Goal: Transaction & Acquisition: Purchase product/service

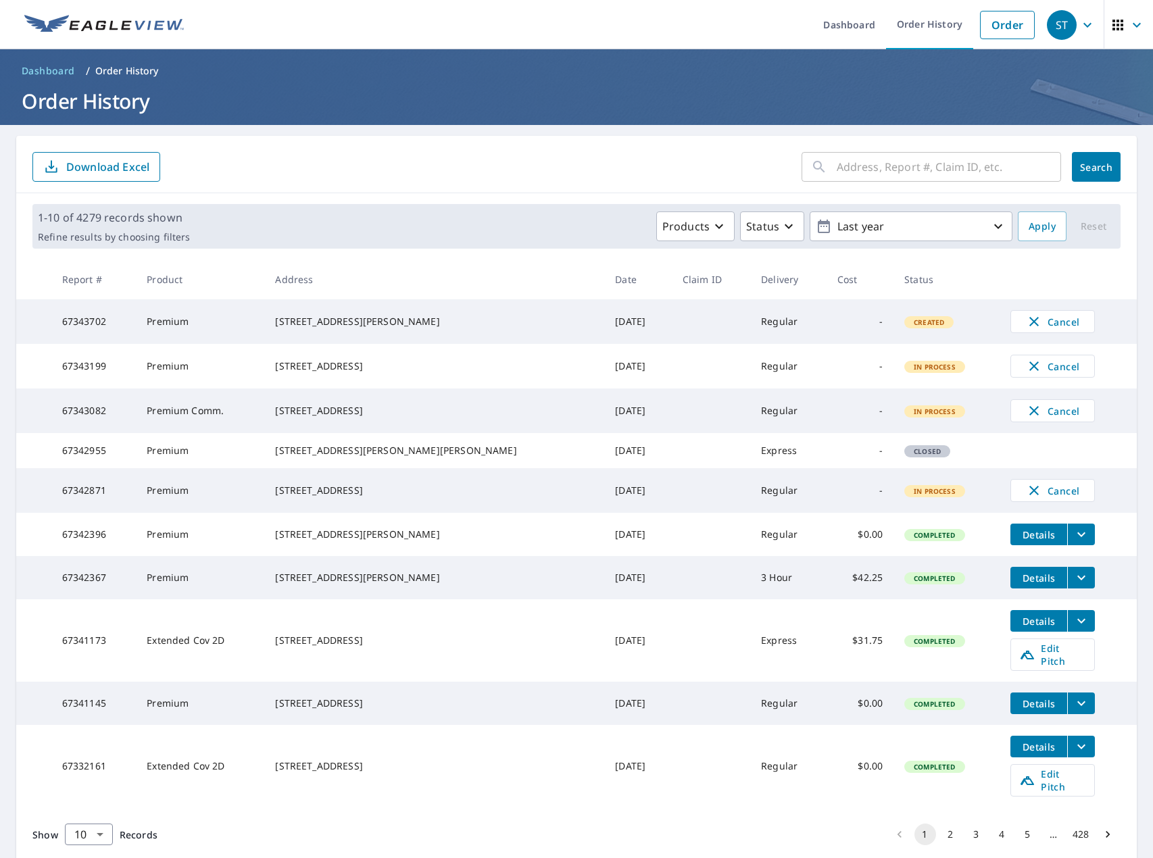
click at [529, 177] on form "​ Search Download Excel" at bounding box center [576, 167] width 1088 height 30
click at [993, 29] on link "Order" at bounding box center [1007, 25] width 55 height 28
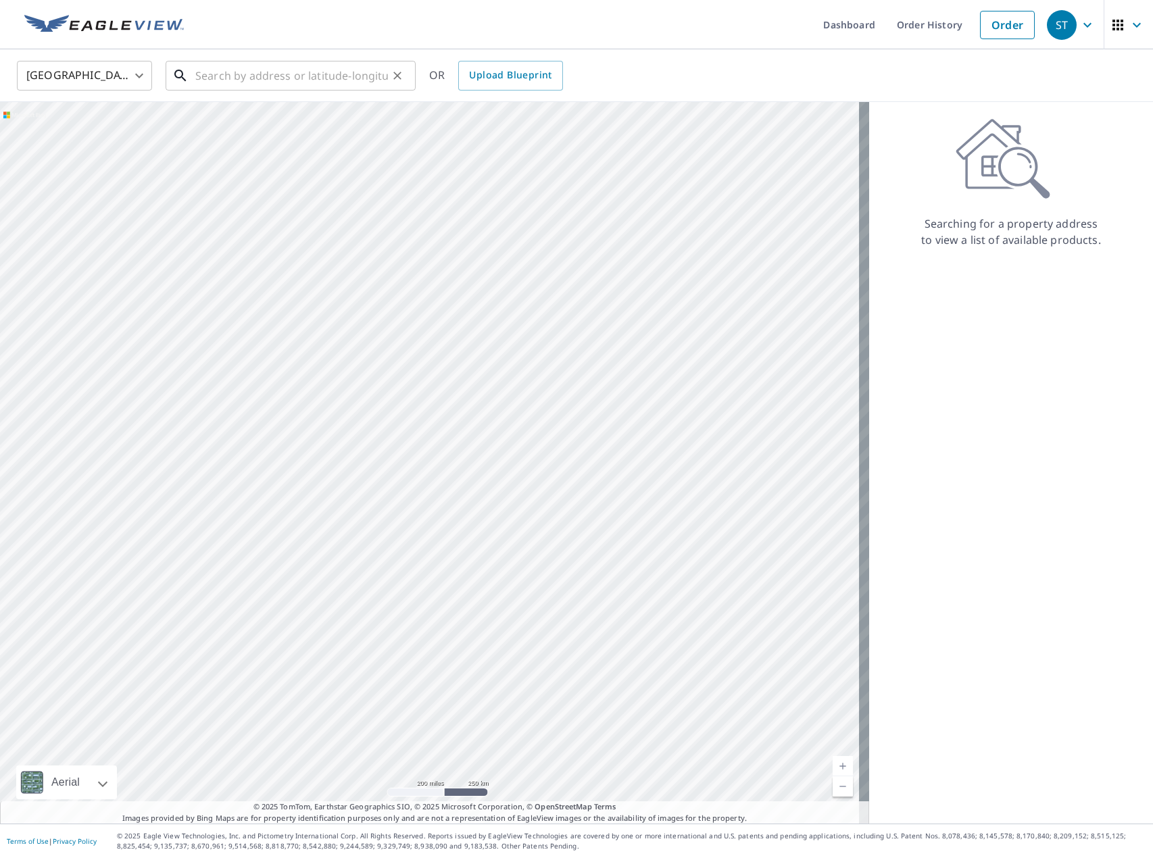
click at [278, 90] on div "​" at bounding box center [291, 76] width 250 height 30
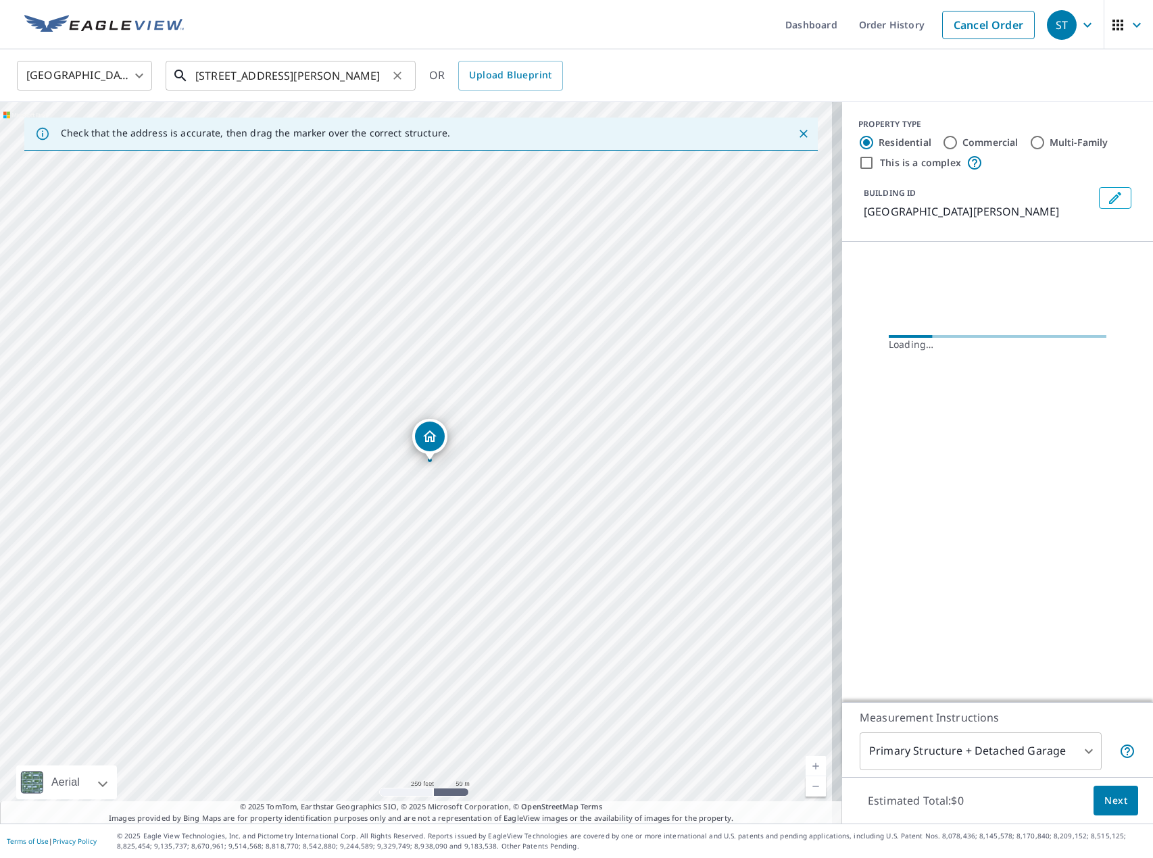
click at [326, 74] on input "[STREET_ADDRESS][PERSON_NAME]" at bounding box center [291, 76] width 193 height 38
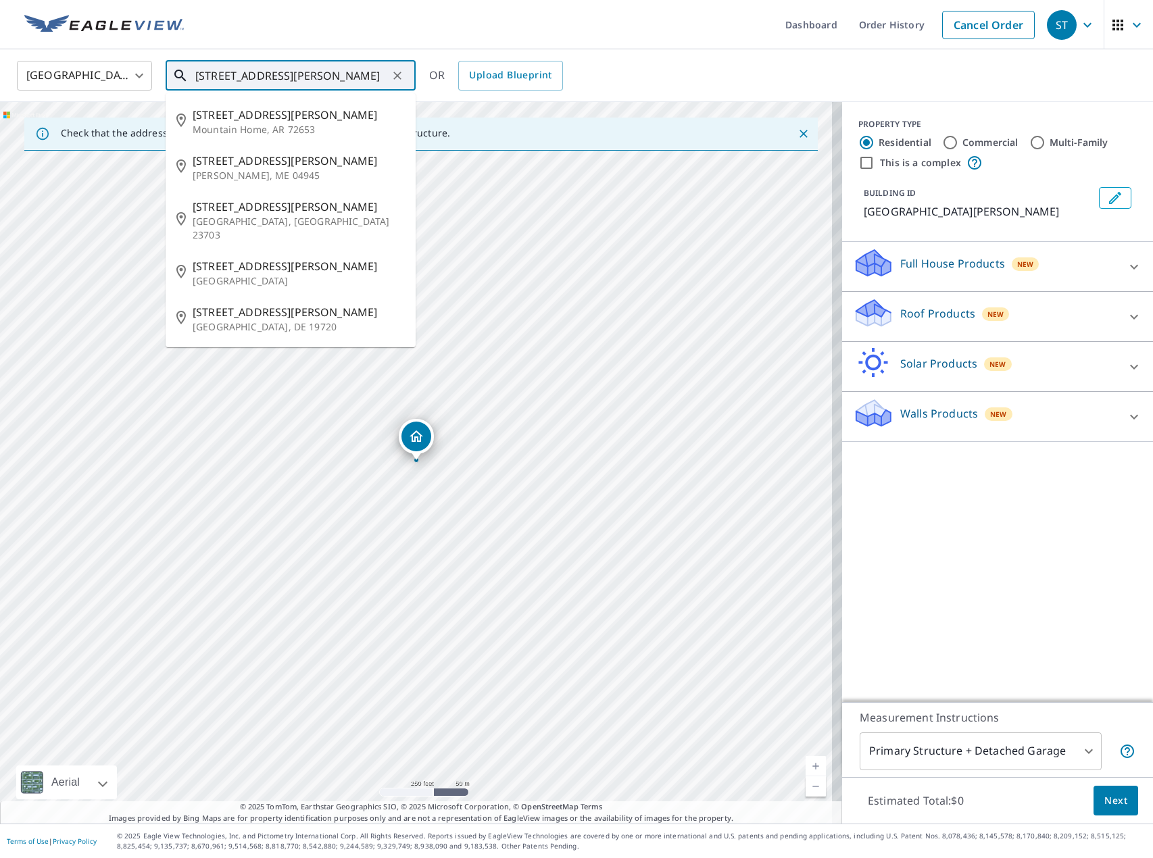
type input "[STREET_ADDRESS][PERSON_NAME]"
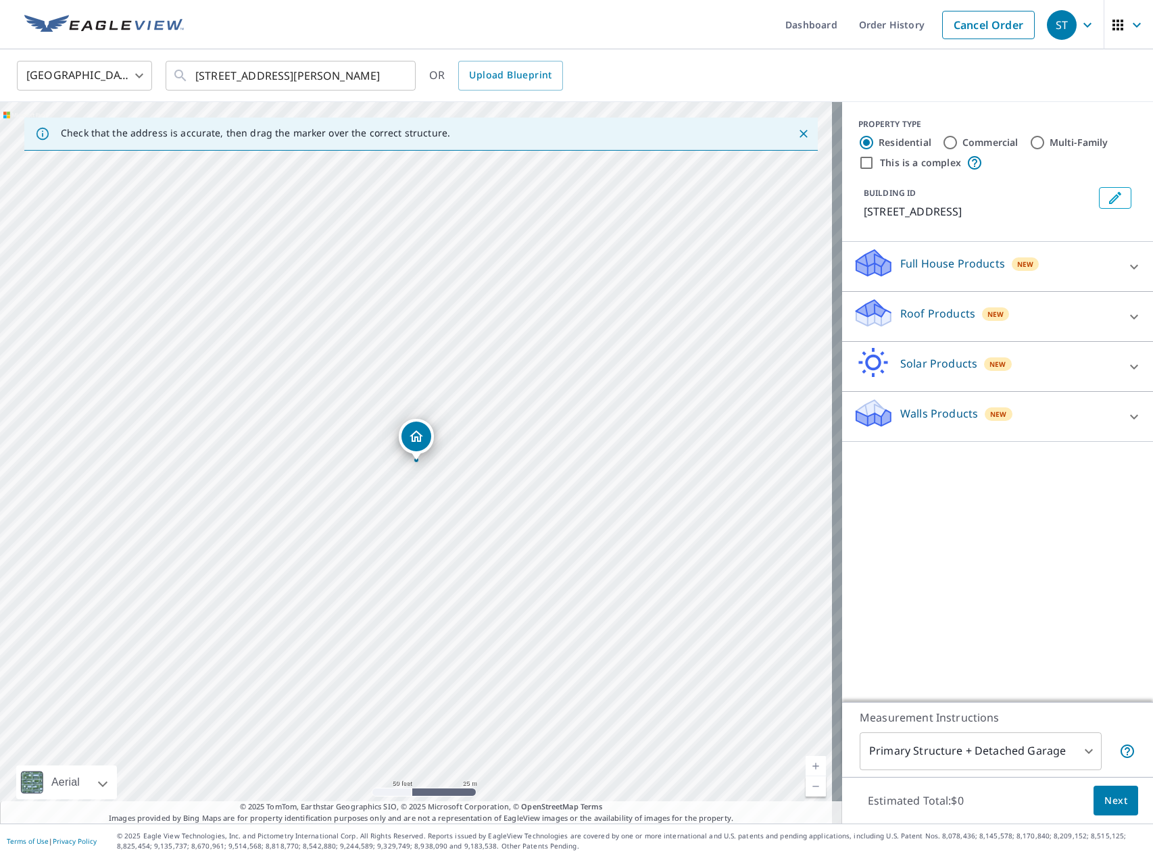
drag, startPoint x: 472, startPoint y: 612, endPoint x: 432, endPoint y: 419, distance: 197.3
click at [432, 419] on div "[STREET_ADDRESS]" at bounding box center [421, 462] width 842 height 721
click at [481, 545] on div "[STREET_ADDRESS]" at bounding box center [421, 462] width 842 height 721
drag, startPoint x: 353, startPoint y: 365, endPoint x: 488, endPoint y: 318, distance: 143.8
click at [488, 318] on div "[STREET_ADDRESS]" at bounding box center [421, 462] width 842 height 721
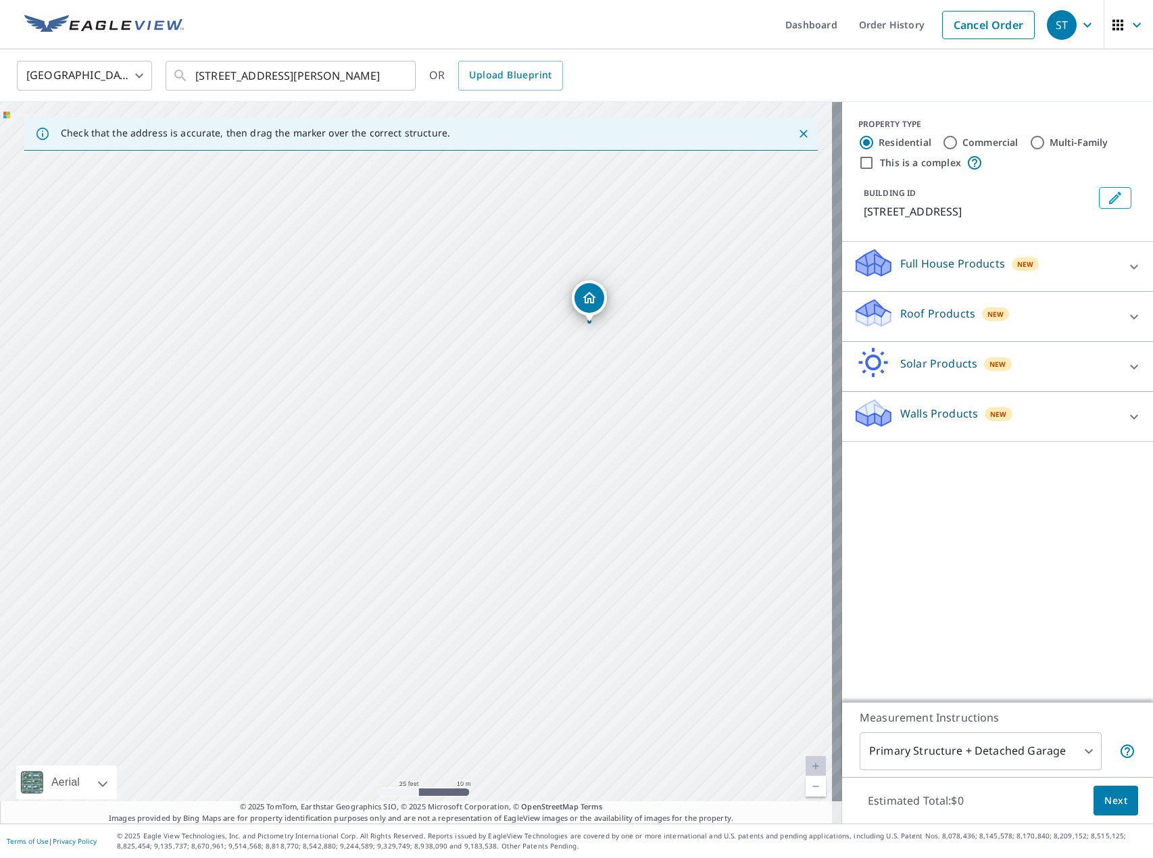
drag, startPoint x: 526, startPoint y: 318, endPoint x: 596, endPoint y: 462, distance: 160.4
click at [596, 462] on div "[STREET_ADDRESS]" at bounding box center [421, 462] width 842 height 721
drag, startPoint x: 537, startPoint y: 659, endPoint x: 422, endPoint y: 632, distance: 118.6
click at [422, 632] on div "[STREET_ADDRESS]" at bounding box center [421, 462] width 842 height 721
drag, startPoint x: 174, startPoint y: 614, endPoint x: 527, endPoint y: 461, distance: 384.3
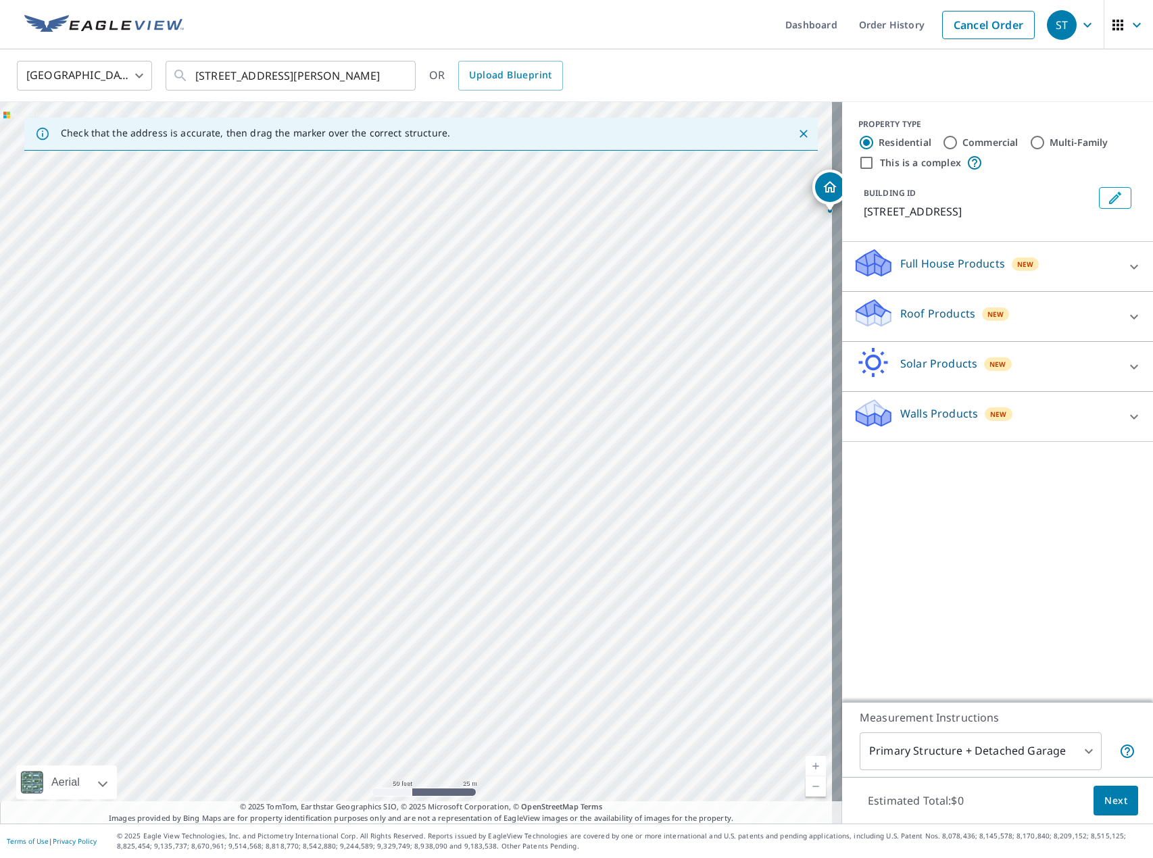
click at [527, 461] on div "[STREET_ADDRESS]" at bounding box center [421, 462] width 842 height 721
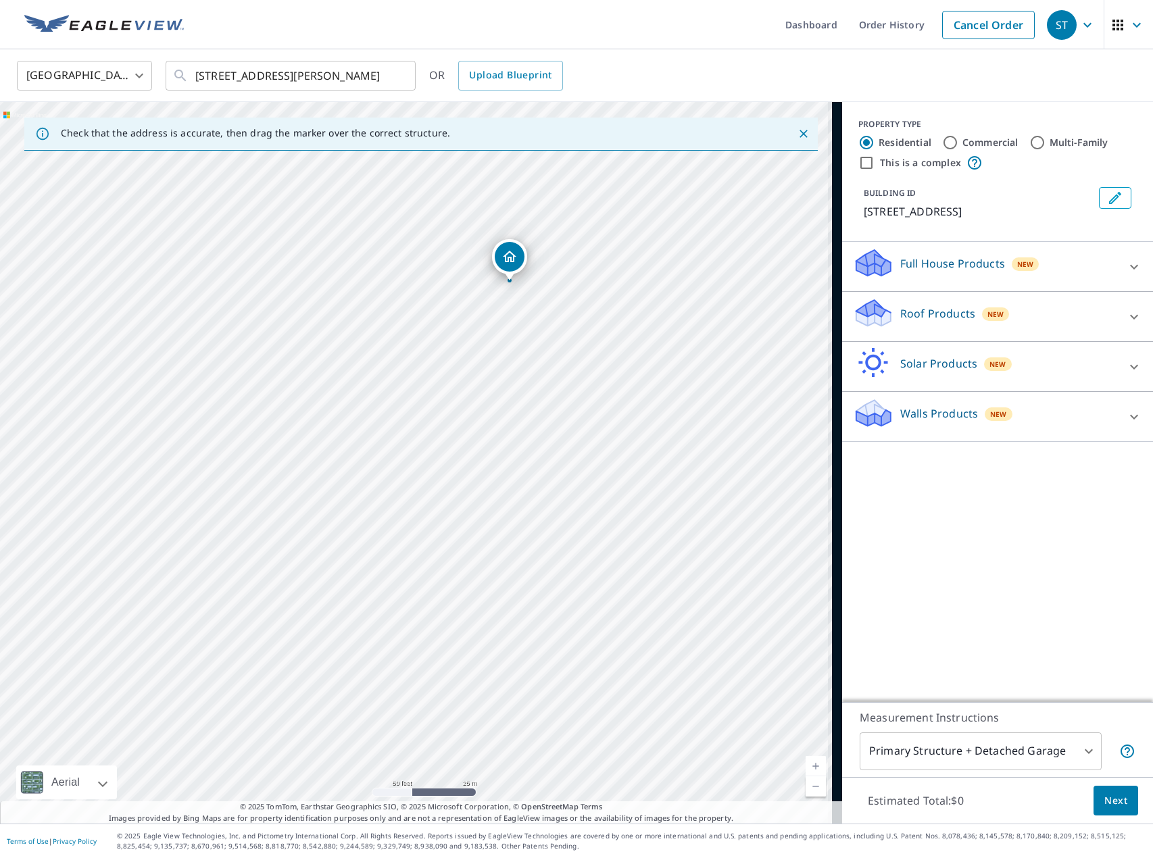
drag, startPoint x: 527, startPoint y: 461, endPoint x: 207, endPoint y: 531, distance: 327.7
click at [207, 531] on div "[STREET_ADDRESS]" at bounding box center [421, 462] width 842 height 721
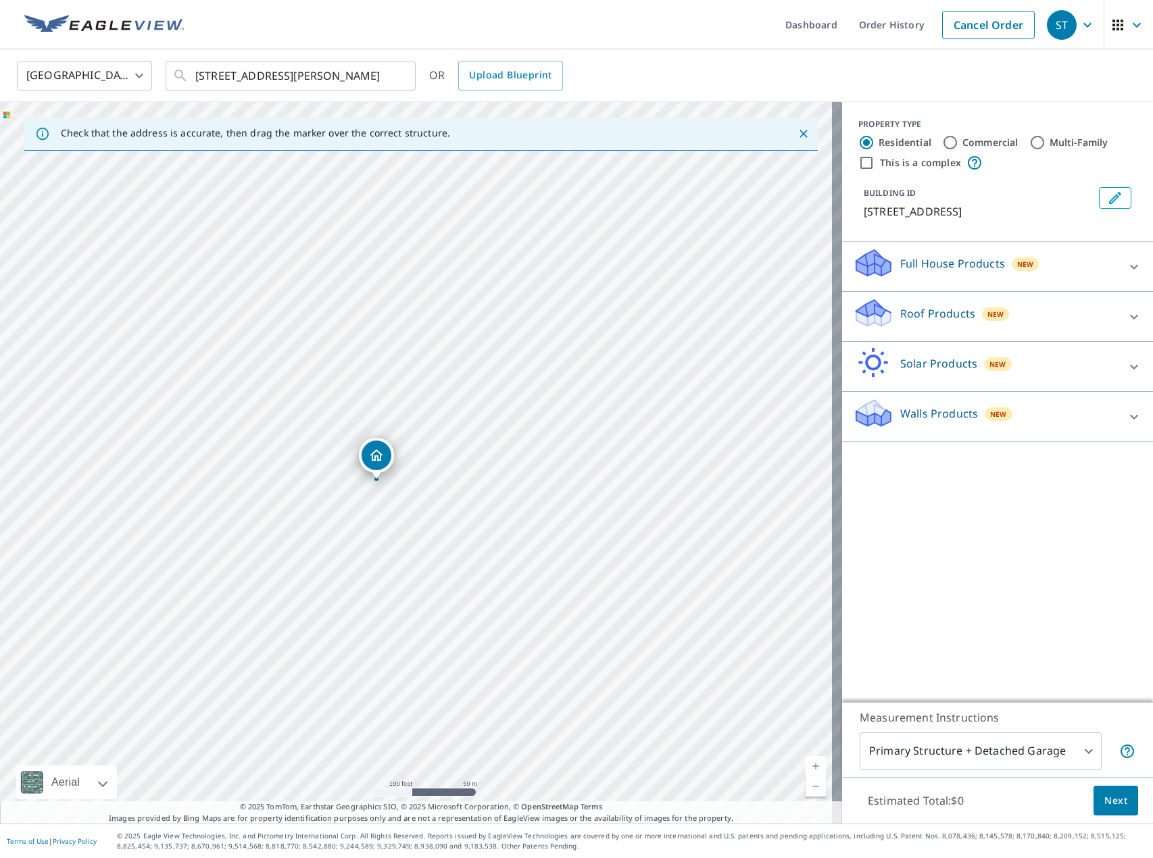
drag, startPoint x: 369, startPoint y: 455, endPoint x: 381, endPoint y: 530, distance: 76.0
click at [381, 530] on div "[STREET_ADDRESS]" at bounding box center [421, 462] width 842 height 721
drag, startPoint x: 433, startPoint y: 603, endPoint x: 507, endPoint y: 537, distance: 99.5
click at [507, 537] on div "[STREET_ADDRESS]" at bounding box center [421, 462] width 842 height 721
click at [1067, 313] on div "Roof Products New" at bounding box center [985, 316] width 265 height 39
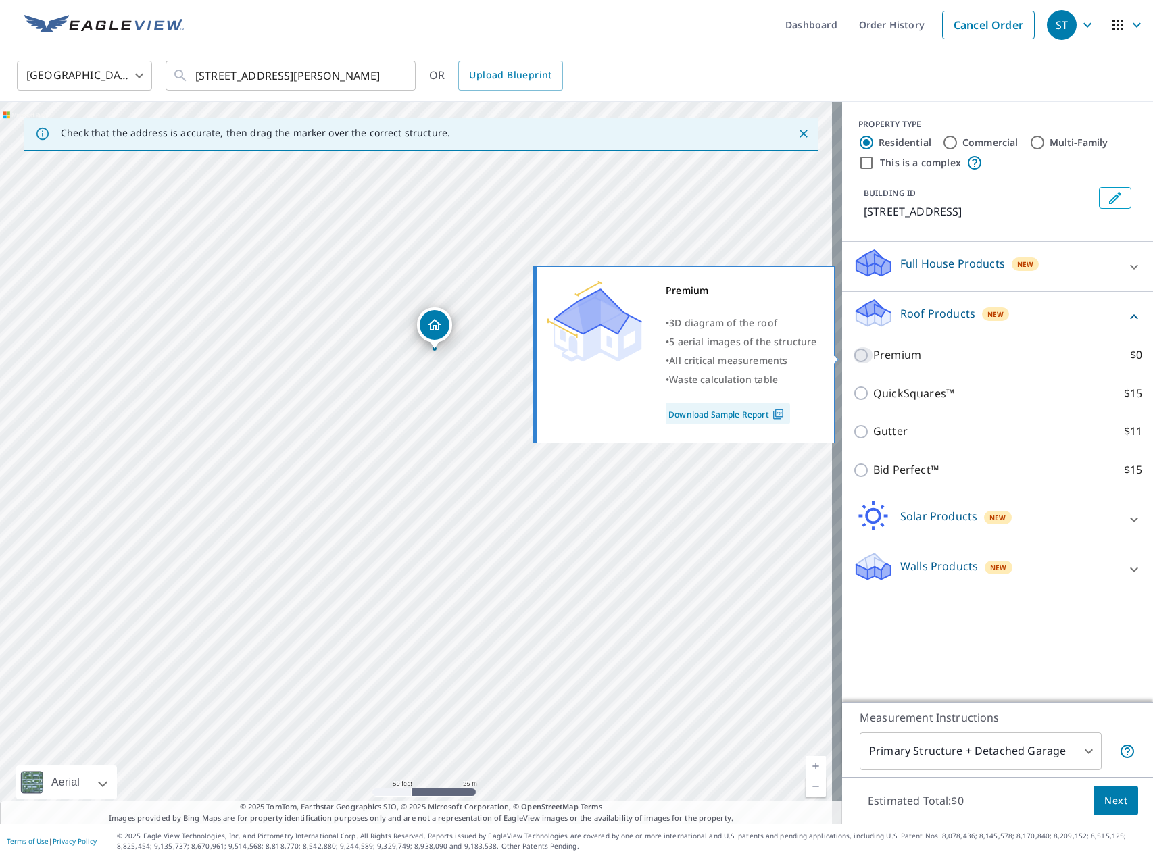
click at [855, 359] on input "Premium $0" at bounding box center [863, 355] width 20 height 16
checkbox input "true"
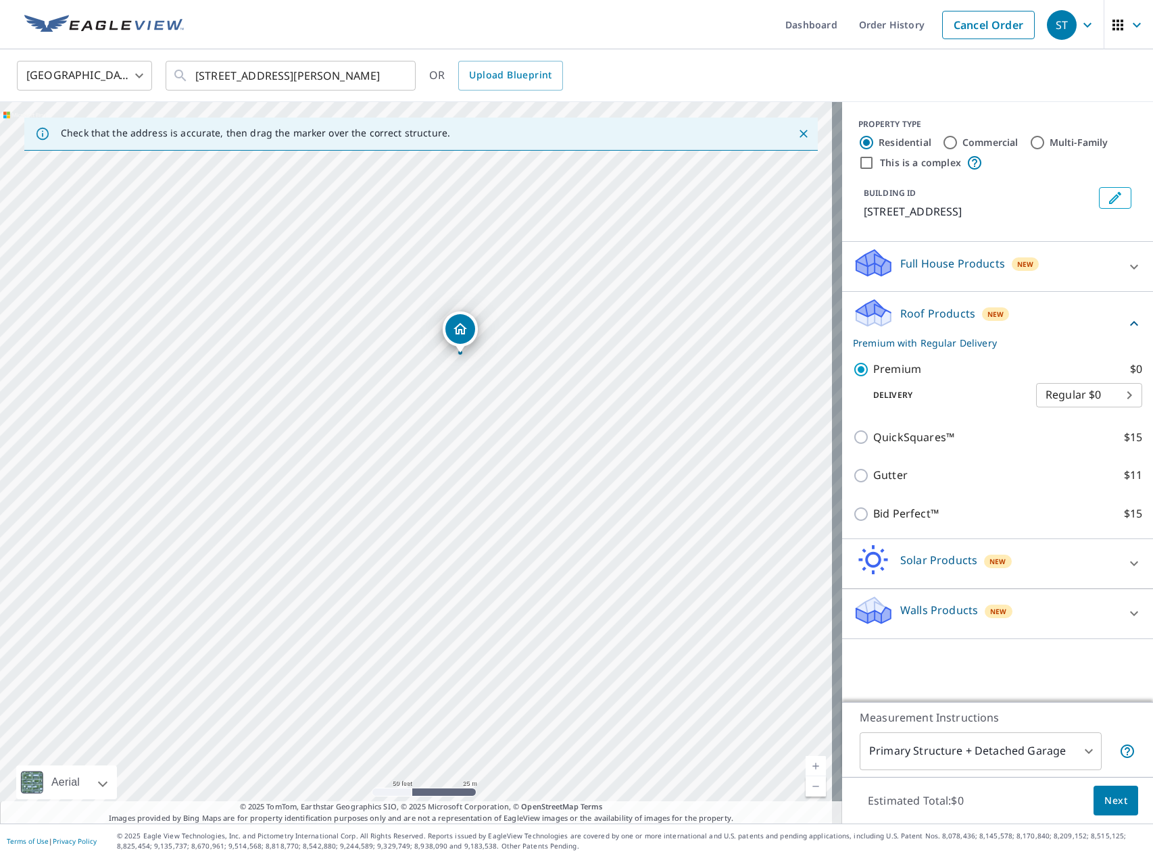
drag, startPoint x: 594, startPoint y: 571, endPoint x: 614, endPoint y: 507, distance: 67.3
click at [614, 507] on div "[STREET_ADDRESS]" at bounding box center [421, 462] width 842 height 721
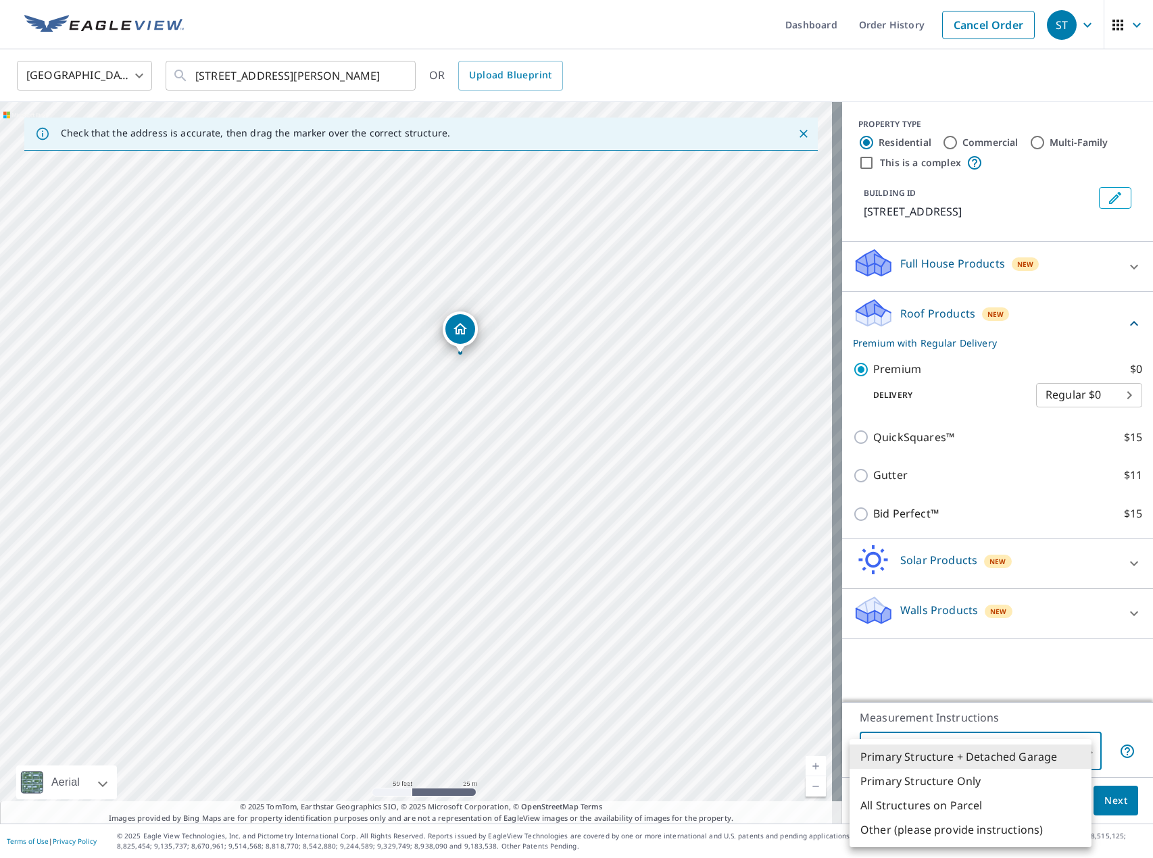
click at [956, 764] on body "[GEOGRAPHIC_DATA] Dashboard Order History Cancel Order [GEOGRAPHIC_DATA] [GEOGR…" at bounding box center [576, 429] width 1153 height 858
click at [990, 749] on li "Primary Structure + Detached Garage" at bounding box center [970, 756] width 242 height 24
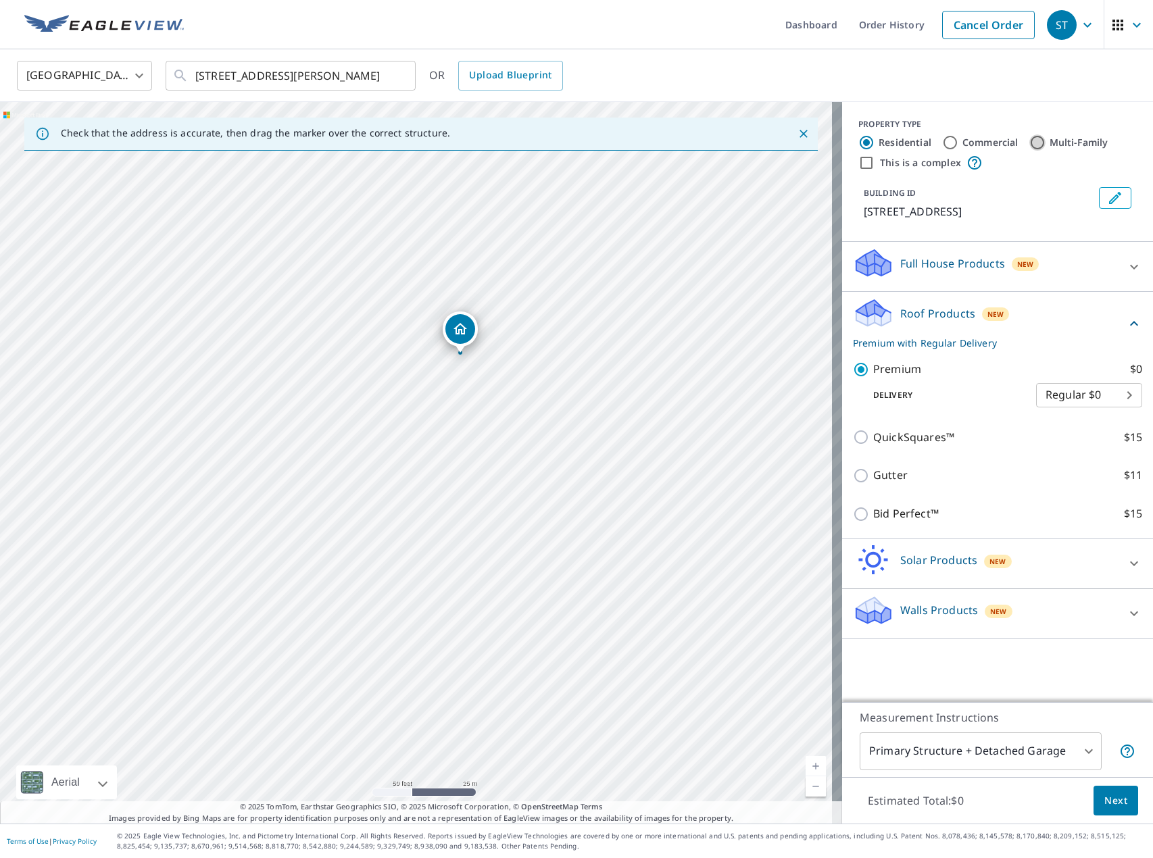
click at [1029, 143] on input "Multi-Family" at bounding box center [1037, 142] width 16 height 16
radio input "true"
type input "2"
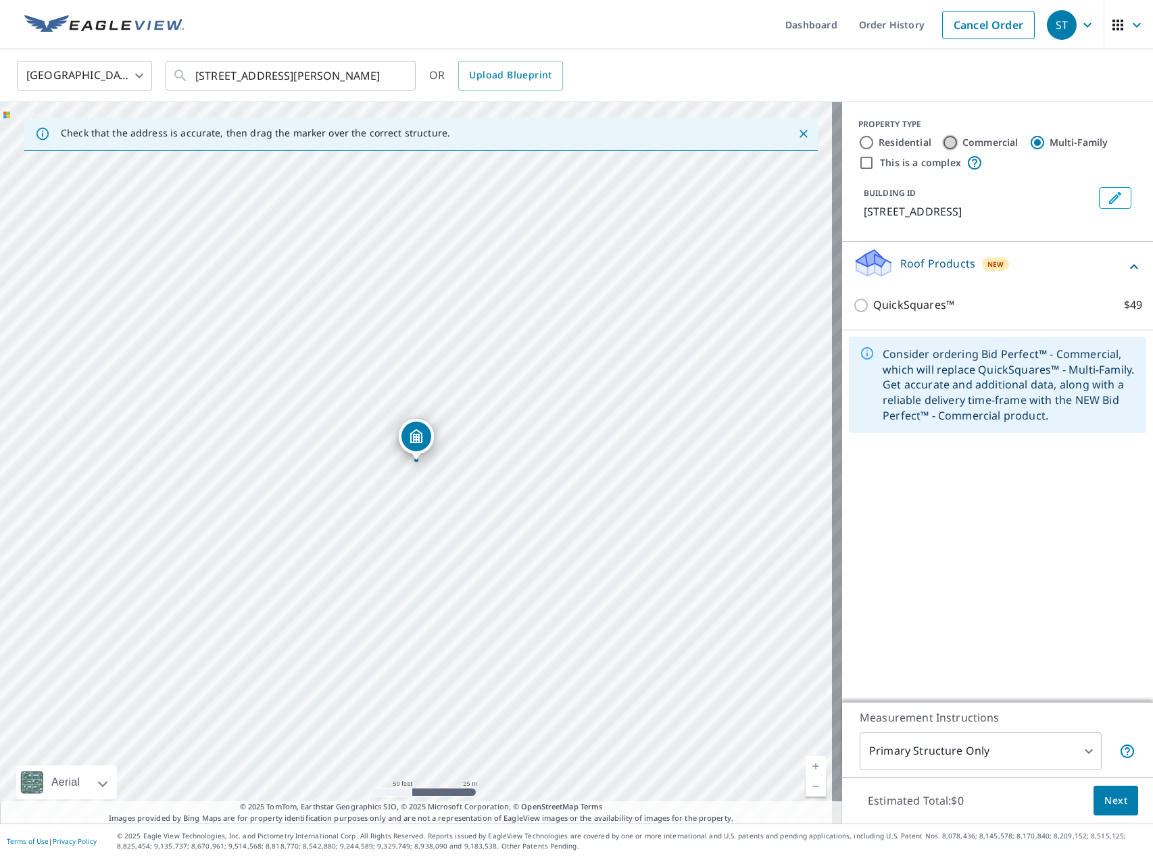
click at [942, 141] on input "Commercial" at bounding box center [950, 142] width 16 height 16
radio input "true"
type input "4"
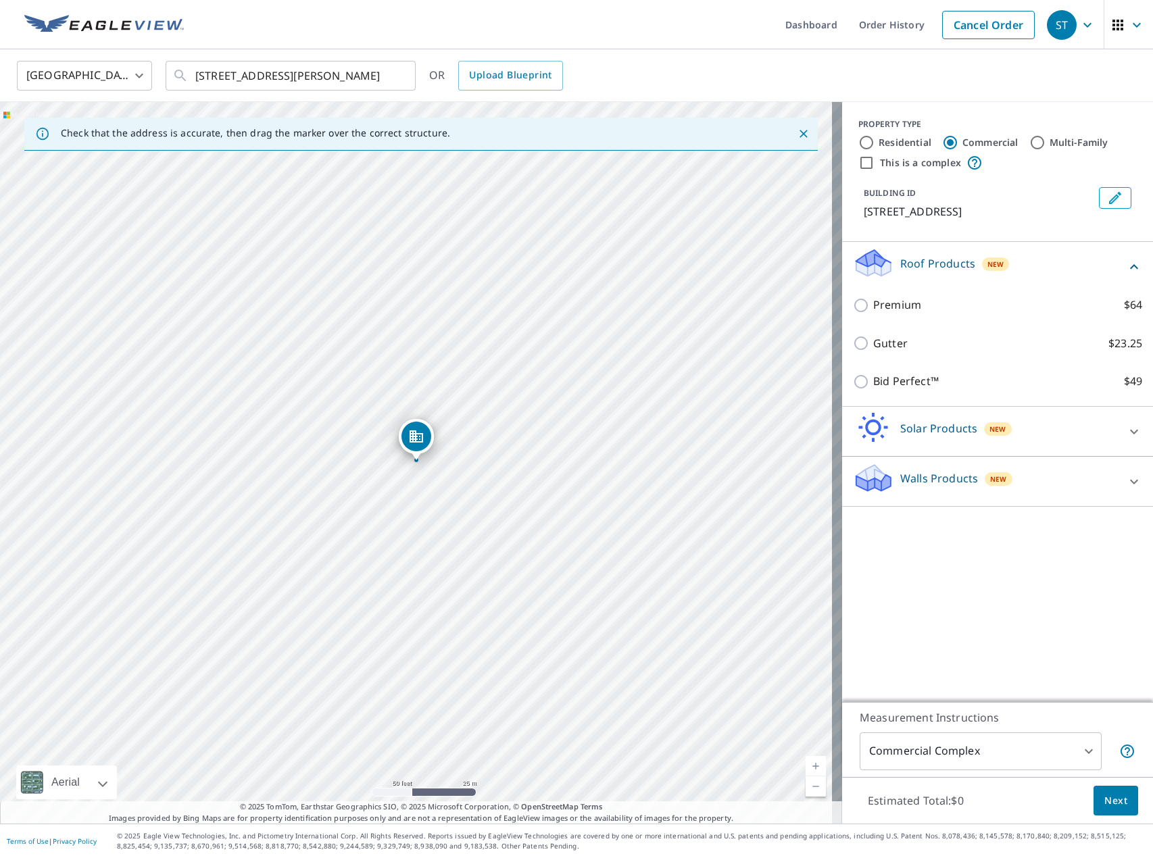
click at [860, 143] on input "Residential" at bounding box center [866, 142] width 16 height 16
radio input "true"
type input "1"
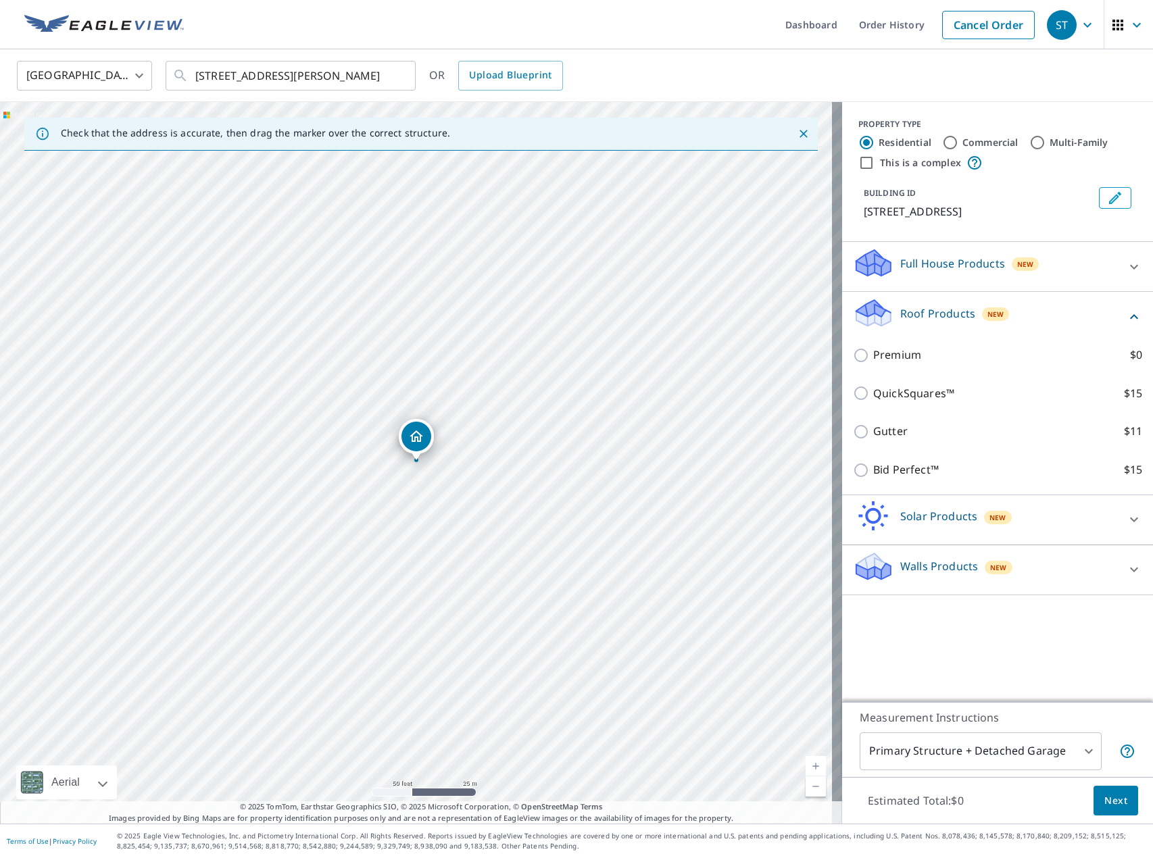
click at [942, 147] on input "Commercial" at bounding box center [950, 142] width 16 height 16
radio input "true"
type input "4"
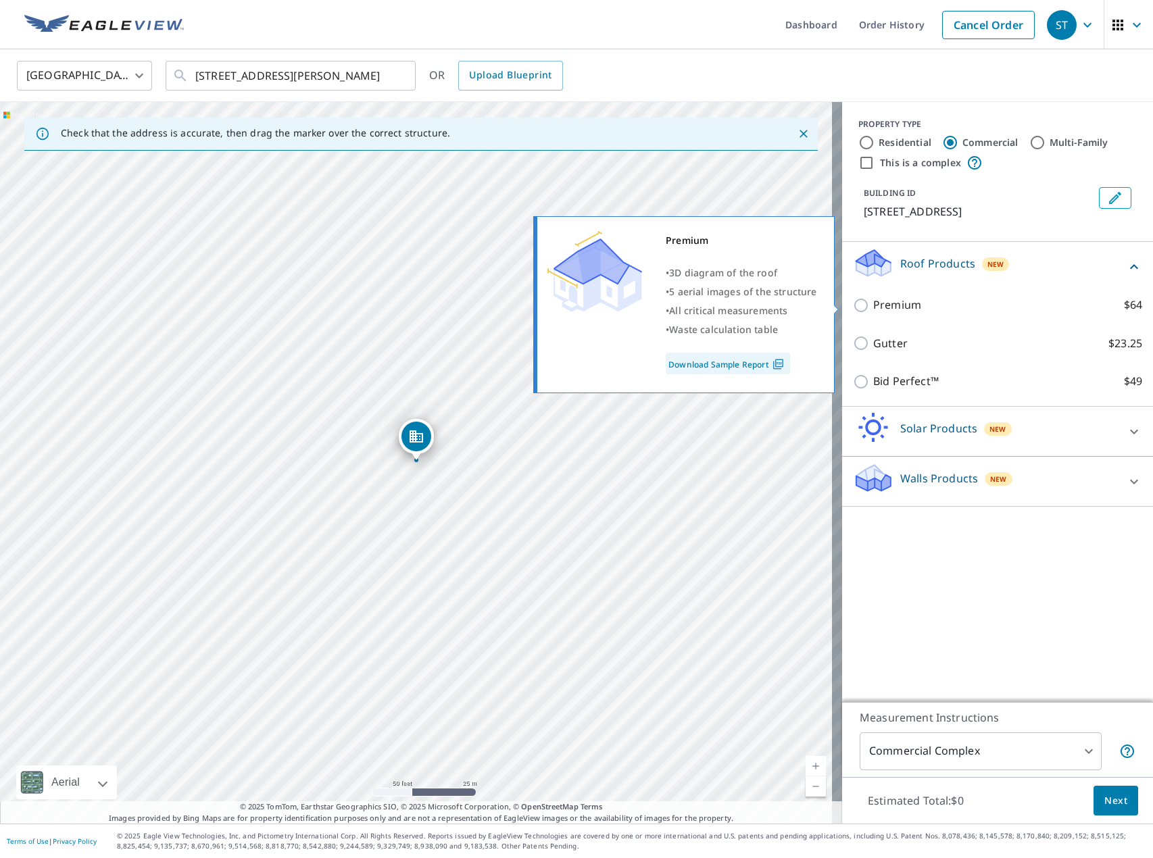
click at [853, 309] on input "Premium $64" at bounding box center [863, 305] width 20 height 16
checkbox input "true"
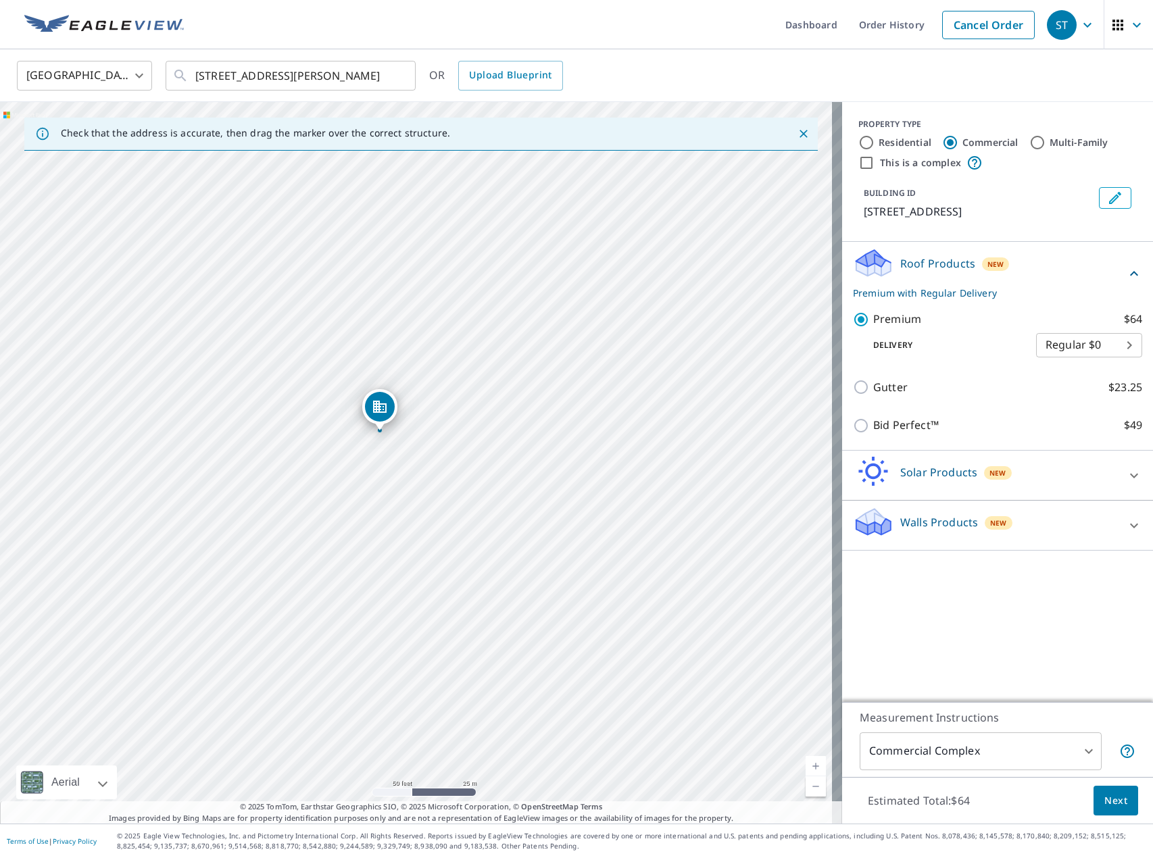
drag, startPoint x: 526, startPoint y: 580, endPoint x: 492, endPoint y: 553, distance: 43.8
click at [492, 553] on div "[STREET_ADDRESS]" at bounding box center [421, 462] width 842 height 721
click at [1101, 345] on body "[GEOGRAPHIC_DATA] Dashboard Order History Cancel Order [GEOGRAPHIC_DATA] [GEOGR…" at bounding box center [576, 429] width 1153 height 858
click at [1096, 370] on li "Express $31.75" at bounding box center [1078, 369] width 106 height 24
click at [1101, 343] on body "[GEOGRAPHIC_DATA] Dashboard Order History Cancel Order [GEOGRAPHIC_DATA] [GEOGR…" at bounding box center [576, 429] width 1153 height 858
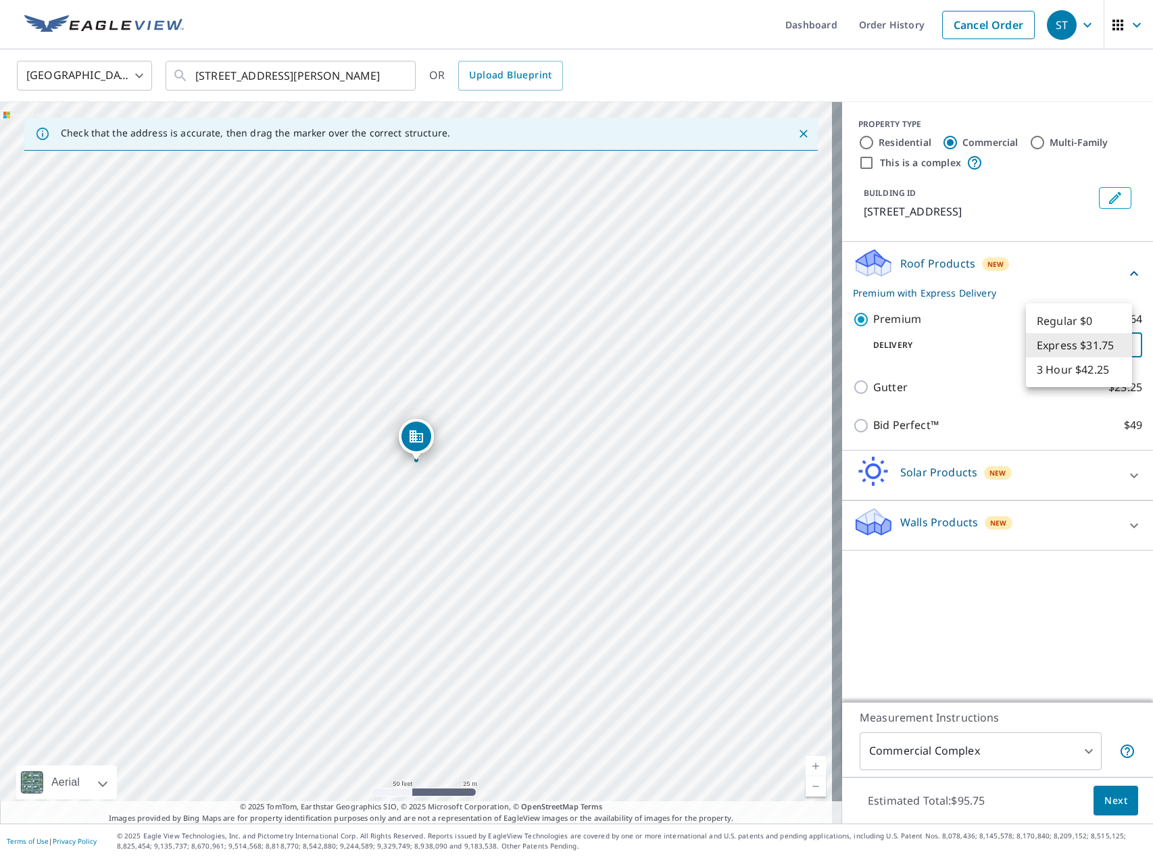
click at [1075, 321] on li "Regular $0" at bounding box center [1078, 321] width 106 height 24
type input "8"
drag, startPoint x: 524, startPoint y: 571, endPoint x: 537, endPoint y: 501, distance: 70.9
click at [537, 501] on div "[STREET_ADDRESS]" at bounding box center [421, 462] width 842 height 721
click at [642, 592] on div "[STREET_ADDRESS]" at bounding box center [421, 462] width 842 height 721
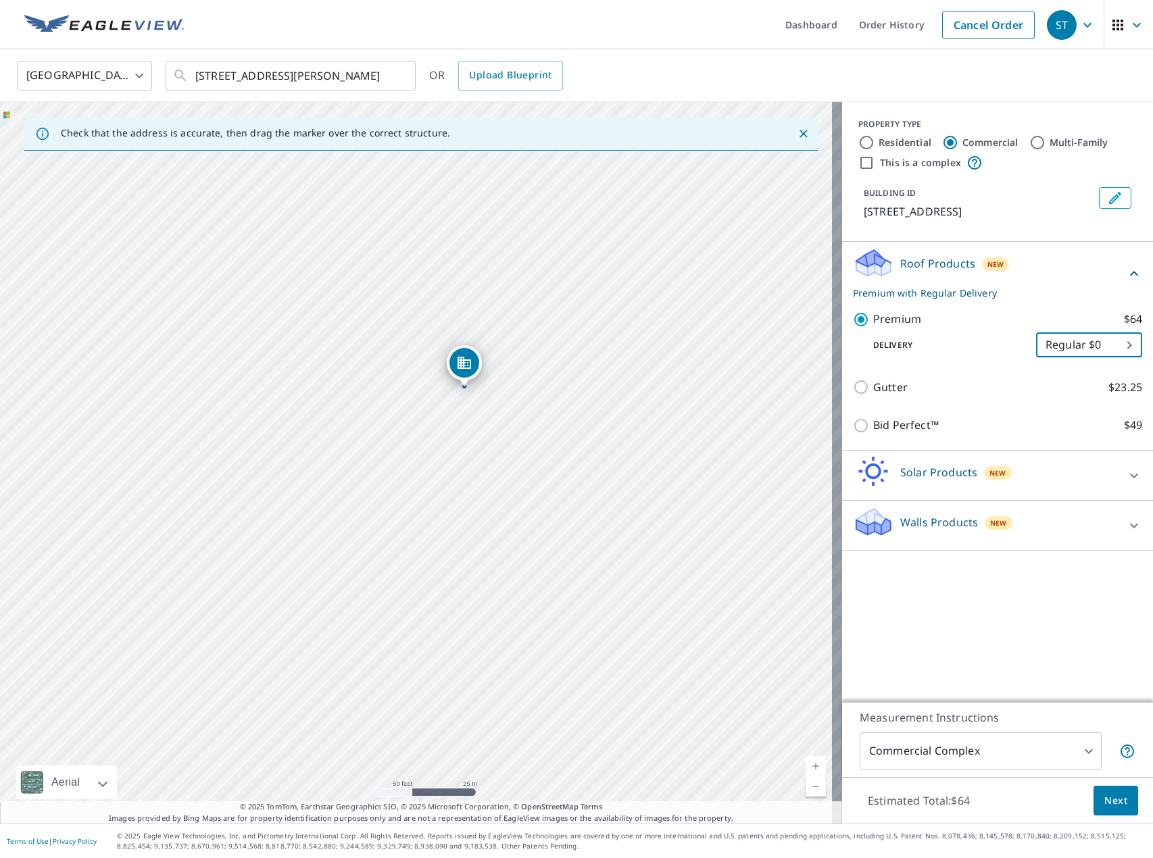
drag, startPoint x: 628, startPoint y: 468, endPoint x: 634, endPoint y: 461, distance: 9.6
click at [634, 461] on div "[STREET_ADDRESS]" at bounding box center [421, 462] width 842 height 721
drag, startPoint x: 397, startPoint y: 663, endPoint x: 432, endPoint y: 643, distance: 40.2
click at [432, 643] on div "[STREET_ADDRESS]" at bounding box center [421, 462] width 842 height 721
drag, startPoint x: 330, startPoint y: 472, endPoint x: 388, endPoint y: 638, distance: 176.1
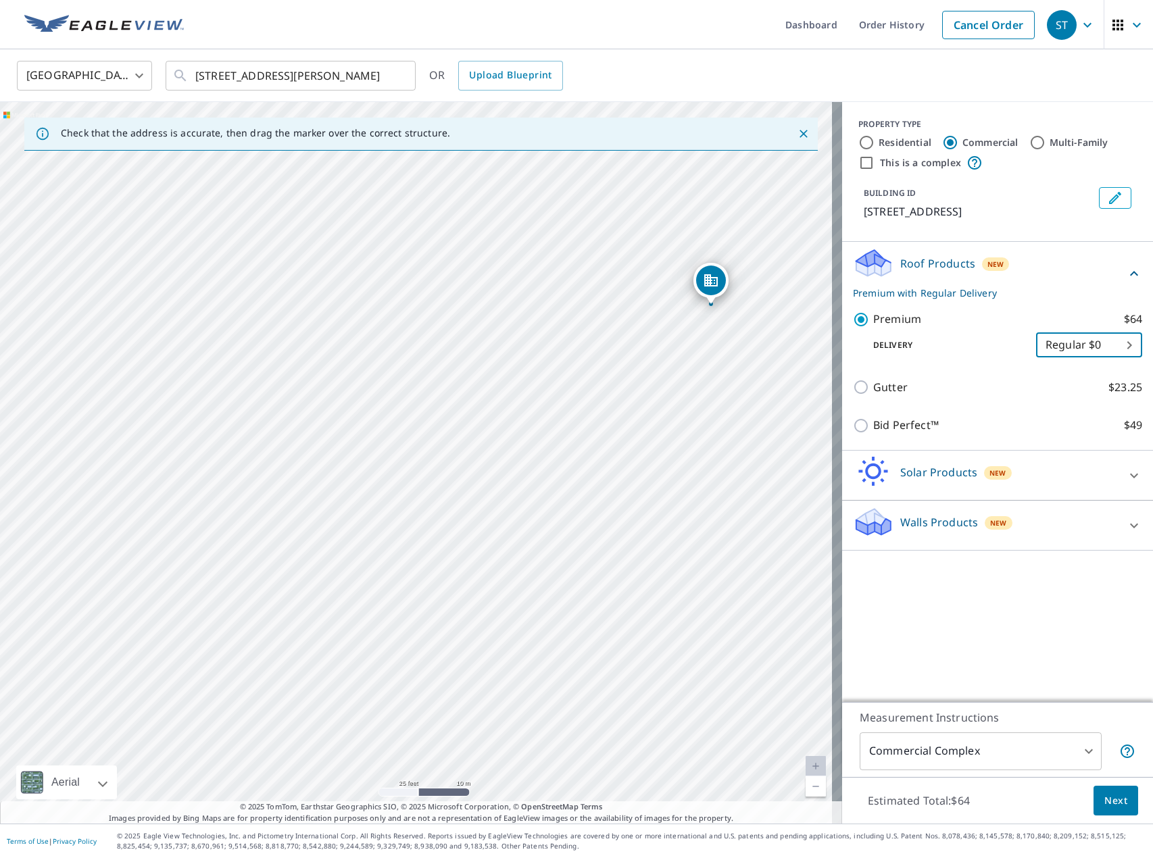
click at [388, 638] on div "[STREET_ADDRESS]" at bounding box center [421, 462] width 842 height 721
drag, startPoint x: 445, startPoint y: 613, endPoint x: 424, endPoint y: 499, distance: 116.7
click at [424, 504] on div "[STREET_ADDRESS]" at bounding box center [421, 462] width 842 height 721
drag, startPoint x: 569, startPoint y: 430, endPoint x: 609, endPoint y: 397, distance: 51.9
click at [609, 397] on div "[STREET_ADDRESS]" at bounding box center [421, 462] width 842 height 721
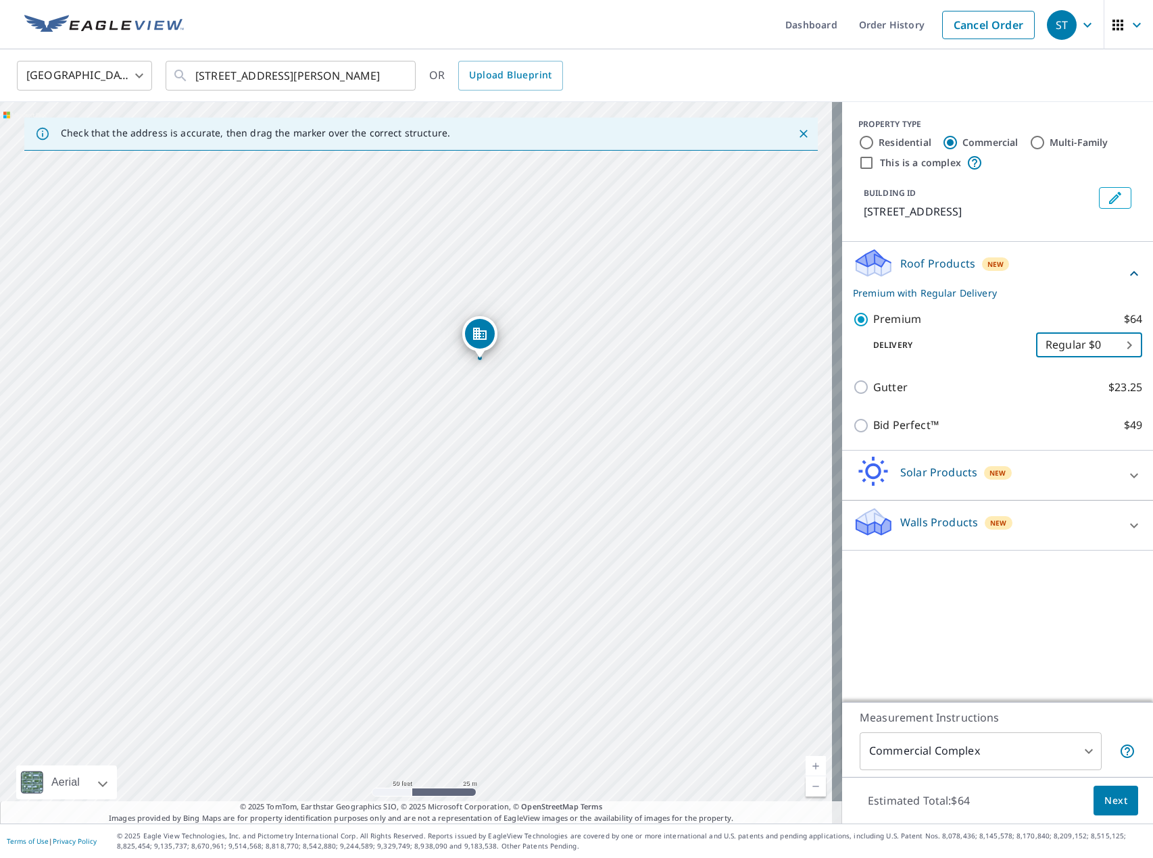
drag, startPoint x: 543, startPoint y: 439, endPoint x: 424, endPoint y: 484, distance: 127.0
click at [424, 484] on div "[STREET_ADDRESS]" at bounding box center [421, 462] width 842 height 721
click at [1108, 802] on span "Next" at bounding box center [1115, 800] width 23 height 17
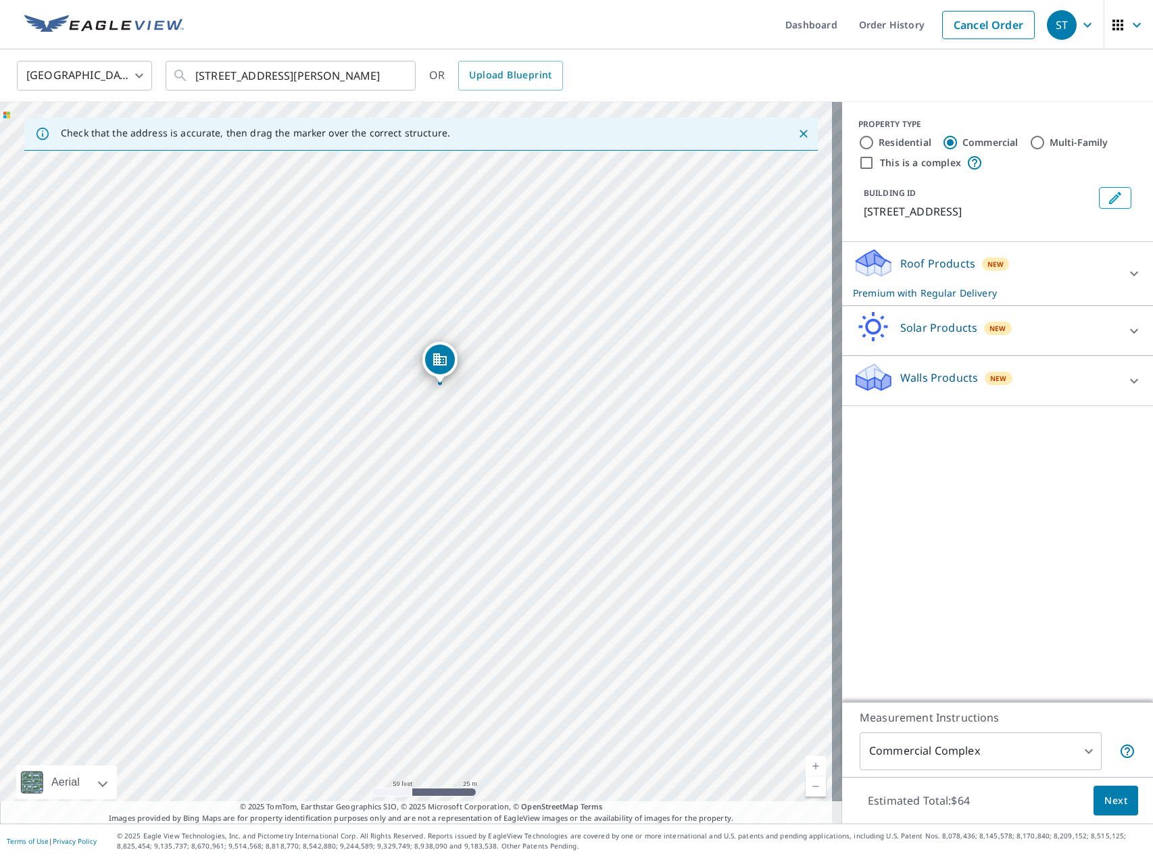
click at [524, 479] on div "[STREET_ADDRESS]" at bounding box center [421, 462] width 842 height 721
click at [1029, 146] on input "Multi-Family" at bounding box center [1037, 142] width 16 height 16
radio input "true"
type input "2"
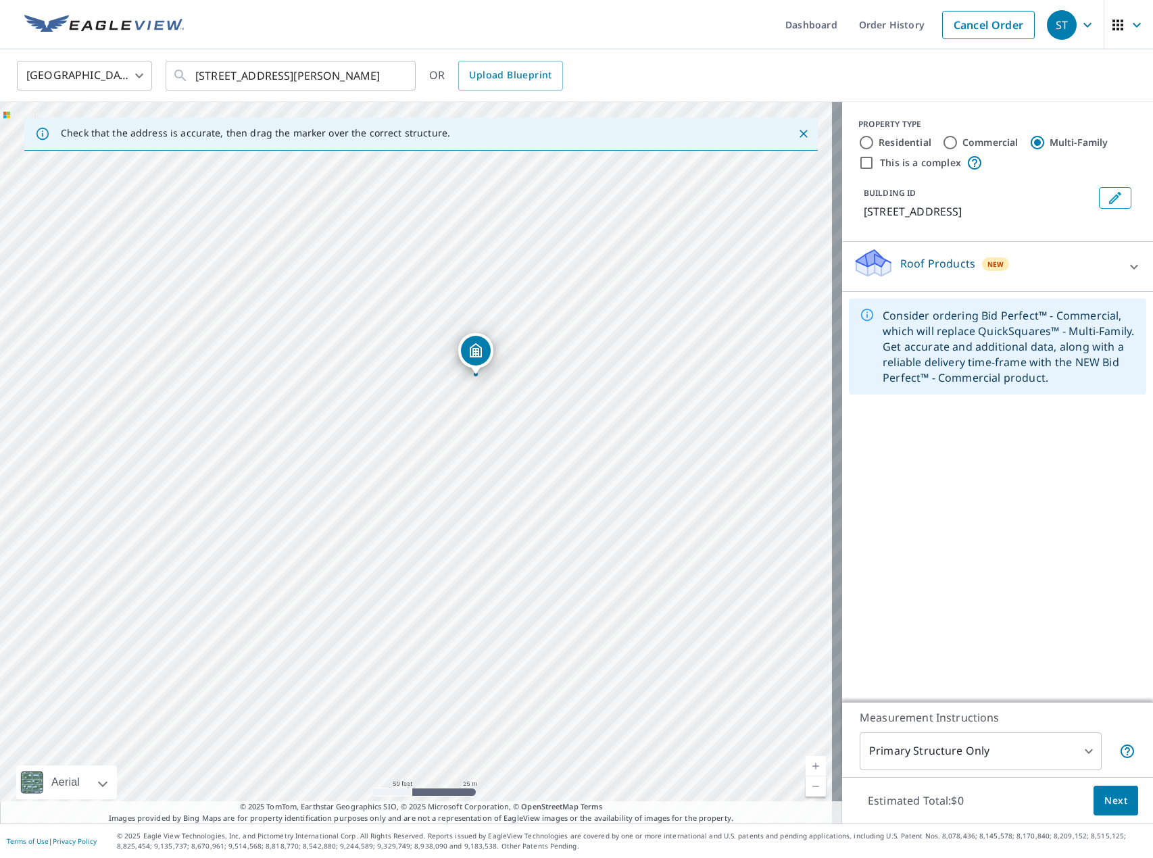
drag, startPoint x: 592, startPoint y: 535, endPoint x: 653, endPoint y: 447, distance: 107.0
click at [653, 447] on div "[STREET_ADDRESS]" at bounding box center [421, 462] width 842 height 721
click at [678, 603] on div "[STREET_ADDRESS]" at bounding box center [421, 462] width 842 height 721
click at [415, 436] on icon "Dropped pin, building 1, MultiFamily property, 5625 Forest Haven Cir Tampa, FL …" at bounding box center [415, 436] width 12 height 14
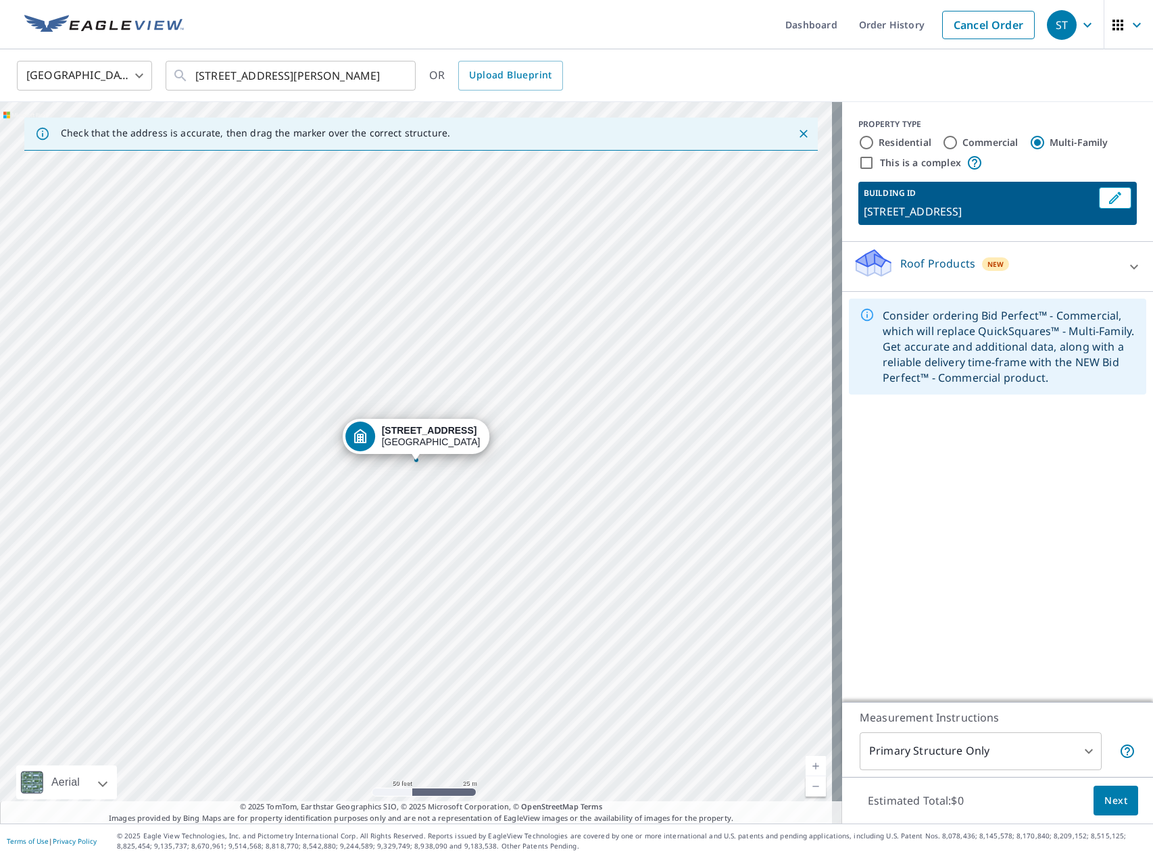
click at [609, 655] on div "[STREET_ADDRESS]" at bounding box center [421, 462] width 842 height 721
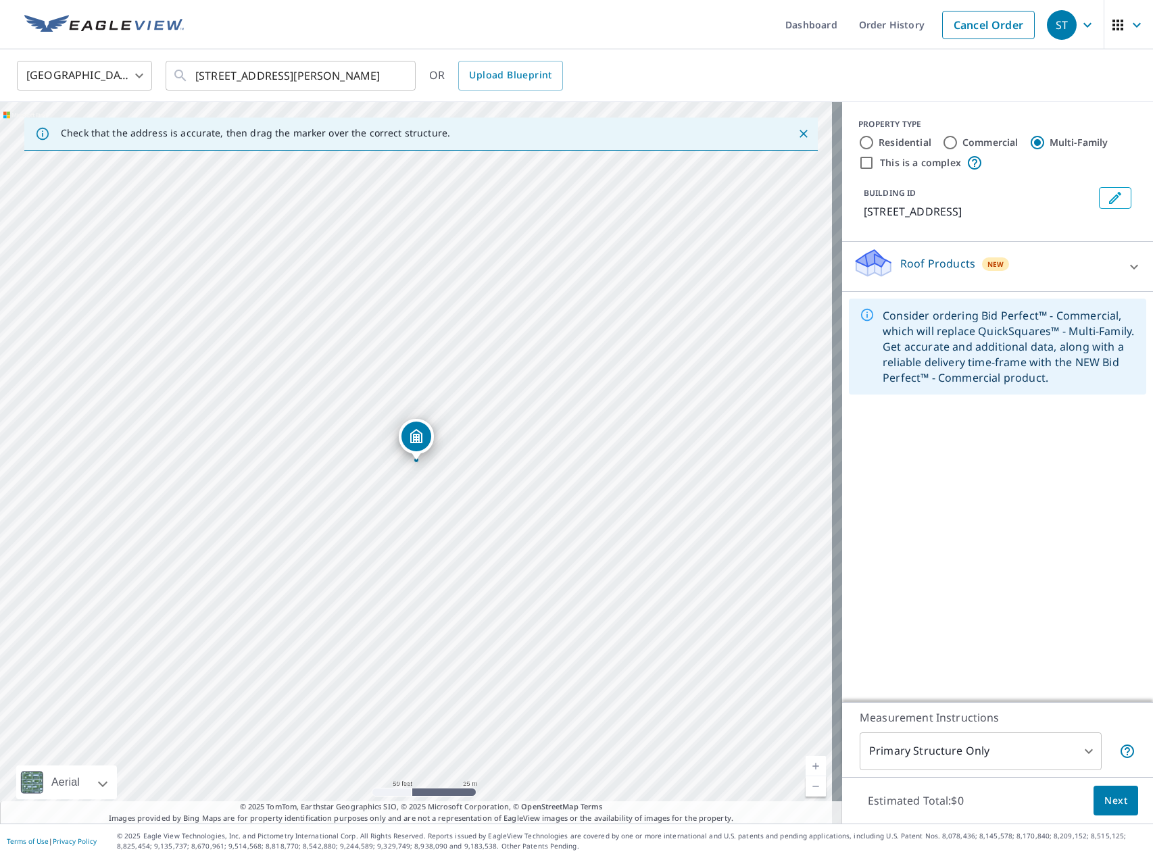
click at [612, 674] on div "[STREET_ADDRESS]" at bounding box center [421, 462] width 842 height 721
click at [858, 168] on input "This is a complex" at bounding box center [866, 163] width 16 height 16
checkbox input "true"
radio input "true"
type input "4"
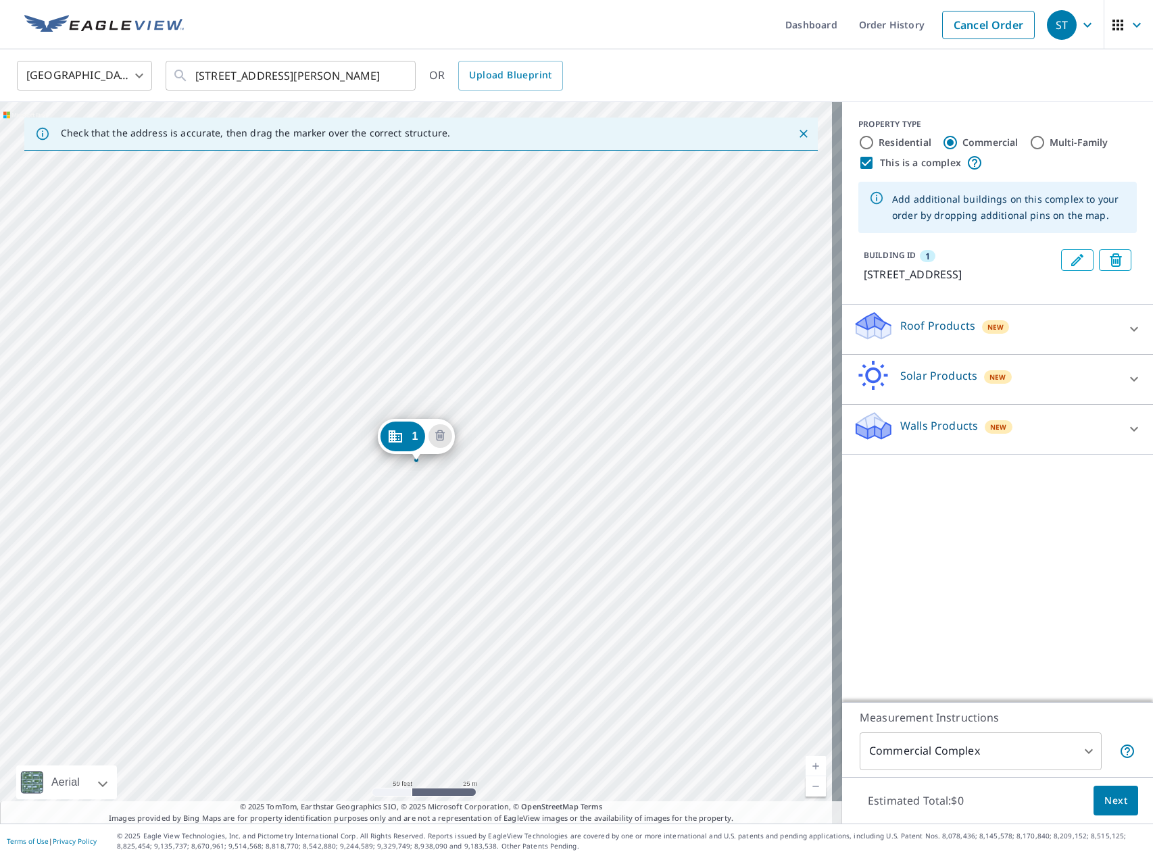
click at [1062, 337] on div "Roof Products New" at bounding box center [985, 329] width 265 height 39
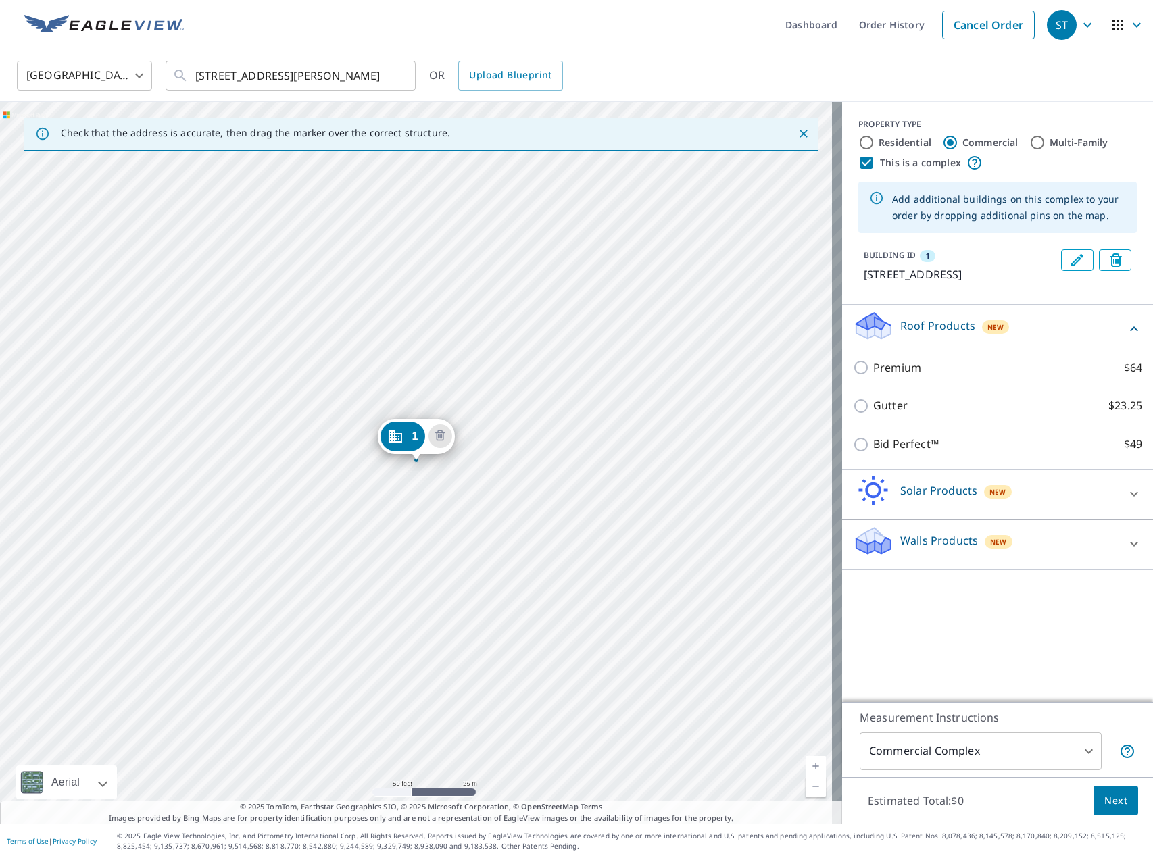
click at [1062, 337] on div "Roof Products New" at bounding box center [989, 329] width 273 height 39
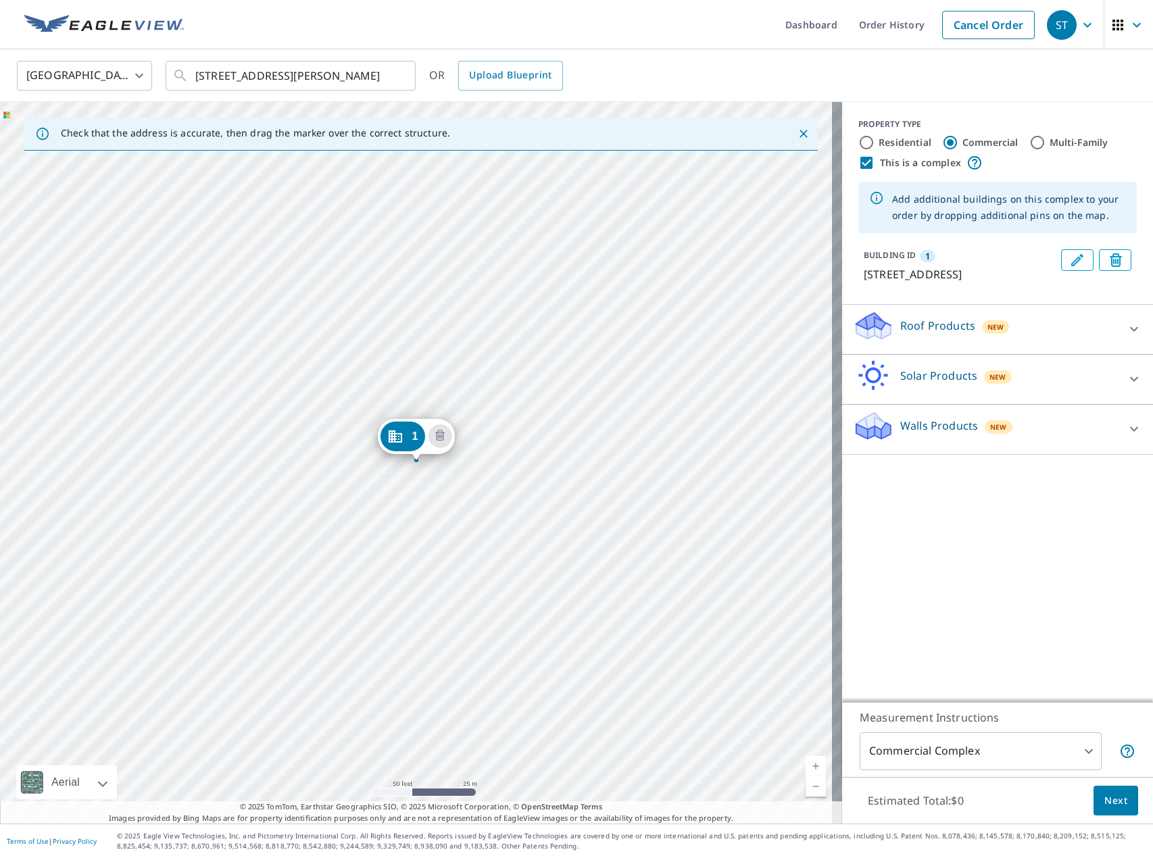
click at [1062, 337] on div "Roof Products New" at bounding box center [985, 329] width 265 height 39
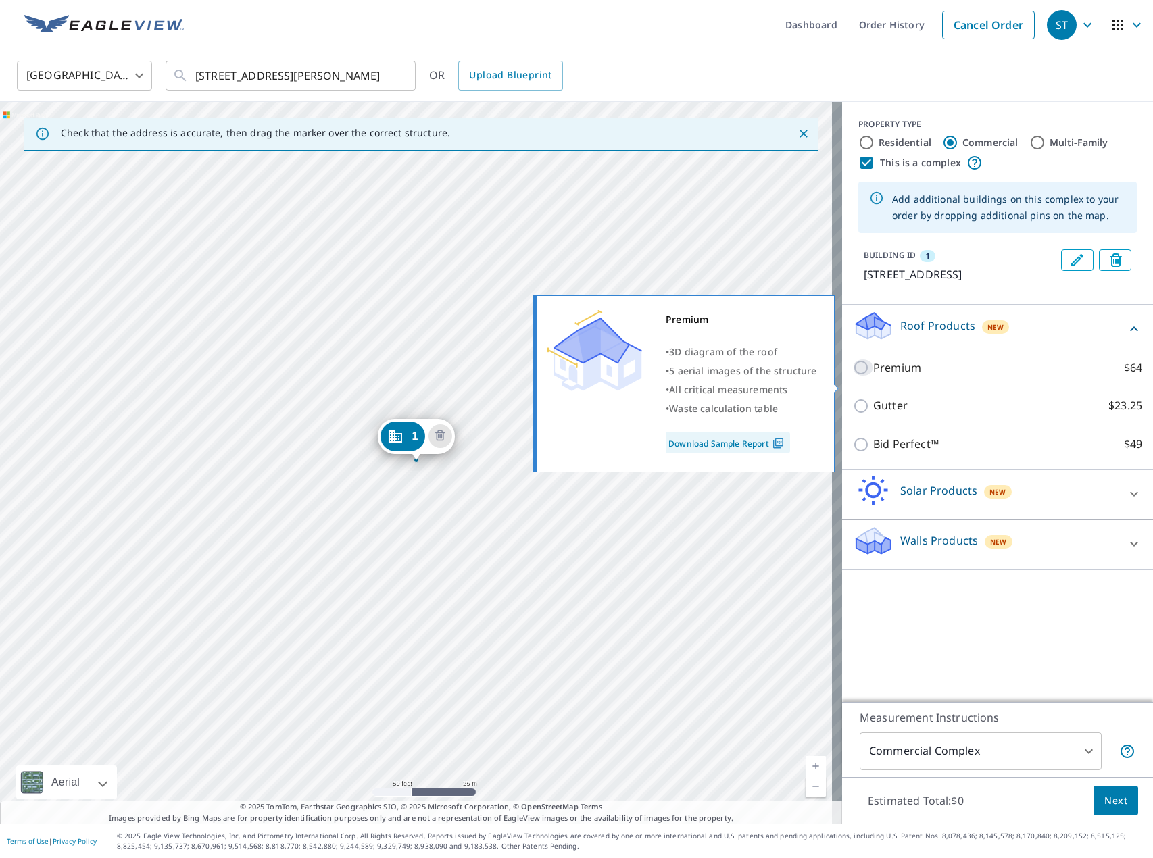
click at [854, 376] on input "Premium $64" at bounding box center [863, 367] width 20 height 16
checkbox input "true"
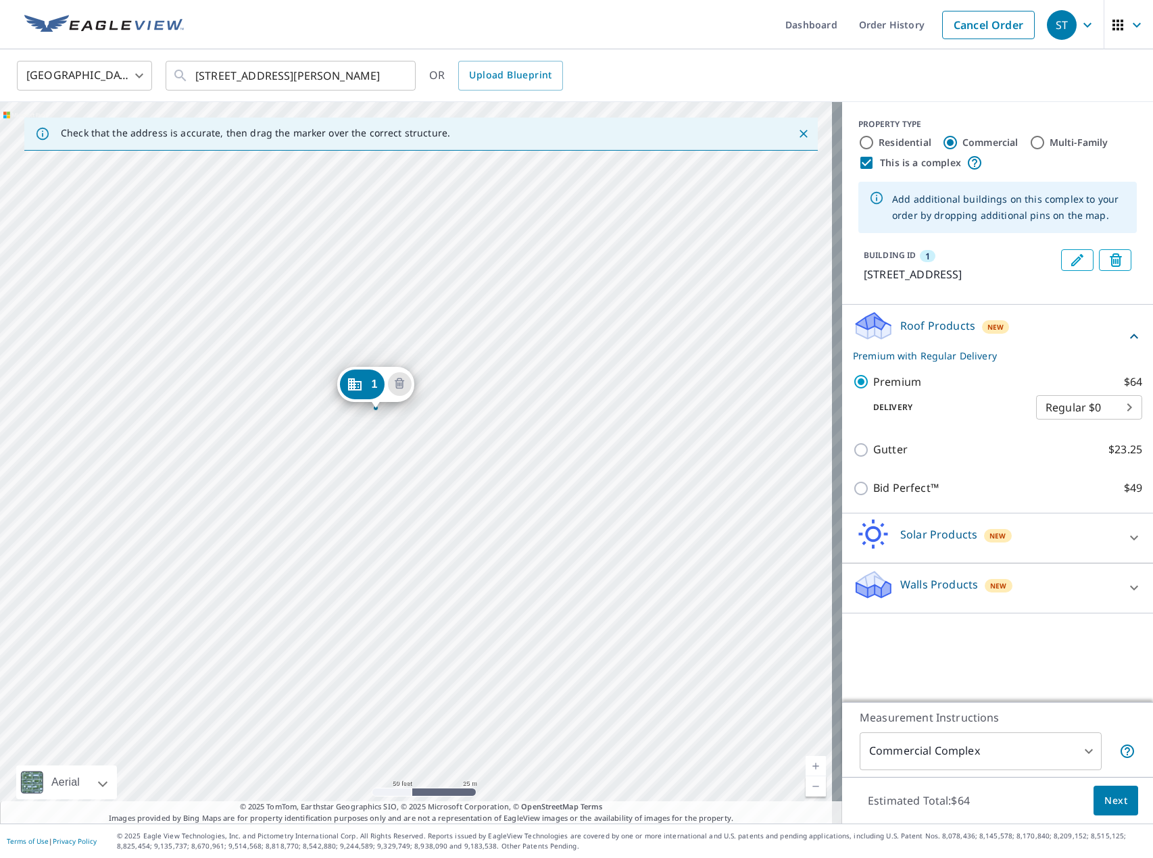
drag, startPoint x: 506, startPoint y: 563, endPoint x: 472, endPoint y: 517, distance: 56.9
click at [472, 517] on div "1 [STREET_ADDRESS]" at bounding box center [421, 462] width 842 height 721
drag, startPoint x: 355, startPoint y: 384, endPoint x: 569, endPoint y: 631, distance: 327.1
click at [343, 590] on div "1 [STREET_ADDRESS]" at bounding box center [421, 462] width 842 height 721
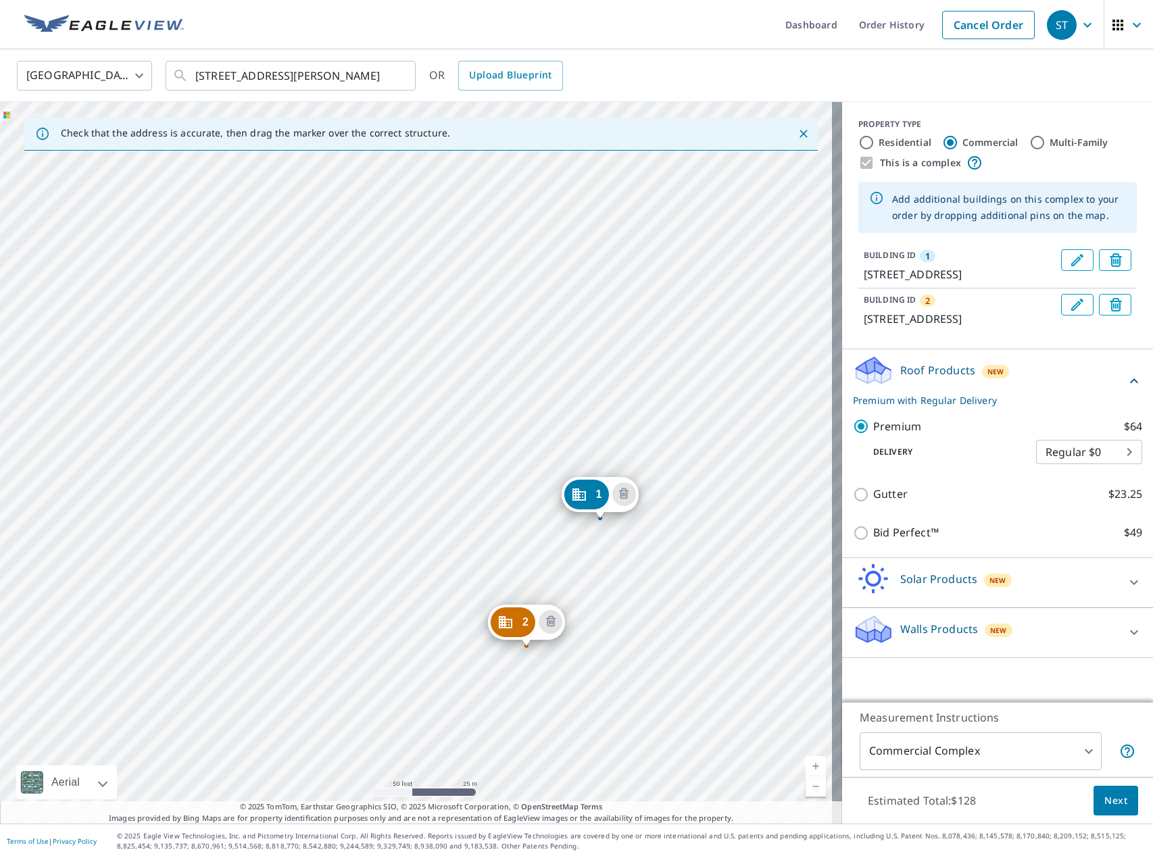
drag, startPoint x: 343, startPoint y: 590, endPoint x: 527, endPoint y: 649, distance: 193.4
click at [527, 649] on div "2 [STREET_ADDRESS] 1 [STREET_ADDRESS]" at bounding box center [421, 462] width 842 height 721
click at [551, 618] on icon "Delete building 2" at bounding box center [550, 620] width 9 height 11
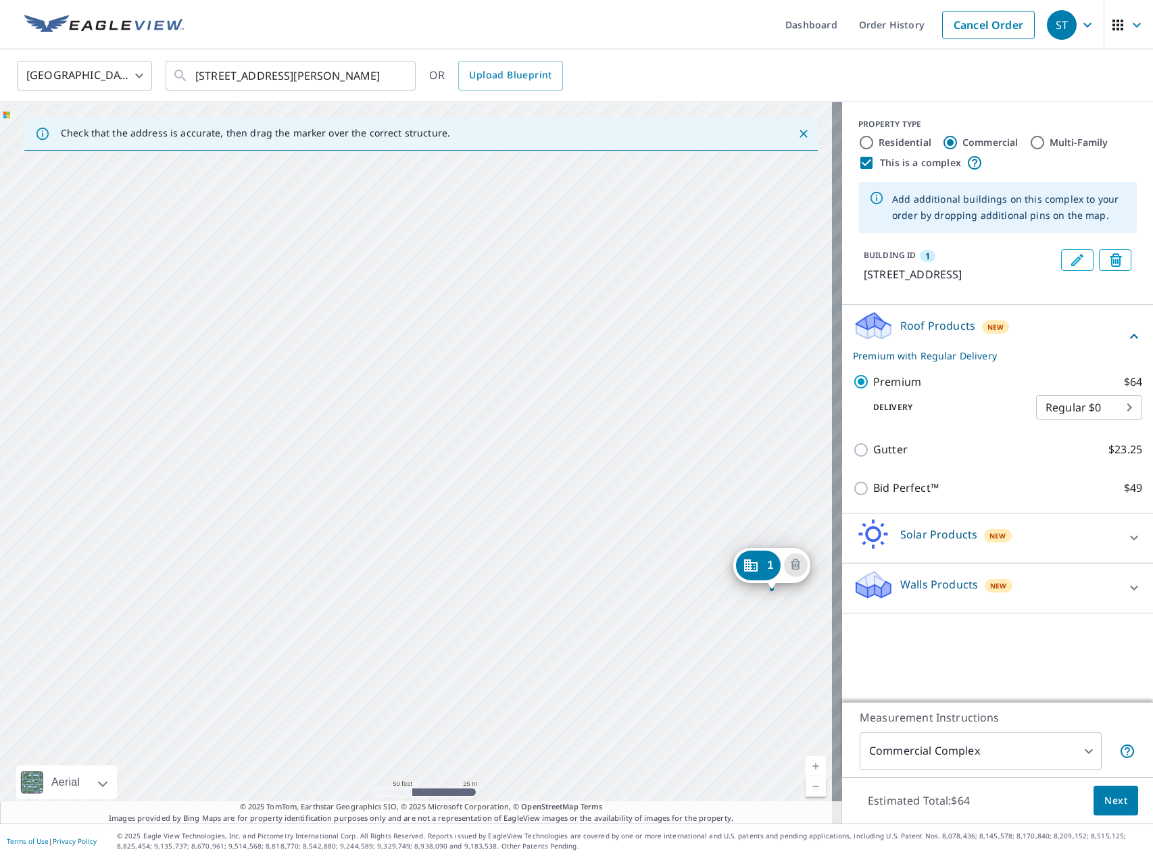
drag, startPoint x: 336, startPoint y: 480, endPoint x: 691, endPoint y: 609, distance: 378.0
click at [691, 609] on div "1 [STREET_ADDRESS]" at bounding box center [421, 462] width 842 height 721
drag, startPoint x: 554, startPoint y: 500, endPoint x: 540, endPoint y: 569, distance: 70.2
click at [534, 564] on div "1 [STREET_ADDRESS]" at bounding box center [421, 462] width 842 height 721
drag, startPoint x: 754, startPoint y: 647, endPoint x: 182, endPoint y: 286, distance: 676.8
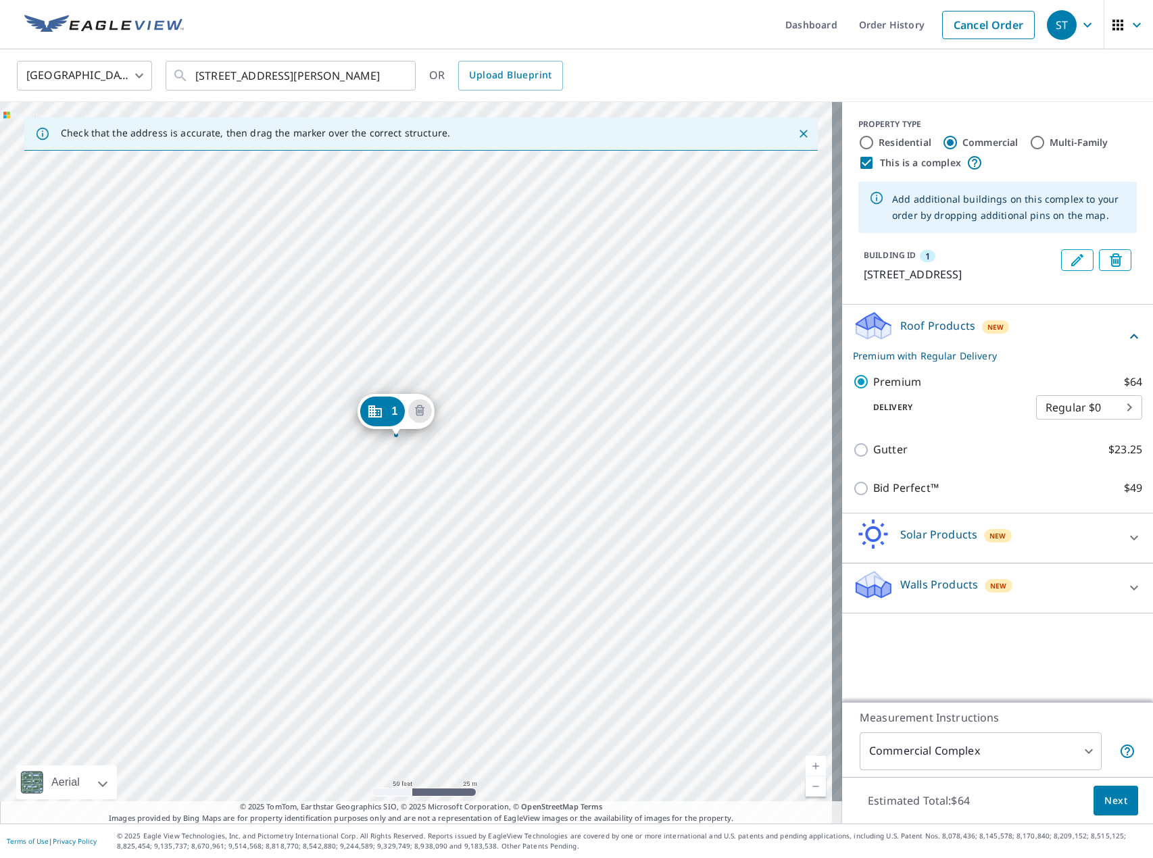
drag, startPoint x: 409, startPoint y: 582, endPoint x: 372, endPoint y: 525, distance: 67.8
click at [372, 542] on div "1 [STREET_ADDRESS]" at bounding box center [421, 462] width 842 height 721
drag, startPoint x: 367, startPoint y: 397, endPoint x: 382, endPoint y: 414, distance: 23.5
click at [409, 555] on div "1 [STREET_ADDRESS]" at bounding box center [421, 462] width 842 height 721
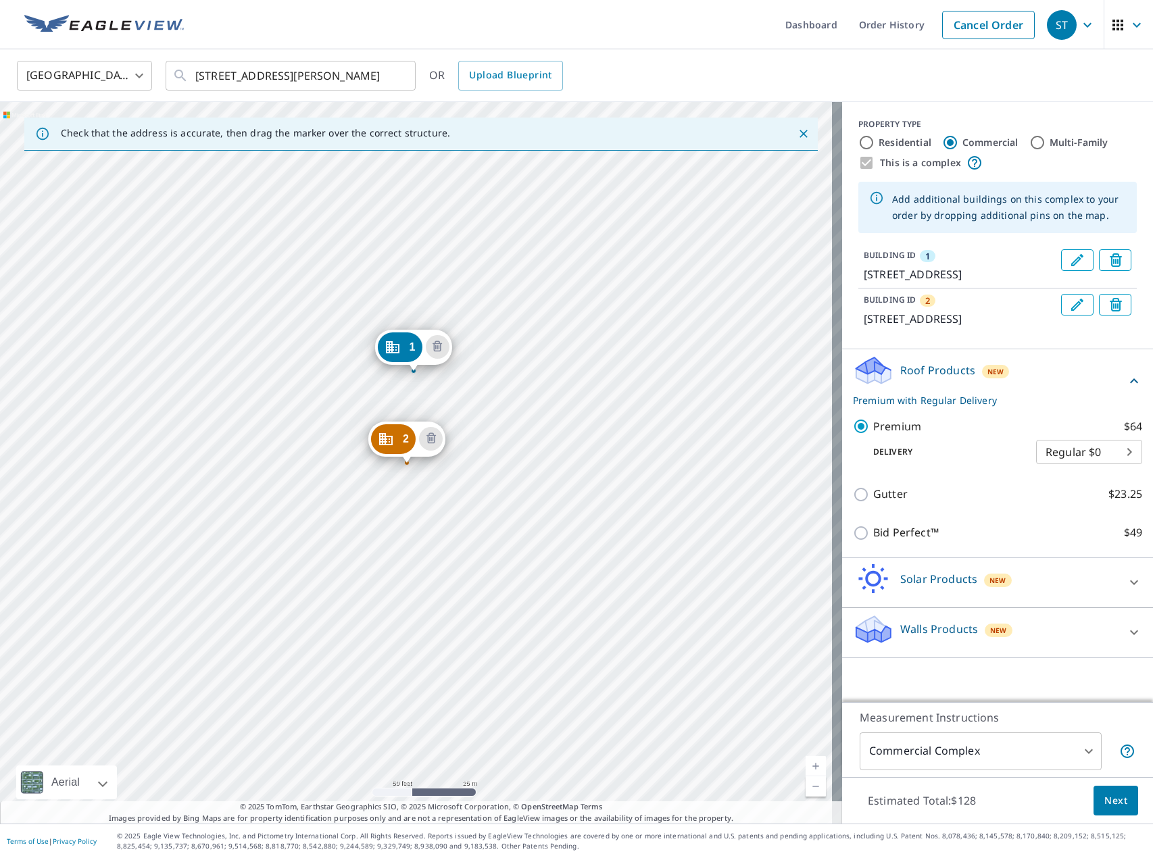
drag, startPoint x: 413, startPoint y: 643, endPoint x: 396, endPoint y: 477, distance: 167.0
click at [396, 477] on div "2 [STREET_ADDRESS] 1 [STREET_ADDRESS]" at bounding box center [421, 462] width 842 height 721
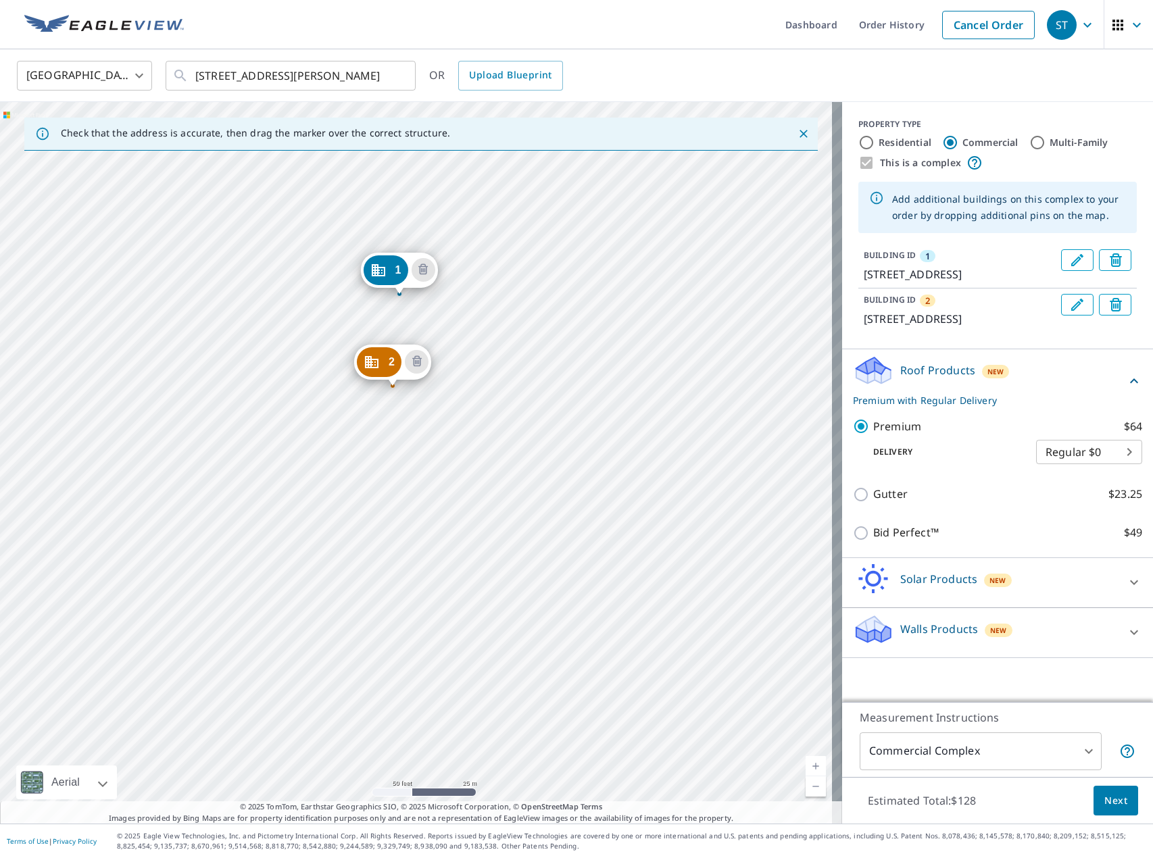
click at [391, 555] on div "2 [STREET_ADDRESS] 1 [STREET_ADDRESS]" at bounding box center [421, 462] width 842 height 721
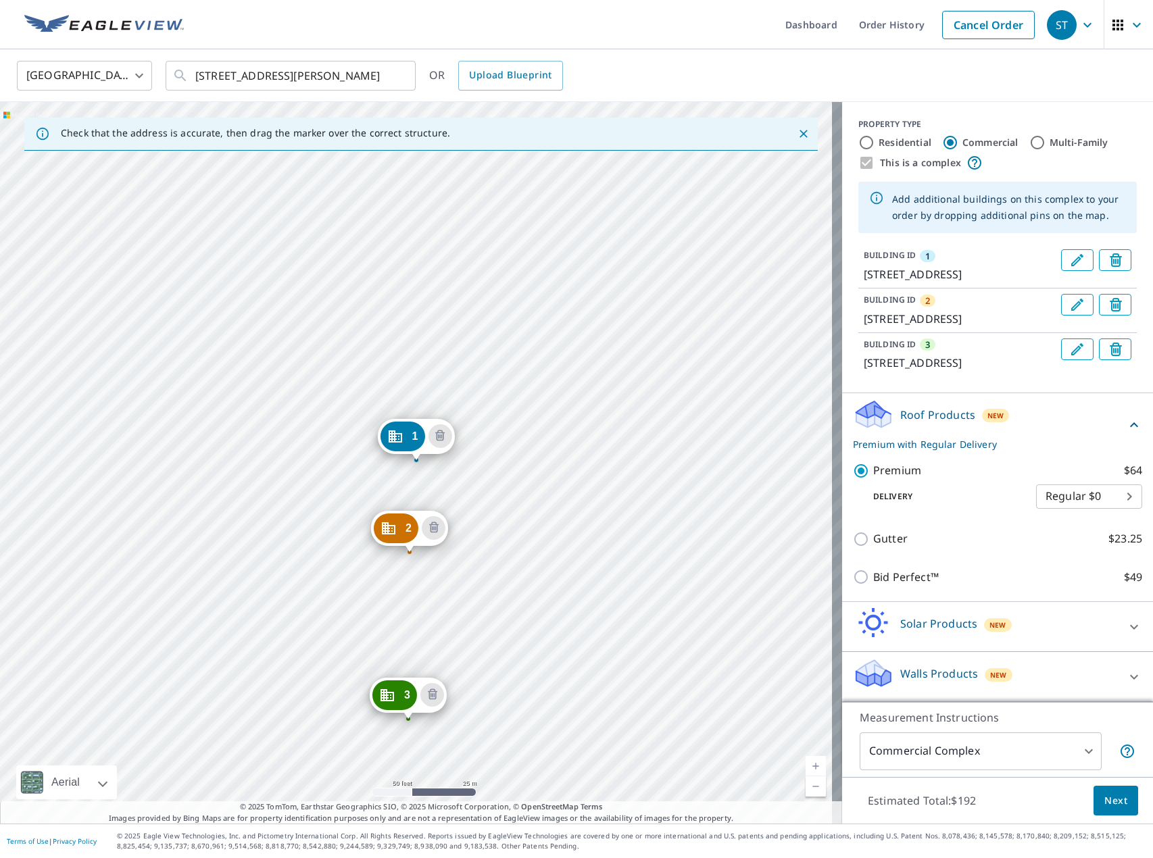
drag, startPoint x: 526, startPoint y: 721, endPoint x: 498, endPoint y: 551, distance: 172.5
click at [498, 551] on div "2 [STREET_ADDRESS] 3 [STREET_ADDRESS] 1 [STREET_ADDRESS]" at bounding box center [421, 462] width 842 height 721
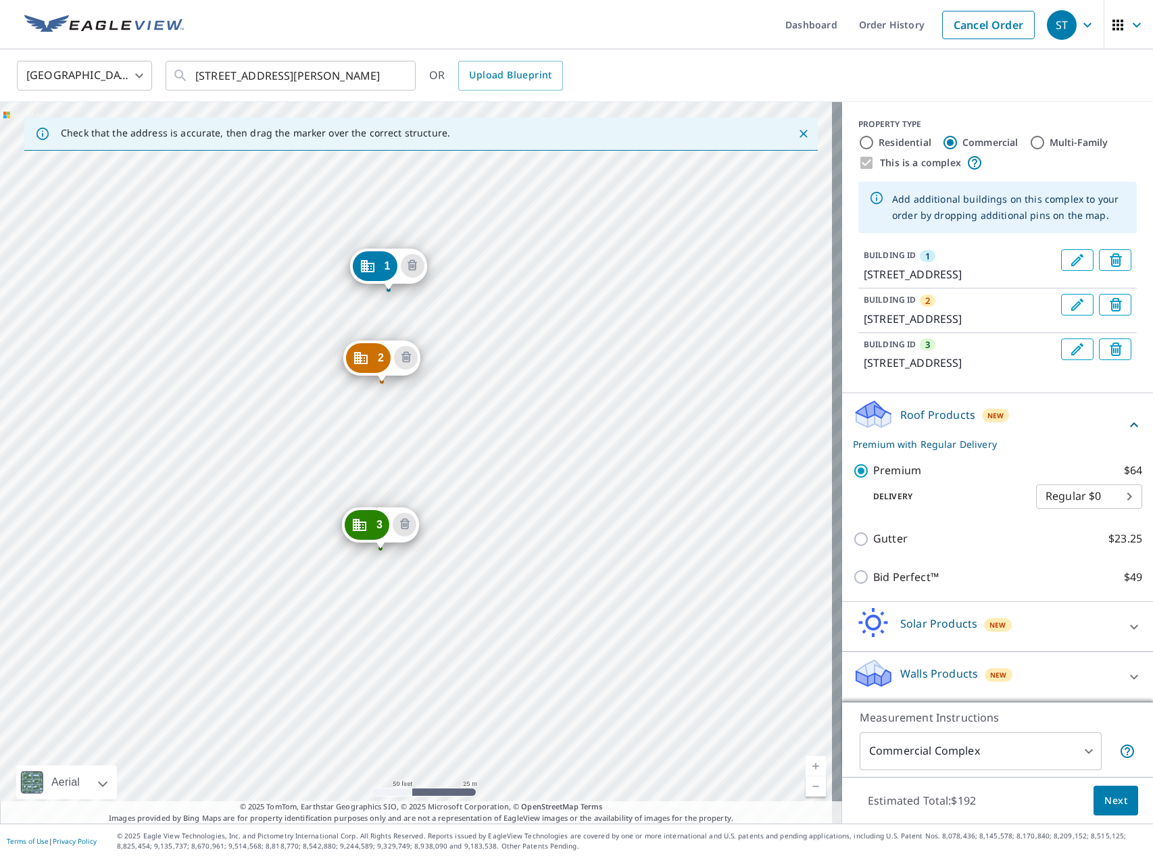
click at [410, 657] on div "2 [STREET_ADDRESS] 3 [STREET_ADDRESS] 1 [STREET_ADDRESS]" at bounding box center [421, 462] width 842 height 721
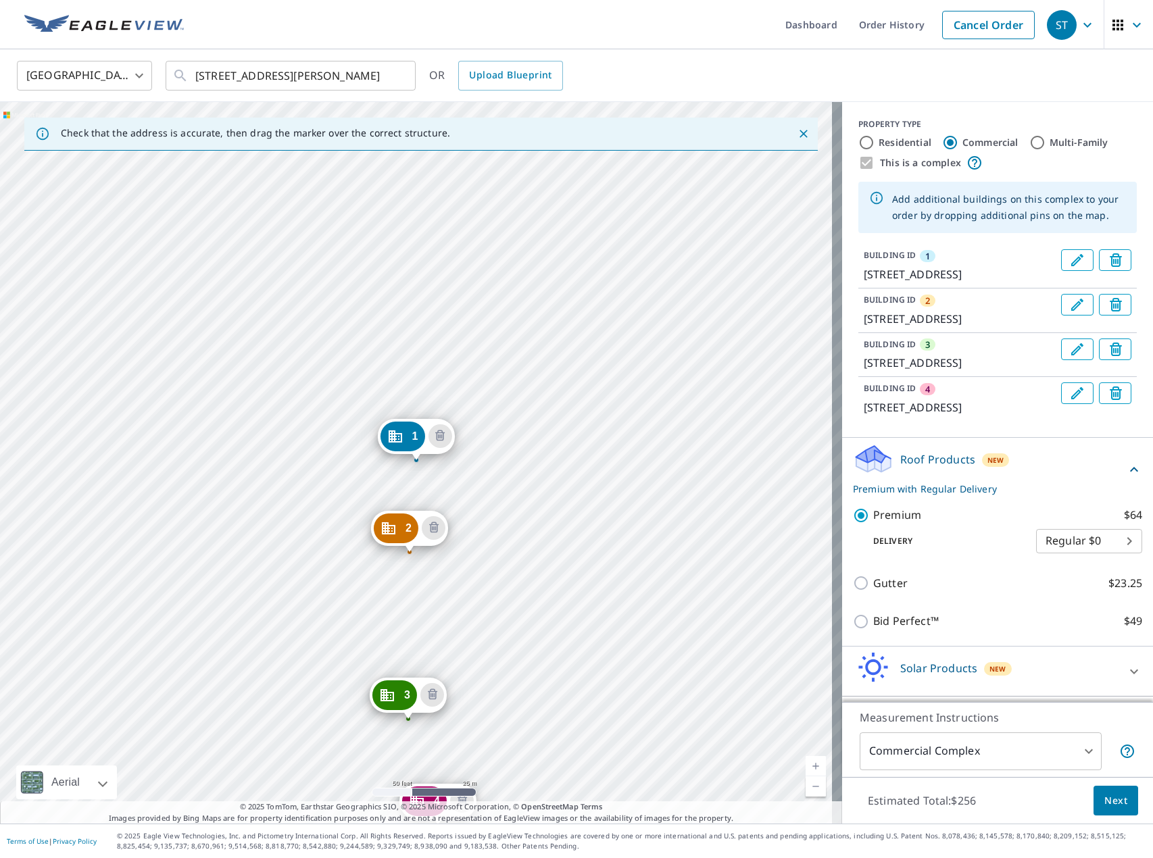
click at [517, 408] on div "2 [STREET_ADDRESS] 3 [STREET_ADDRESS] 4 [STREET_ADDRESS] 1 [STREET_ADDRESS]" at bounding box center [421, 462] width 842 height 721
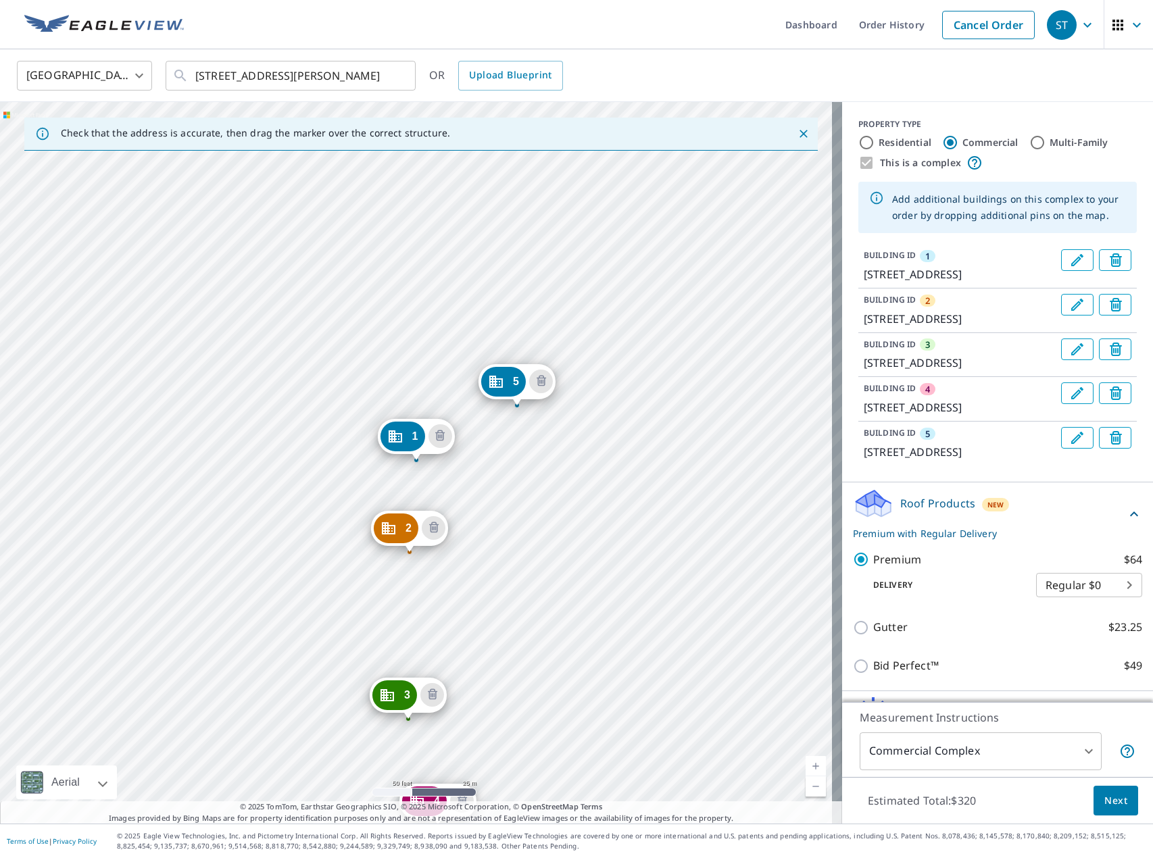
click at [509, 557] on div "2 [STREET_ADDRESS] 3 [STREET_ADDRESS] 4 [STREET_ADDRESS] 5 [STREET_ADDRESS] 1 […" at bounding box center [421, 462] width 842 height 721
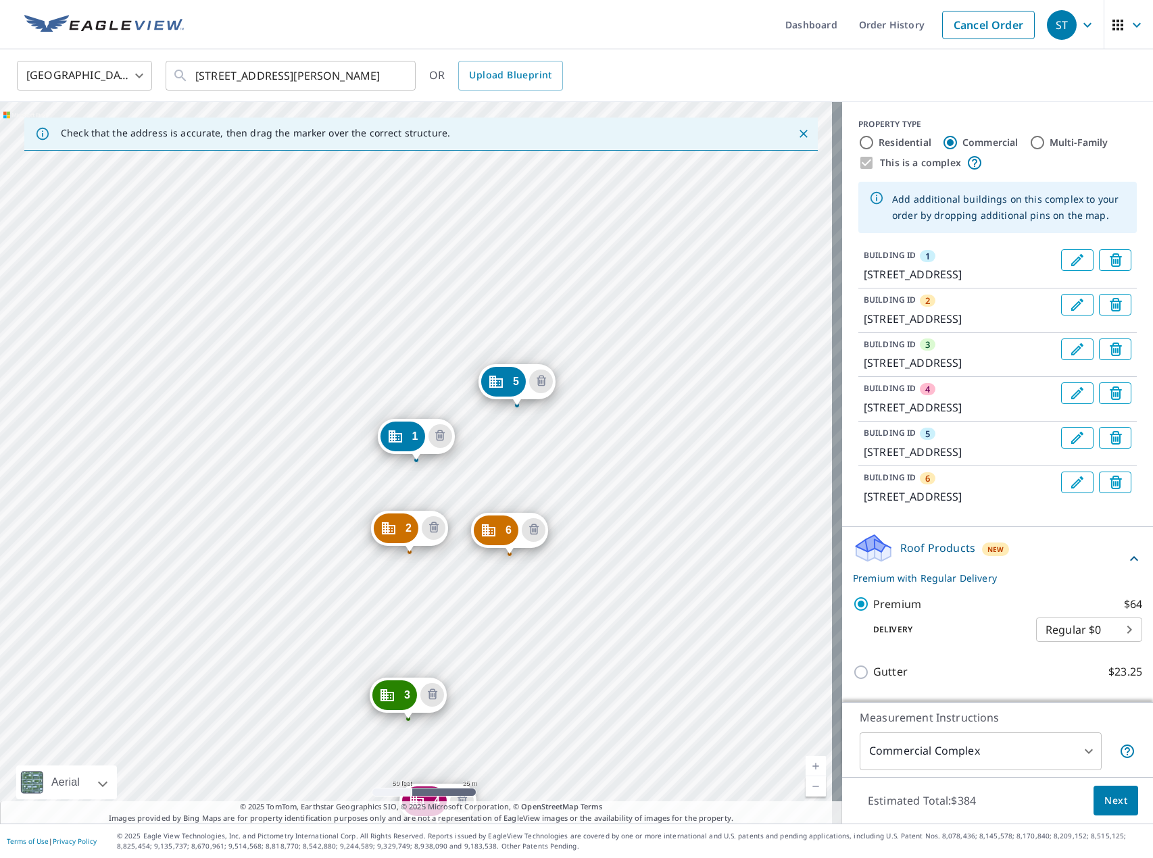
click at [495, 688] on div "2 [STREET_ADDRESS] 3 [STREET_ADDRESS] 4 [STREET_ADDRESS] 5 [STREET_ADDRESS] 6 […" at bounding box center [421, 462] width 842 height 721
click at [488, 688] on div "2 [STREET_ADDRESS] 3 [STREET_ADDRESS] 4 [STREET_ADDRESS] 5 [STREET_ADDRESS] 6 […" at bounding box center [421, 462] width 842 height 721
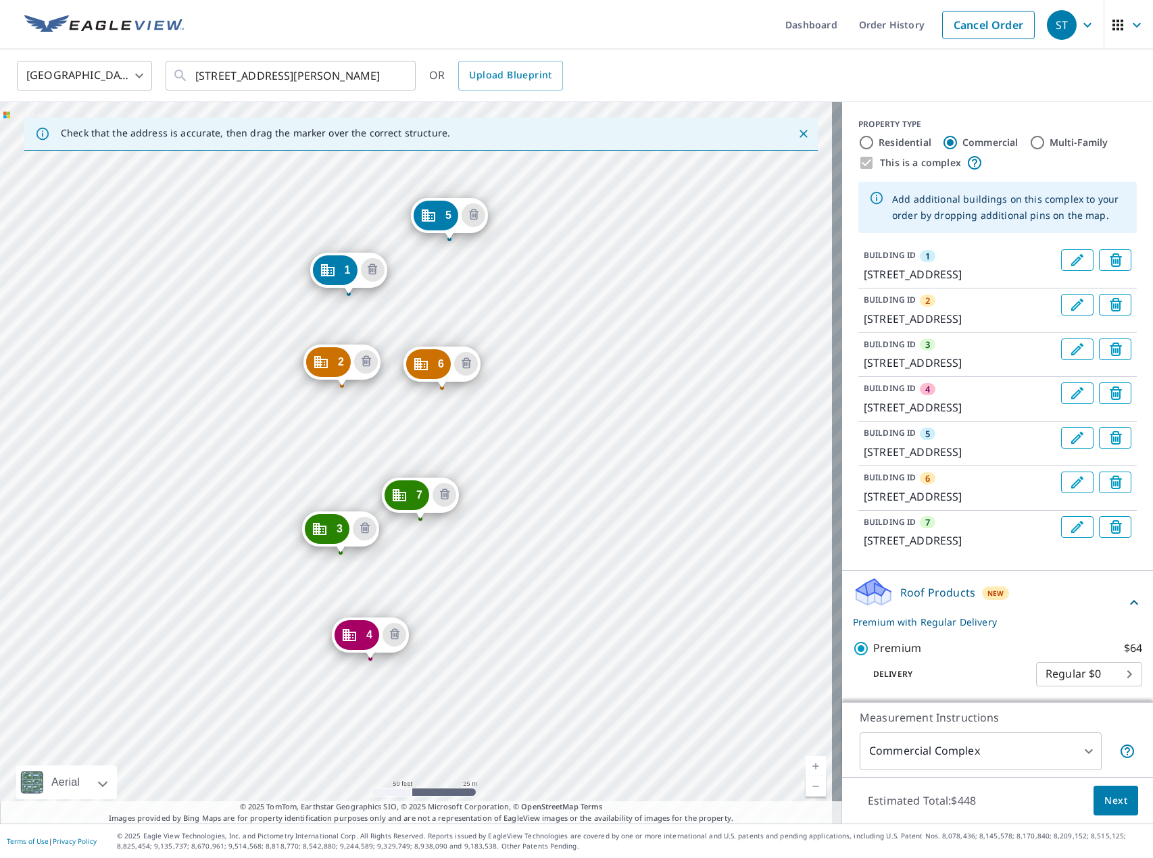
drag, startPoint x: 523, startPoint y: 724, endPoint x: 455, endPoint y: 558, distance: 179.4
click at [455, 558] on div "2 [STREET_ADDRESS] 3 [STREET_ADDRESS] 4 [STREET_ADDRESS] 5 [STREET_ADDRESS] 6 […" at bounding box center [421, 462] width 842 height 721
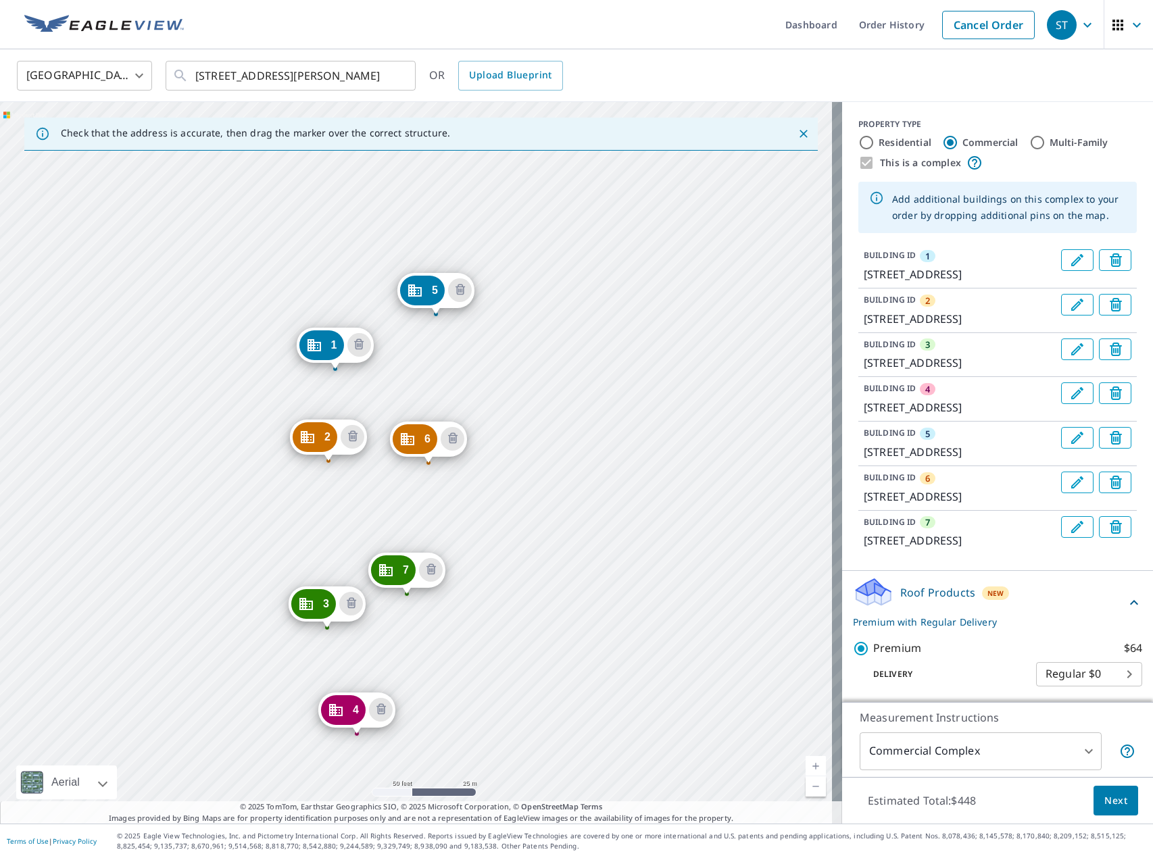
drag, startPoint x: 504, startPoint y: 479, endPoint x: 490, endPoint y: 569, distance: 91.0
click at [490, 569] on div "2 [STREET_ADDRESS] 3 [STREET_ADDRESS] 4 [STREET_ADDRESS] 5 [STREET_ADDRESS] 6 […" at bounding box center [421, 462] width 842 height 721
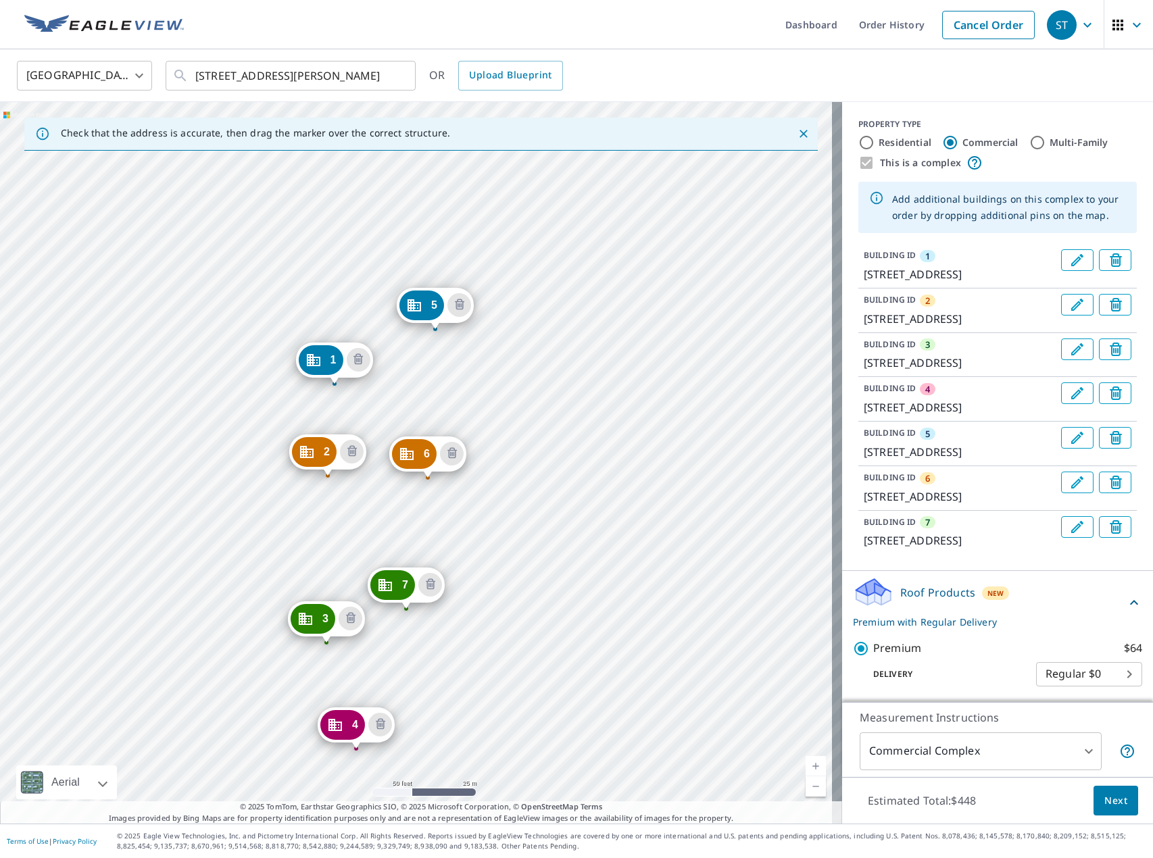
click at [513, 364] on div "2 [STREET_ADDRESS] 3 [STREET_ADDRESS] 4 [STREET_ADDRESS] 5 [STREET_ADDRESS] 6 […" at bounding box center [421, 462] width 842 height 721
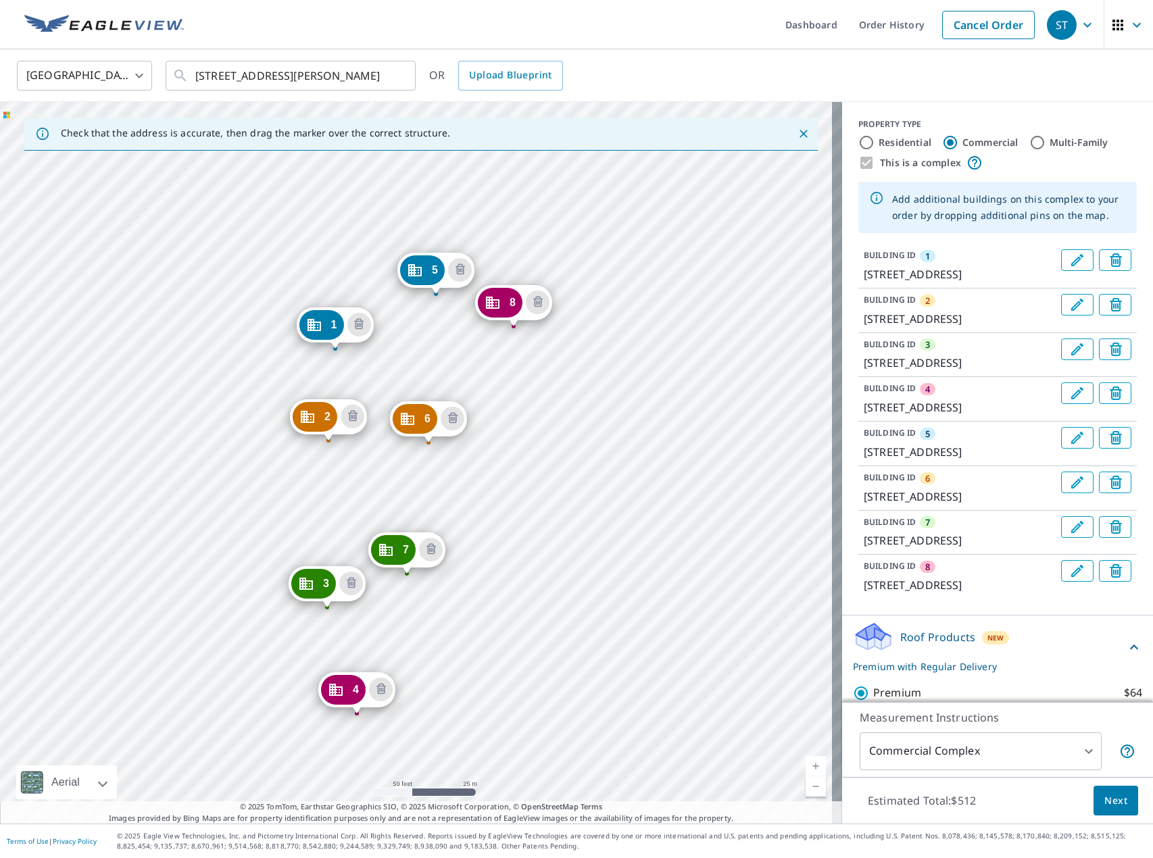
drag, startPoint x: 564, startPoint y: 556, endPoint x: 483, endPoint y: 445, distance: 137.8
click at [483, 445] on div "2 [STREET_ADDRESS] 3 [STREET_ADDRESS] 4 [STREET_ADDRESS] 5 [STREET_ADDRESS] 6 […" at bounding box center [421, 462] width 842 height 721
click at [541, 442] on div "2 [STREET_ADDRESS] 3 [STREET_ADDRESS] 4 [STREET_ADDRESS] 5 [STREET_ADDRESS] 6 […" at bounding box center [421, 462] width 842 height 721
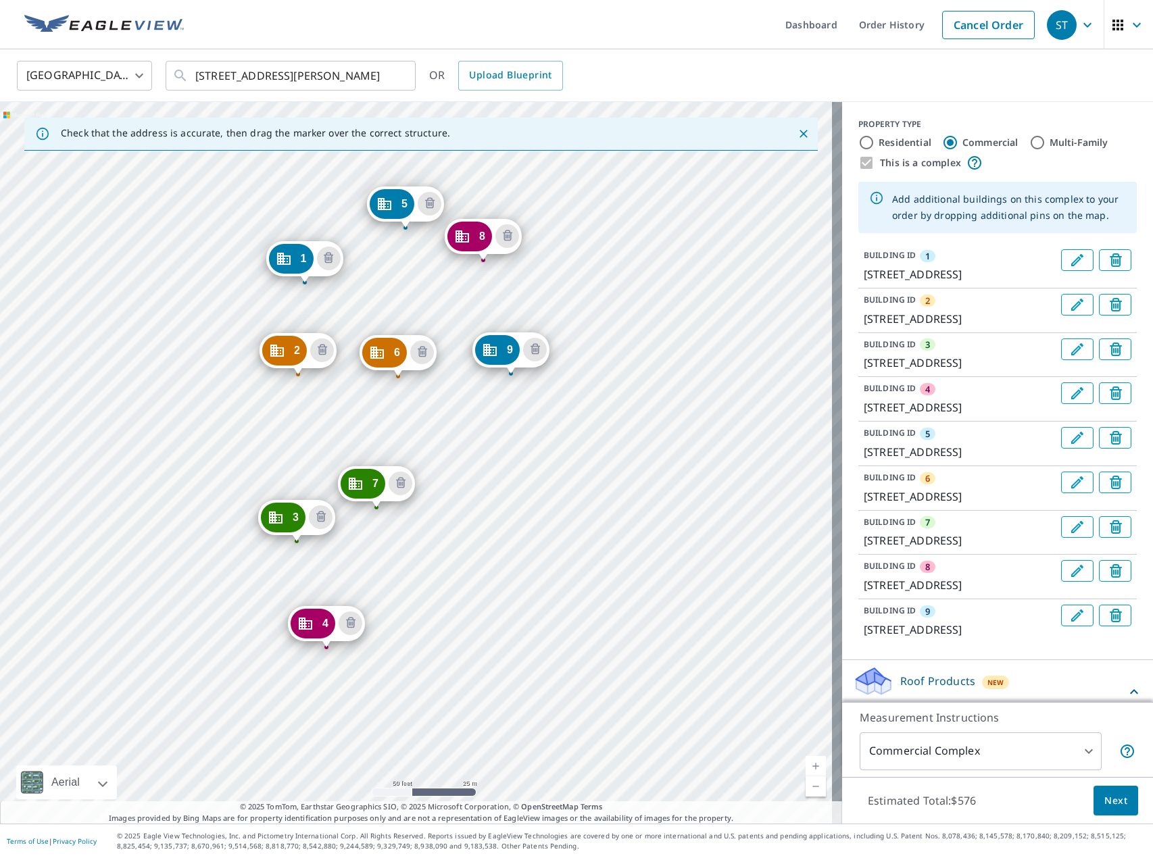
drag, startPoint x: 581, startPoint y: 636, endPoint x: 470, endPoint y: 459, distance: 209.7
click at [470, 459] on div "2 [STREET_ADDRESS] 3 [STREET_ADDRESS] 4 [STREET_ADDRESS] 5 [STREET_ADDRESS] 6 […" at bounding box center [421, 462] width 842 height 721
click at [528, 482] on div "2 [STREET_ADDRESS] 3 [STREET_ADDRESS] 4 [STREET_ADDRESS] 5 [STREET_ADDRESS] 6 […" at bounding box center [421, 462] width 842 height 721
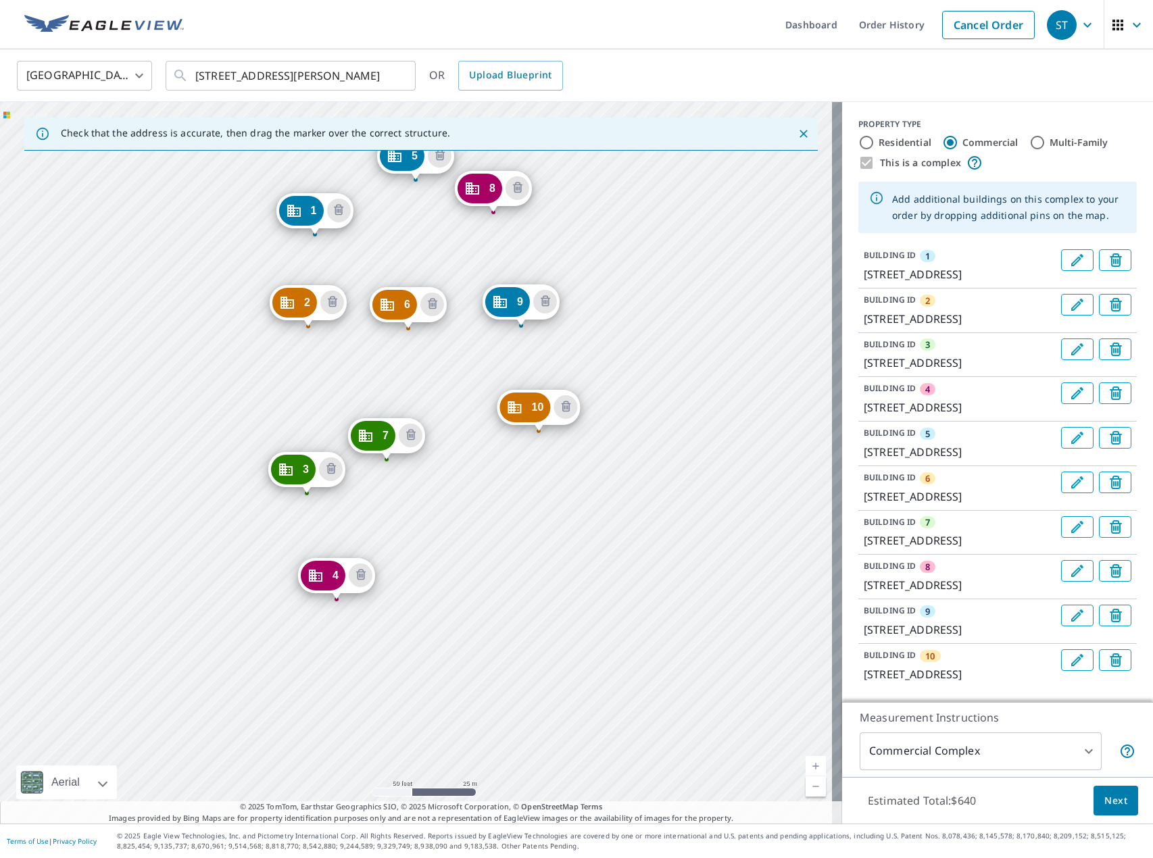
drag, startPoint x: 546, startPoint y: 681, endPoint x: 438, endPoint y: 440, distance: 264.3
click at [437, 437] on div "2 [STREET_ADDRESS] 3 [STREET_ADDRESS] 4 [STREET_ADDRESS] 5 [STREET_ADDRESS] 6 […" at bounding box center [421, 462] width 842 height 721
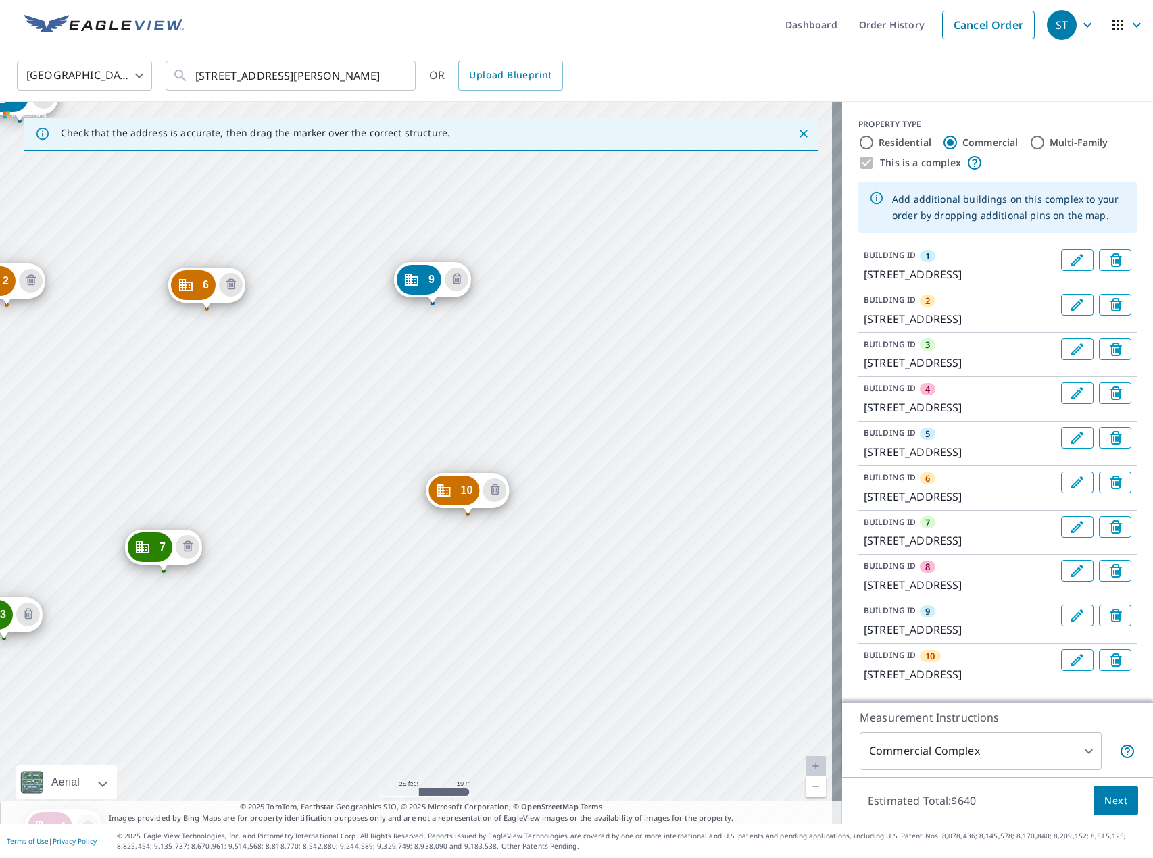
drag, startPoint x: 238, startPoint y: 558, endPoint x: 229, endPoint y: 573, distance: 17.6
click at [229, 573] on div "2 [STREET_ADDRESS] 3 [STREET_ADDRESS] 4 [STREET_ADDRESS] 5 [STREET_ADDRESS] 6 […" at bounding box center [421, 462] width 842 height 721
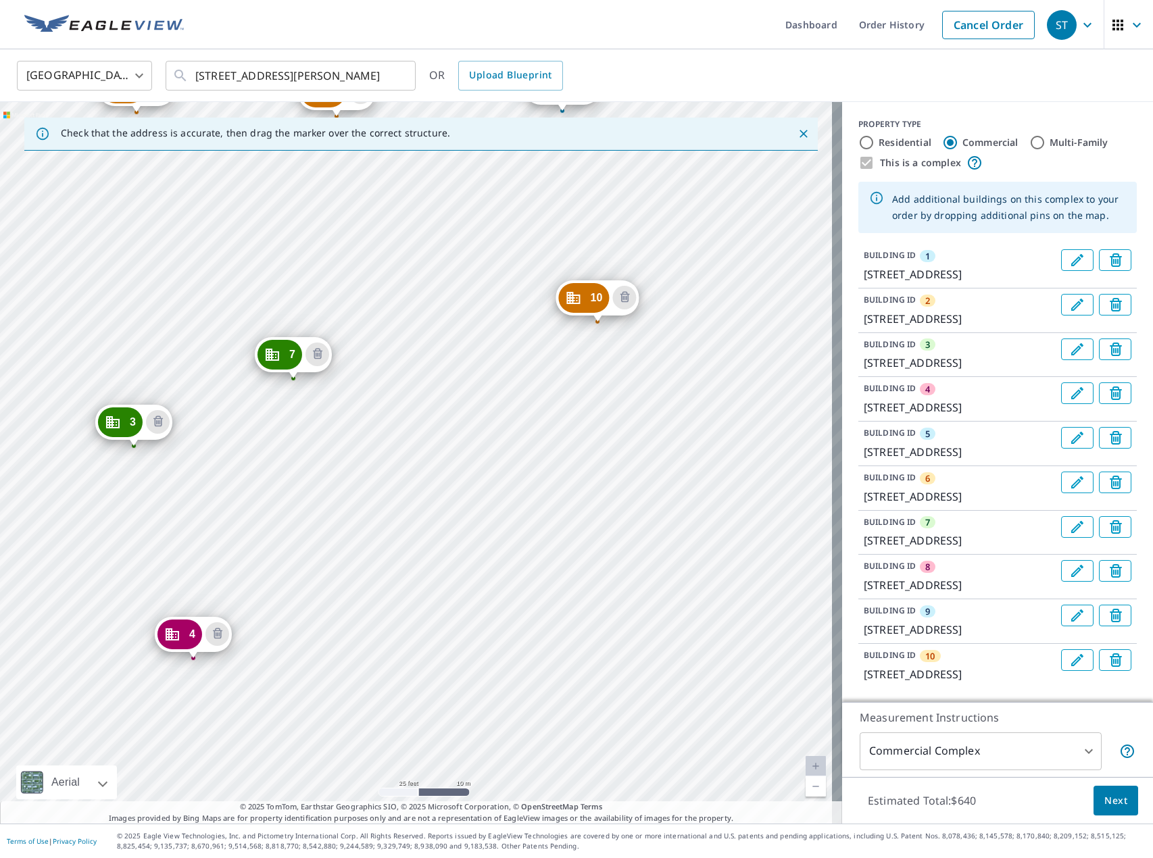
click at [461, 389] on div "2 [STREET_ADDRESS] 3 [STREET_ADDRESS] 4 [STREET_ADDRESS] 5 [STREET_ADDRESS] 6 […" at bounding box center [421, 462] width 842 height 721
drag, startPoint x: 284, startPoint y: 355, endPoint x: 291, endPoint y: 372, distance: 17.8
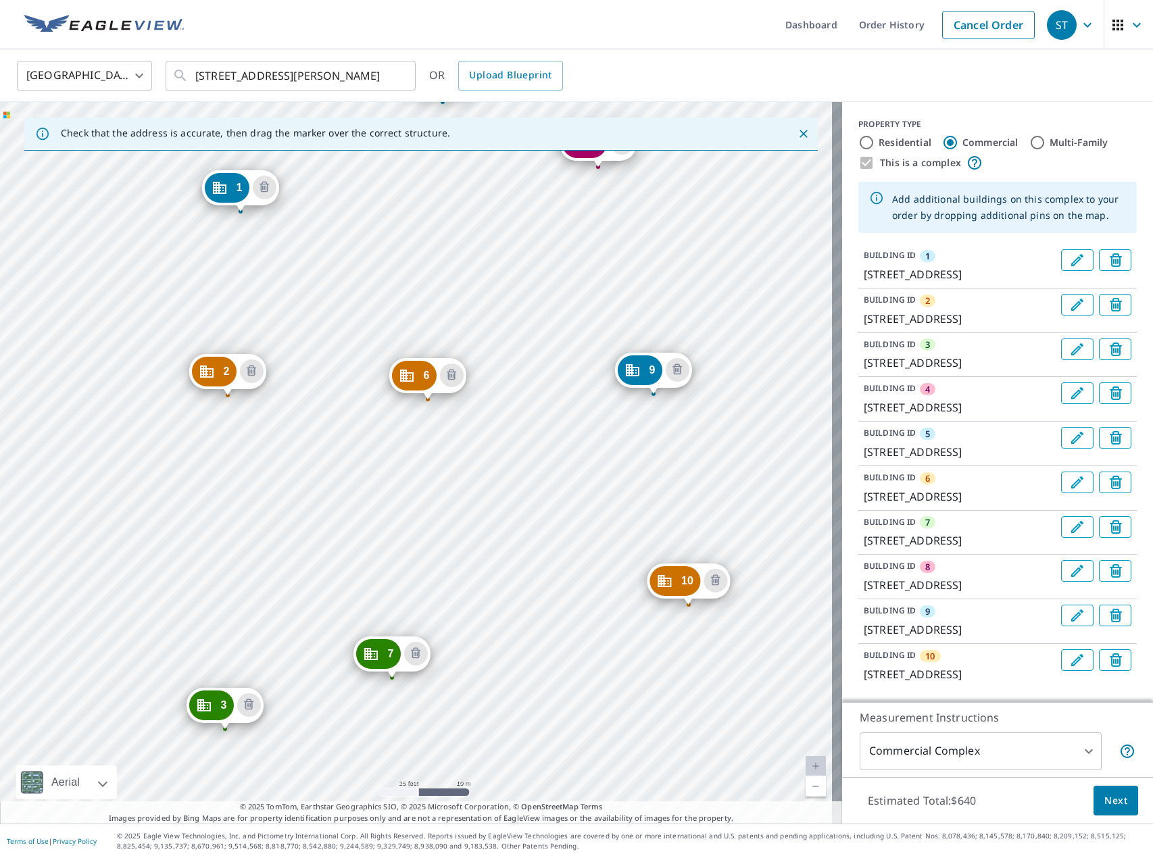
drag, startPoint x: 512, startPoint y: 403, endPoint x: 353, endPoint y: 143, distance: 304.1
click at [353, 143] on div "Check that the address is accurate, then drag the marker over the correct struc…" at bounding box center [421, 462] width 842 height 721
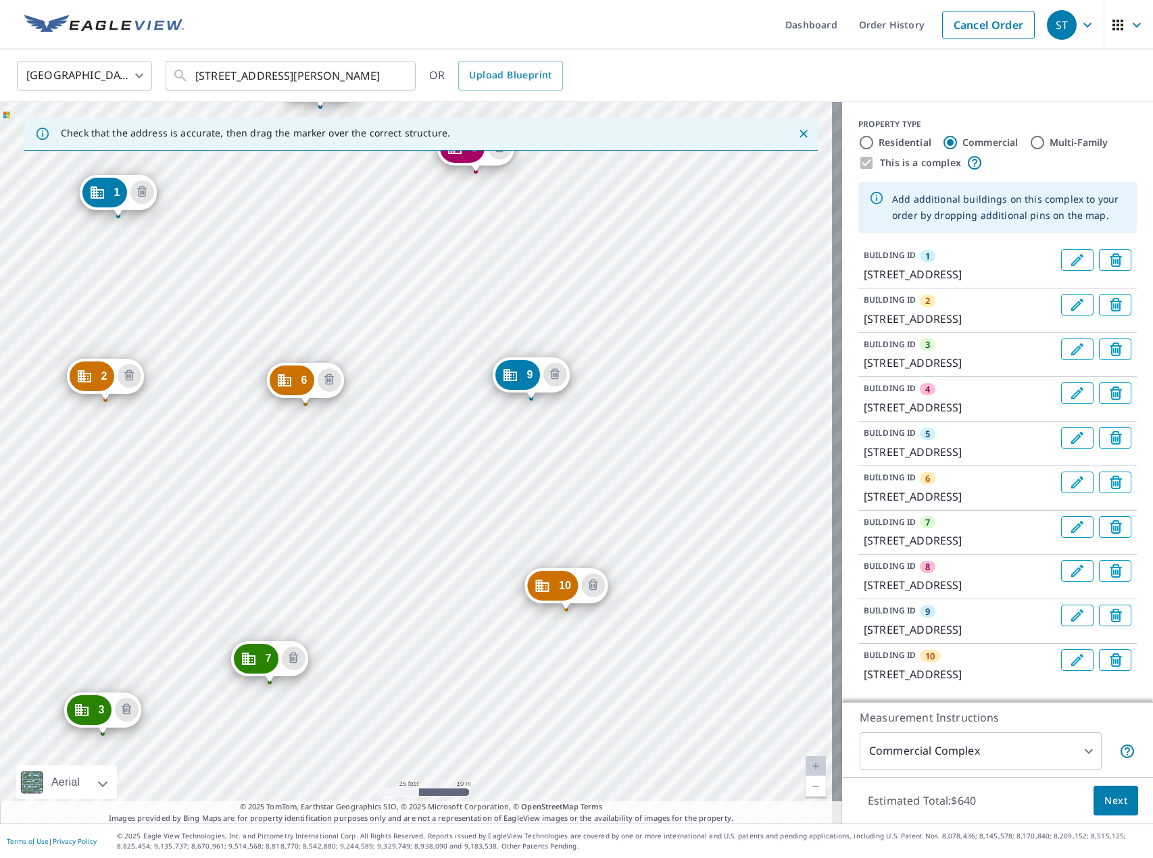
click at [218, 159] on div "2 [STREET_ADDRESS] 3 [STREET_ADDRESS] 4 [STREET_ADDRESS] 5 [STREET_ADDRESS] 6 […" at bounding box center [421, 462] width 842 height 721
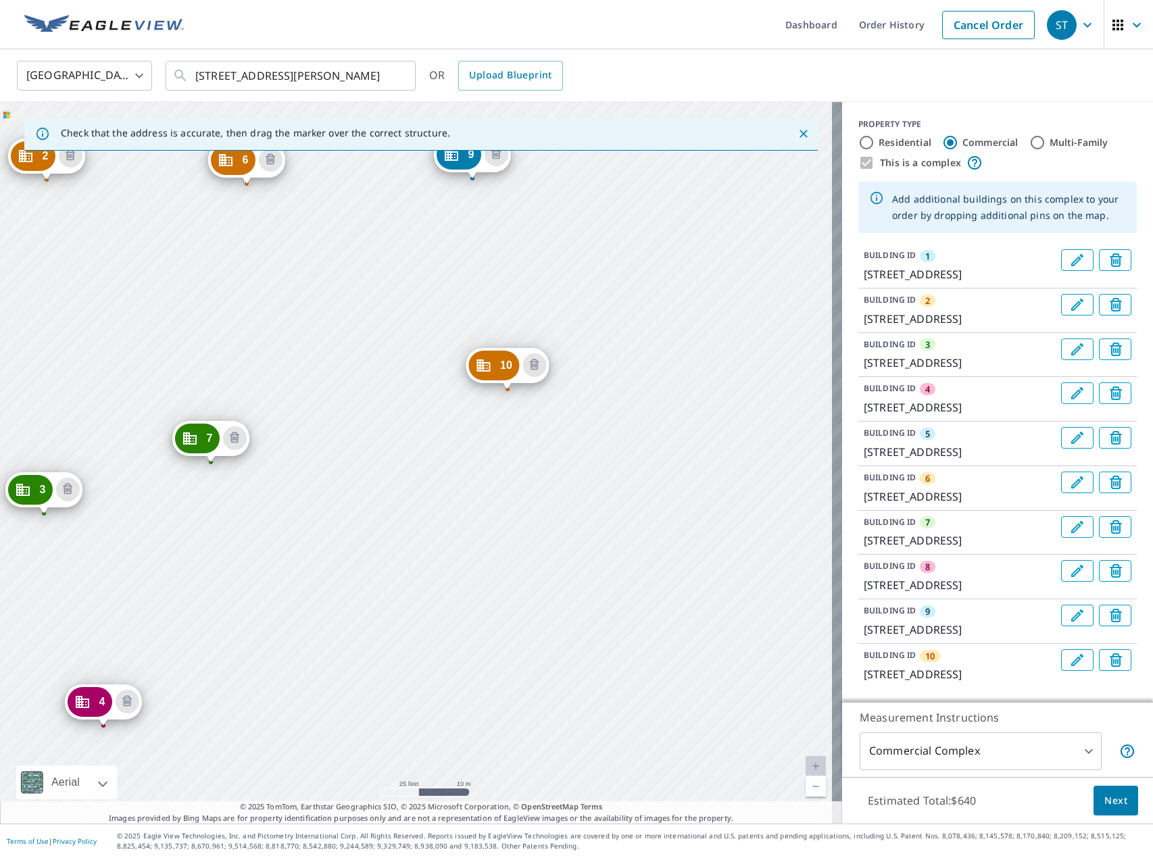
click at [366, 466] on div "2 [STREET_ADDRESS] 3 [STREET_ADDRESS] 4 [STREET_ADDRESS] 5 [STREET_ADDRESS] 6 […" at bounding box center [421, 462] width 842 height 721
drag, startPoint x: 507, startPoint y: 361, endPoint x: 519, endPoint y: 364, distance: 12.6
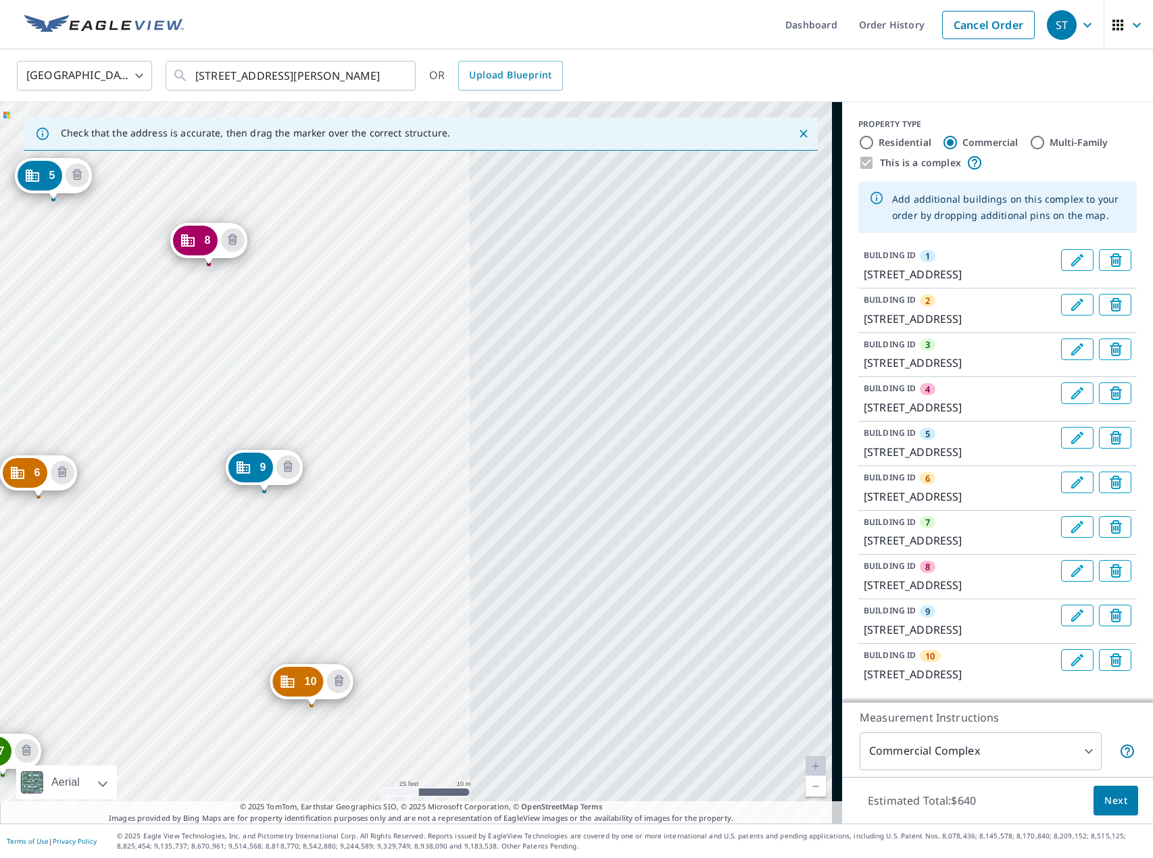
drag, startPoint x: 631, startPoint y: 570, endPoint x: 66, endPoint y: 419, distance: 584.7
click at [66, 419] on div "2 [STREET_ADDRESS] 3 [STREET_ADDRESS] 4 [STREET_ADDRESS] 5 [STREET_ADDRESS] 6 […" at bounding box center [421, 462] width 842 height 721
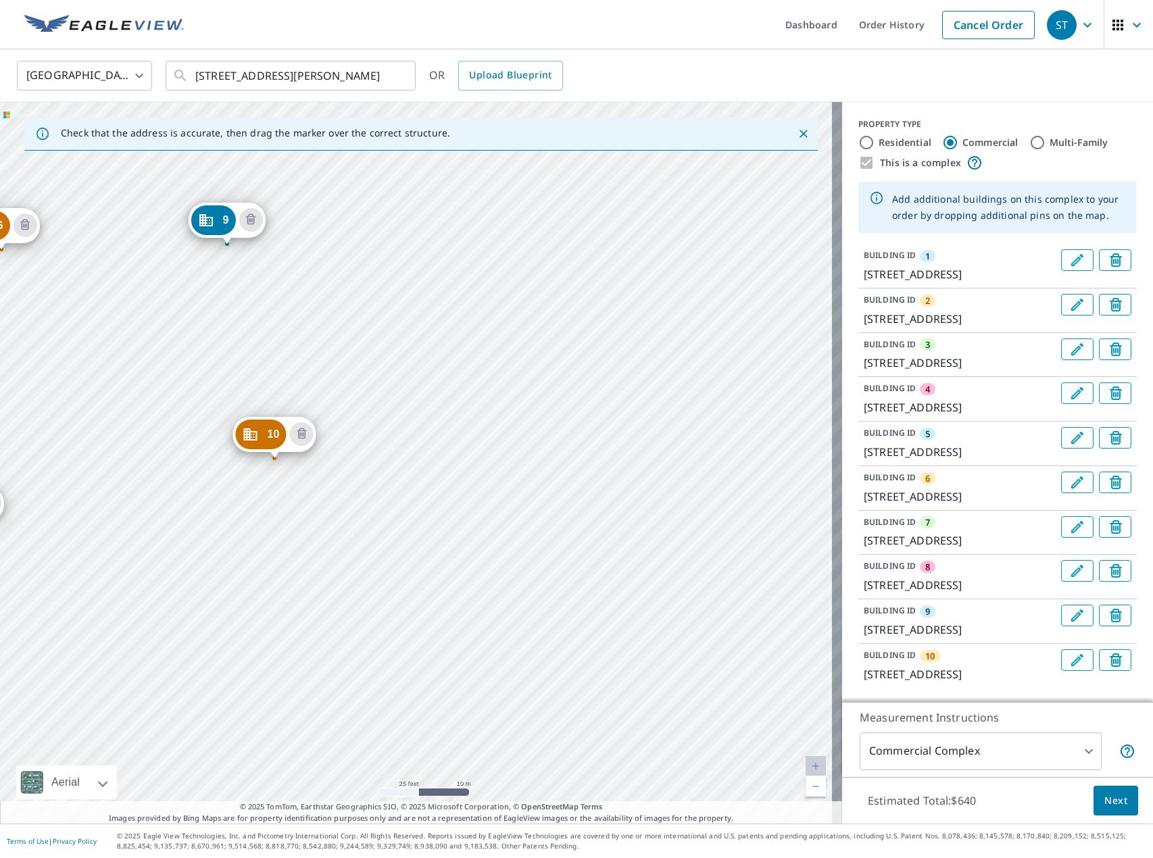
drag, startPoint x: 261, startPoint y: 535, endPoint x: 273, endPoint y: 257, distance: 278.6
click at [272, 262] on div "2 [STREET_ADDRESS] 3 [STREET_ADDRESS] 4 [STREET_ADDRESS] 5 [STREET_ADDRESS] 6 […" at bounding box center [421, 462] width 842 height 721
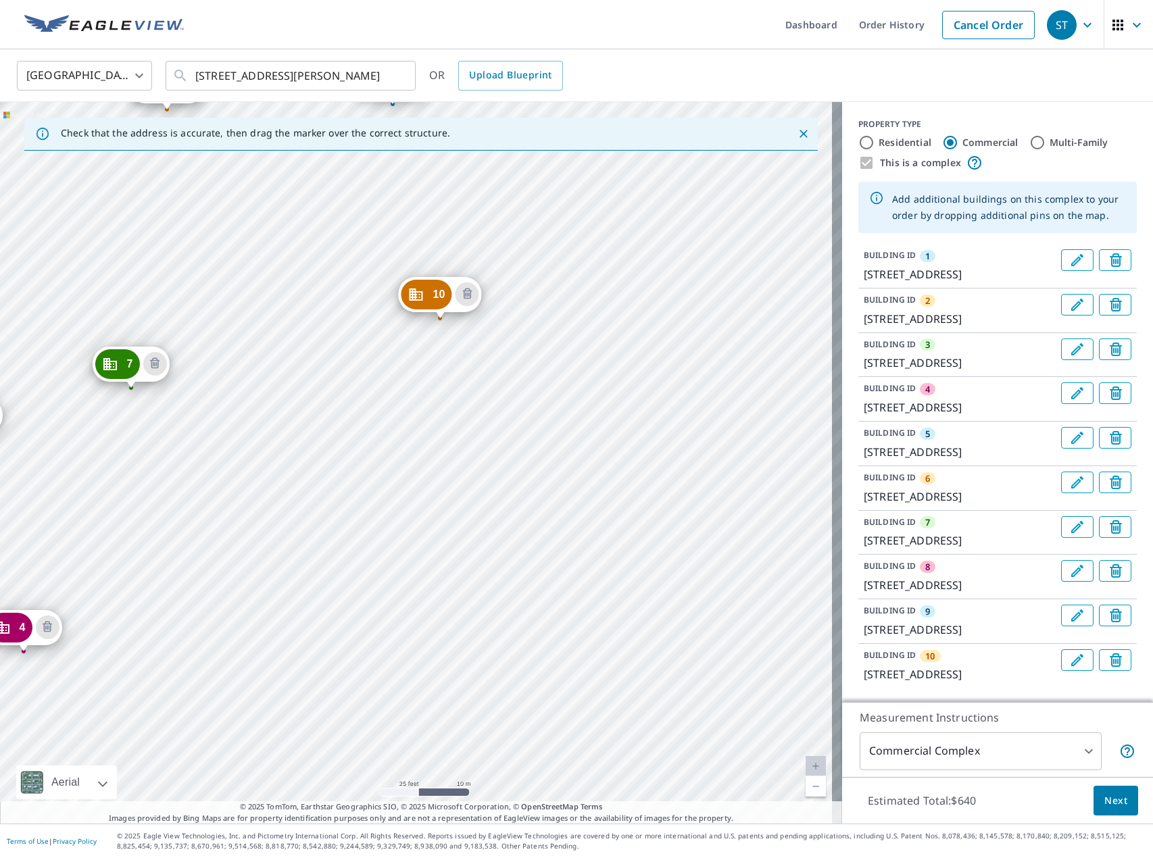
click at [386, 561] on div "2 [STREET_ADDRESS] 3 [STREET_ADDRESS] 4 [STREET_ADDRESS] 5 [STREET_ADDRESS] 6 […" at bounding box center [421, 462] width 842 height 721
drag, startPoint x: 427, startPoint y: 293, endPoint x: 386, endPoint y: 336, distance: 59.2
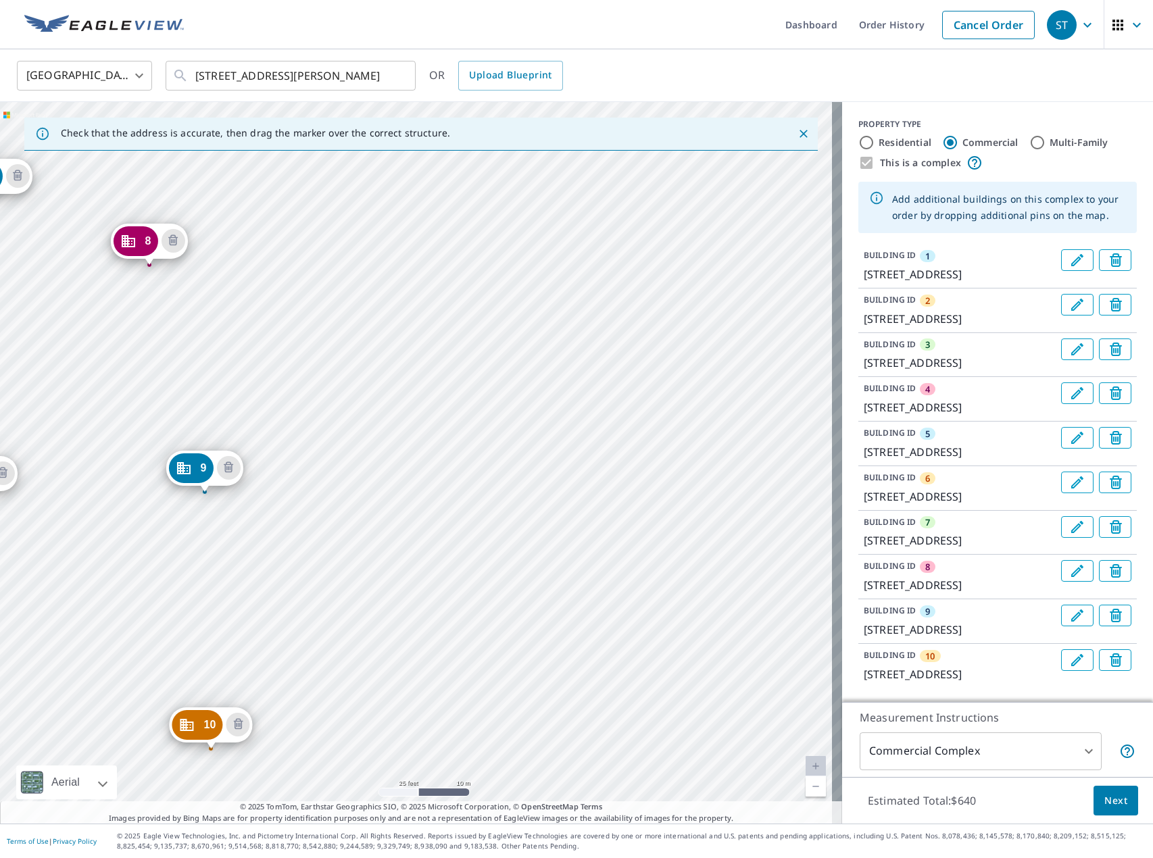
drag, startPoint x: 667, startPoint y: 510, endPoint x: 43, endPoint y: 359, distance: 642.1
click at [43, 359] on div "2 [STREET_ADDRESS] 3 [STREET_ADDRESS] 4 [STREET_ADDRESS] 5 [STREET_ADDRESS] 6 […" at bounding box center [421, 462] width 842 height 721
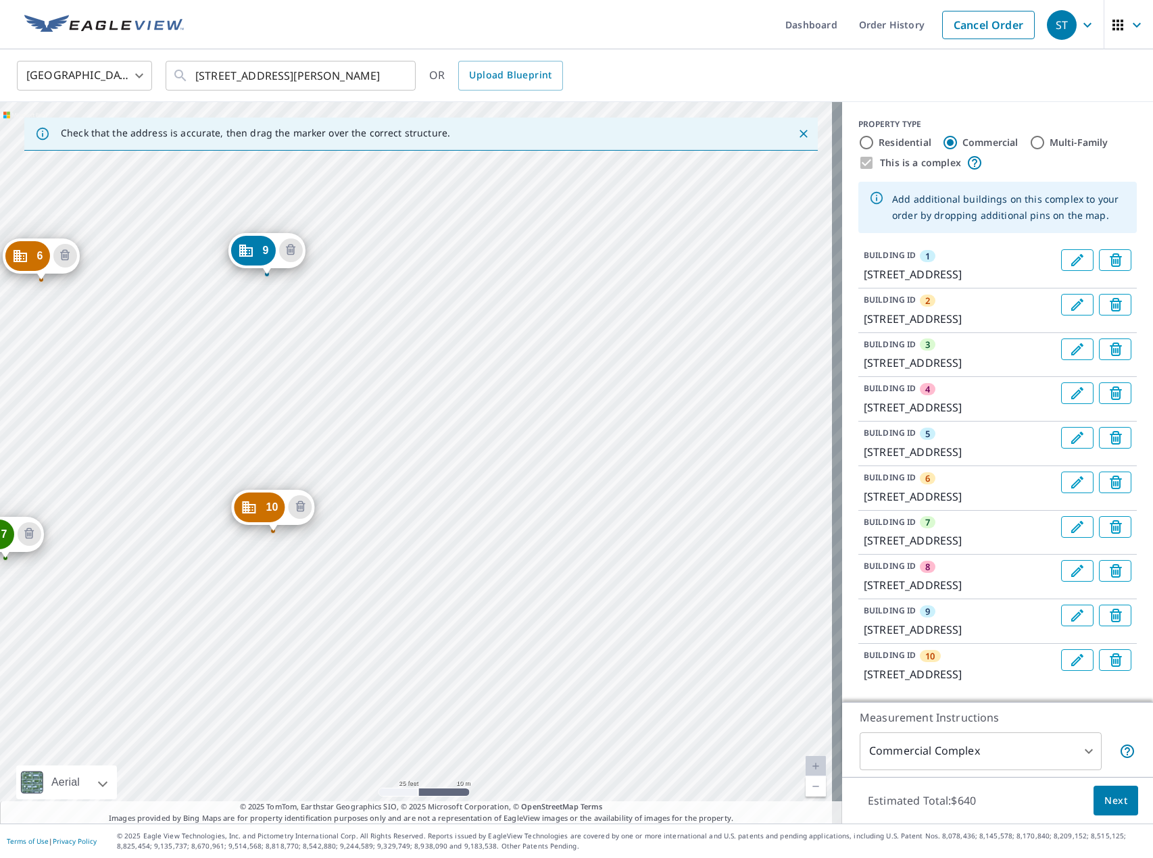
drag, startPoint x: 307, startPoint y: 367, endPoint x: 487, endPoint y: 306, distance: 189.7
click at [487, 306] on div "2 [STREET_ADDRESS] 3 [STREET_ADDRESS] 4 [STREET_ADDRESS] 5 [STREET_ADDRESS] 6 […" at bounding box center [421, 462] width 842 height 721
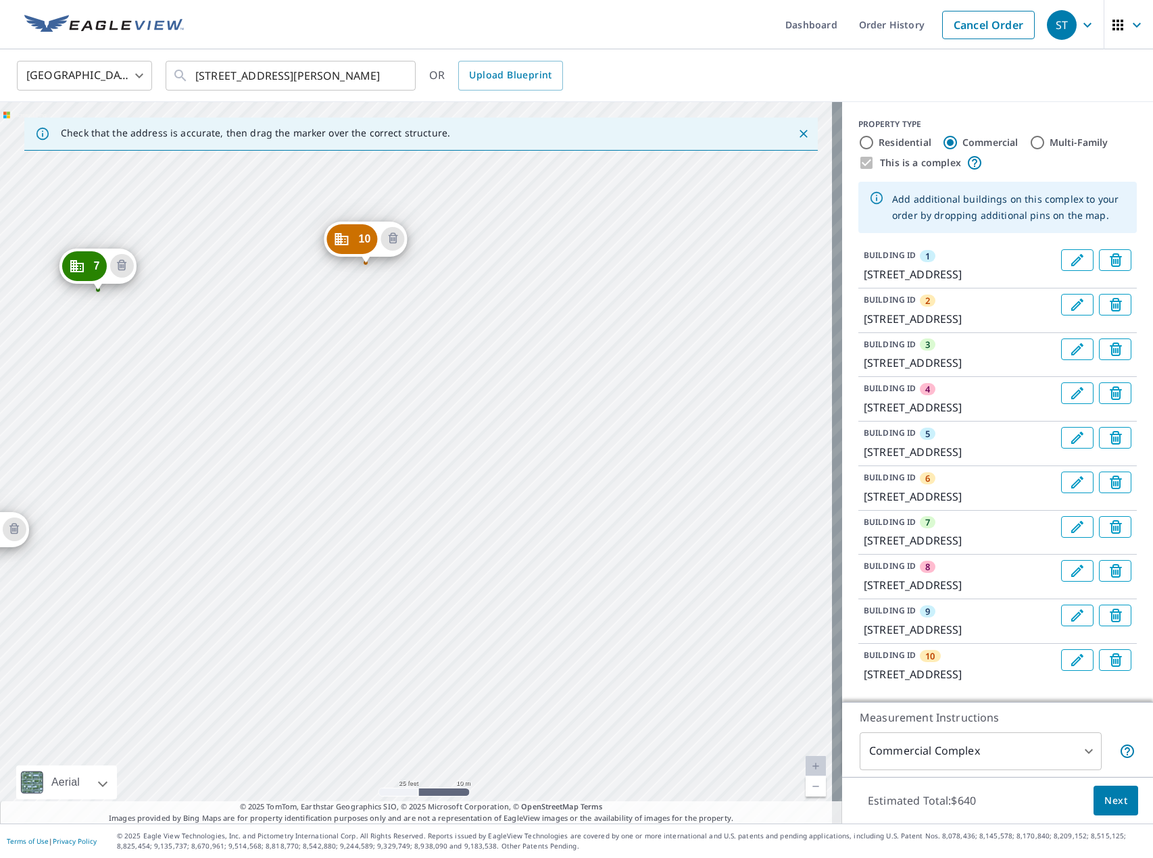
drag, startPoint x: 467, startPoint y: 467, endPoint x: 482, endPoint y: 424, distance: 45.3
click at [482, 424] on div "2 [STREET_ADDRESS] 3 [STREET_ADDRESS] 4 [STREET_ADDRESS] 5 [STREET_ADDRESS] 6 […" at bounding box center [421, 462] width 842 height 721
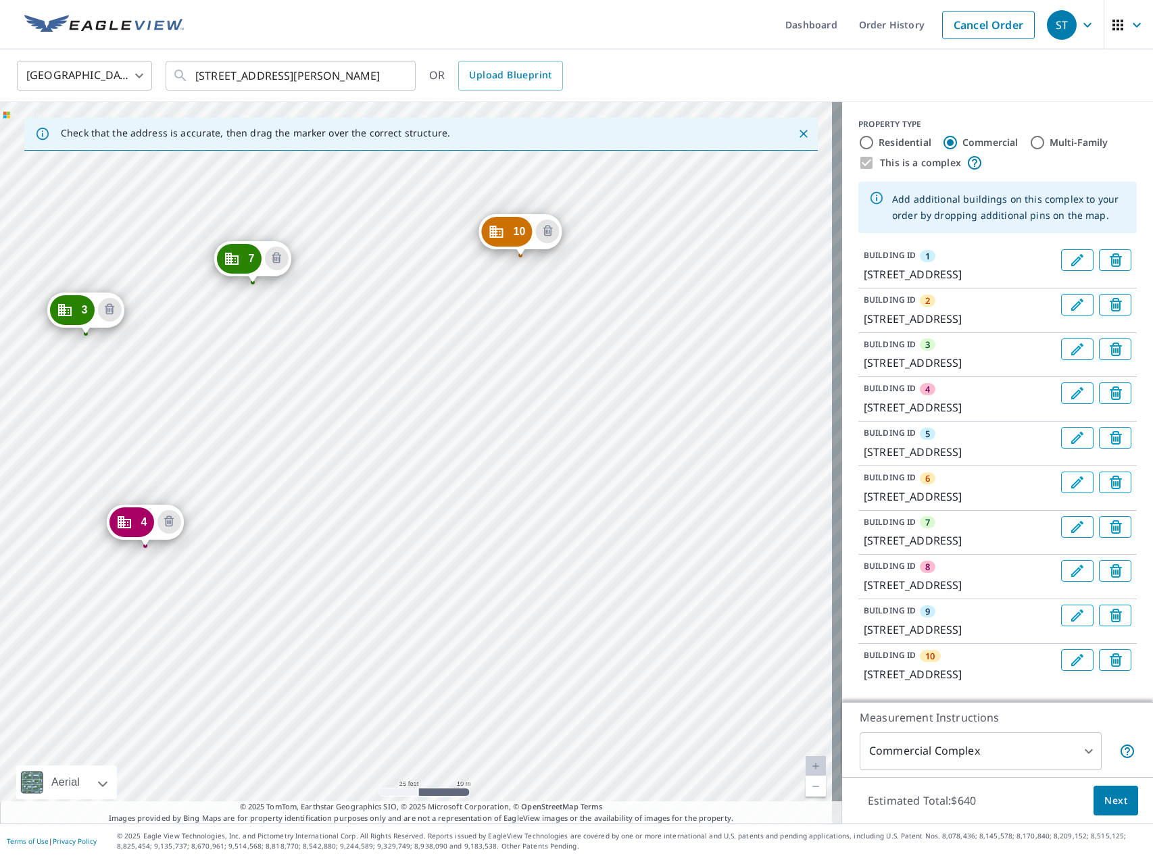
drag, startPoint x: 285, startPoint y: 556, endPoint x: 440, endPoint y: 549, distance: 154.9
click at [440, 549] on div "2 [STREET_ADDRESS] 3 [STREET_ADDRESS] 4 [STREET_ADDRESS] 5 [STREET_ADDRESS] 6 […" at bounding box center [421, 462] width 842 height 721
click at [451, 504] on div "2 [STREET_ADDRESS] 3 [STREET_ADDRESS] 4 [STREET_ADDRESS] 5 [STREET_ADDRESS] 6 […" at bounding box center [421, 462] width 842 height 721
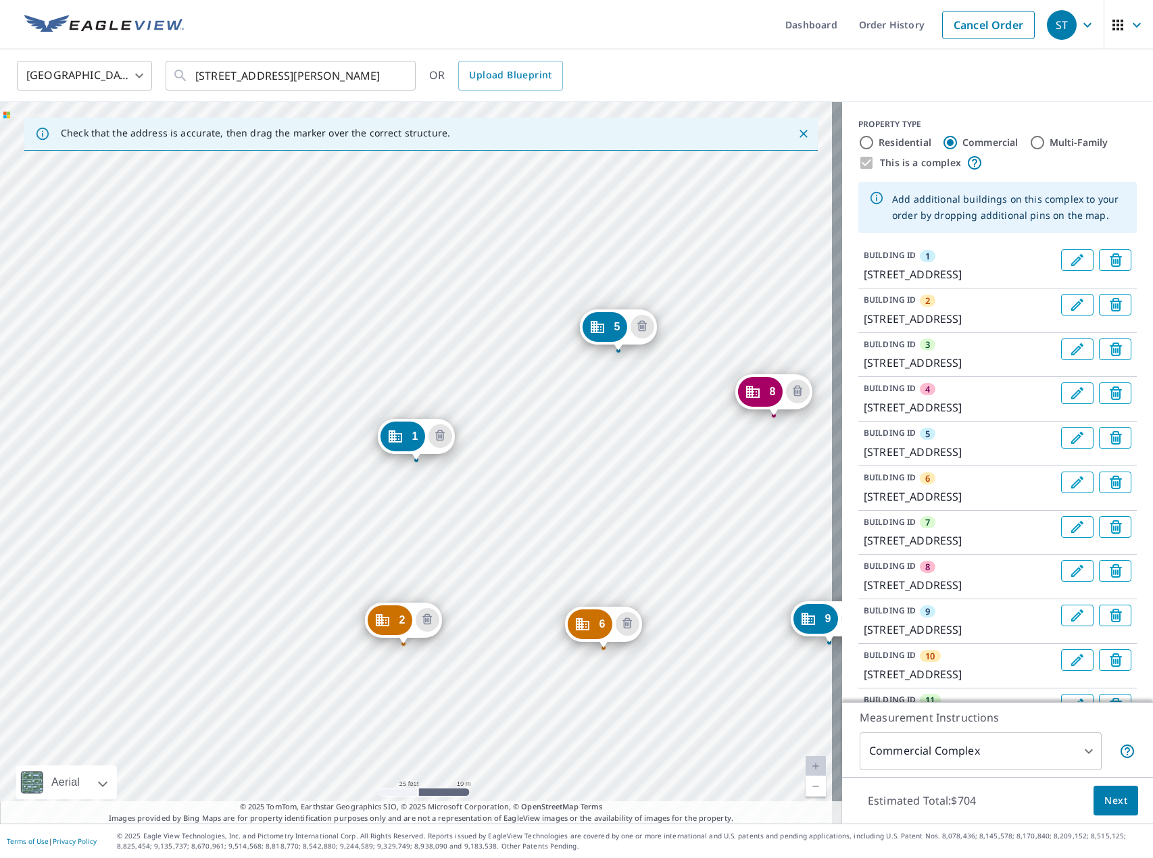
click at [188, 351] on div "2 [STREET_ADDRESS] 3 [STREET_ADDRESS] 4 [STREET_ADDRESS] 5 [STREET_ADDRESS] 6 […" at bounding box center [421, 462] width 842 height 721
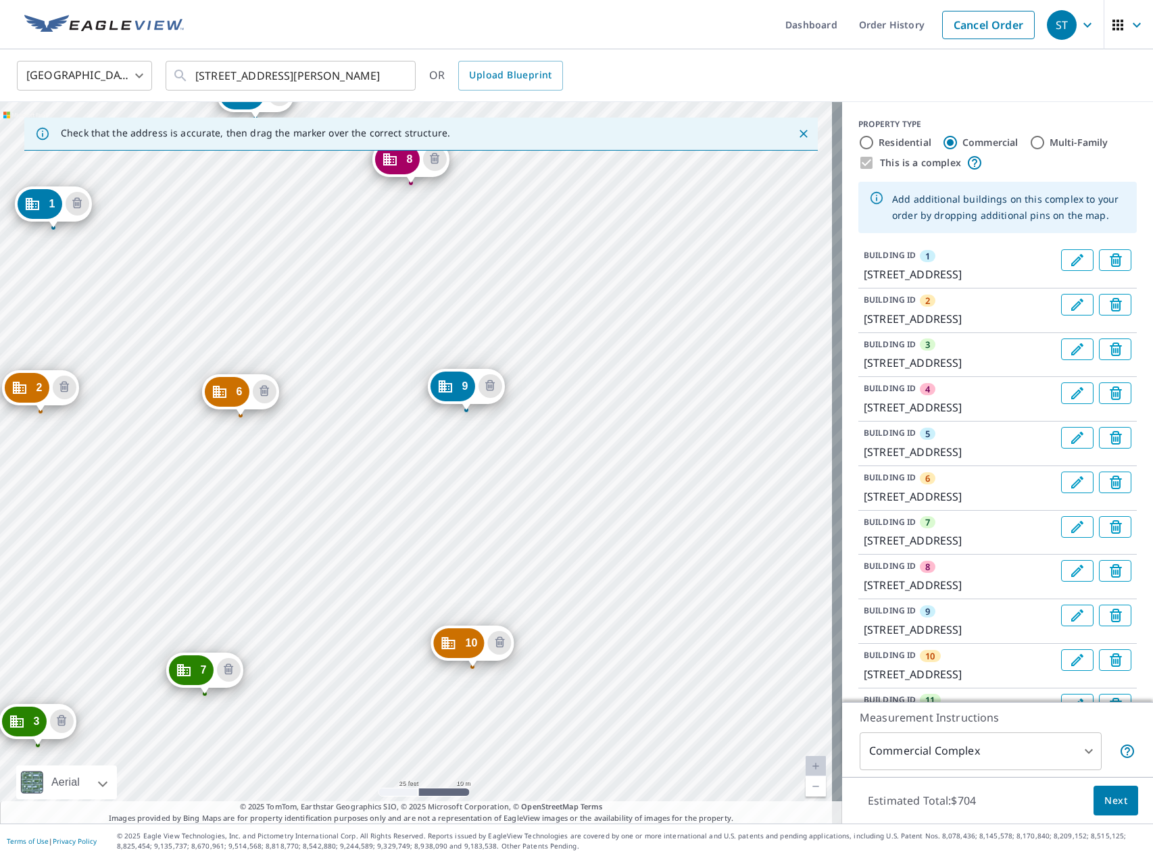
drag, startPoint x: 586, startPoint y: 610, endPoint x: 449, endPoint y: 386, distance: 262.7
click at [449, 386] on div "2 [STREET_ADDRESS] 3 [STREET_ADDRESS] 4 [STREET_ADDRESS] 5 [STREET_ADDRESS] 6 […" at bounding box center [421, 462] width 842 height 721
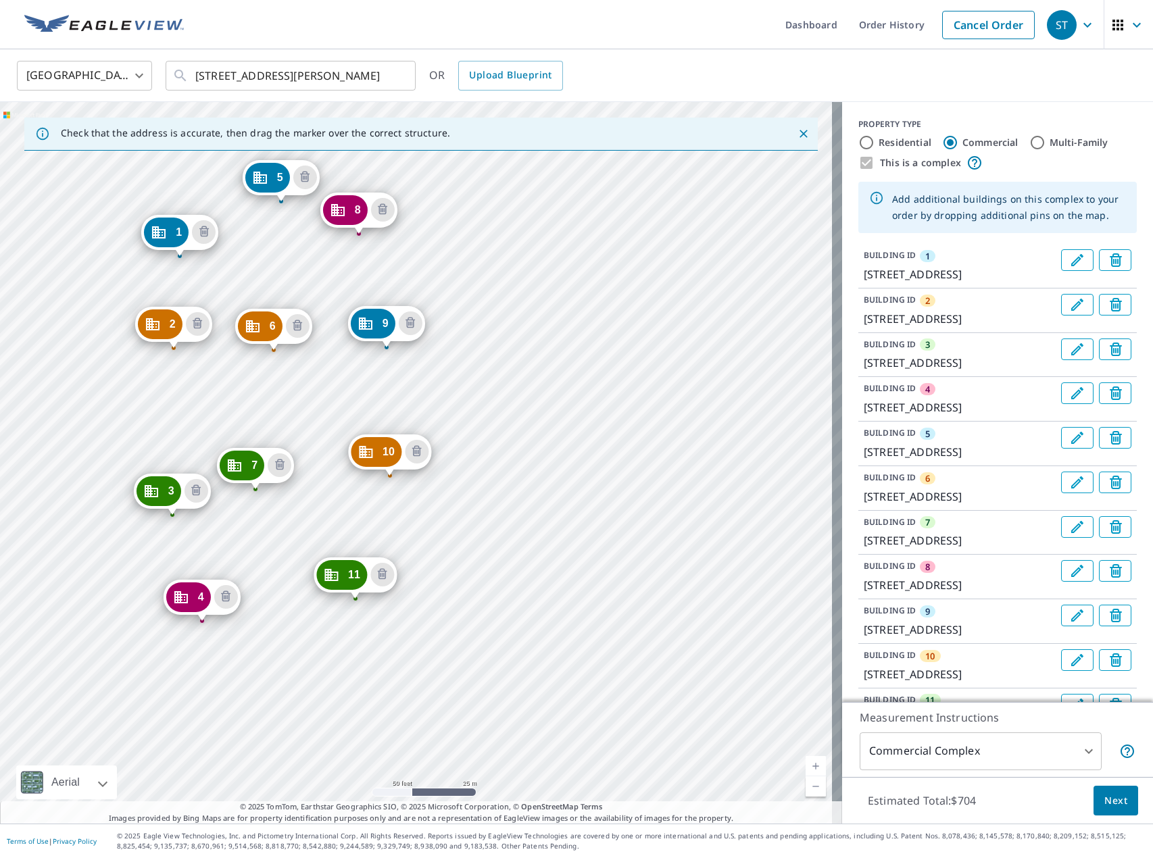
click at [453, 270] on div "2 [STREET_ADDRESS] 3 [STREET_ADDRESS] 4 [STREET_ADDRESS] 5 [STREET_ADDRESS] 6 […" at bounding box center [421, 462] width 842 height 721
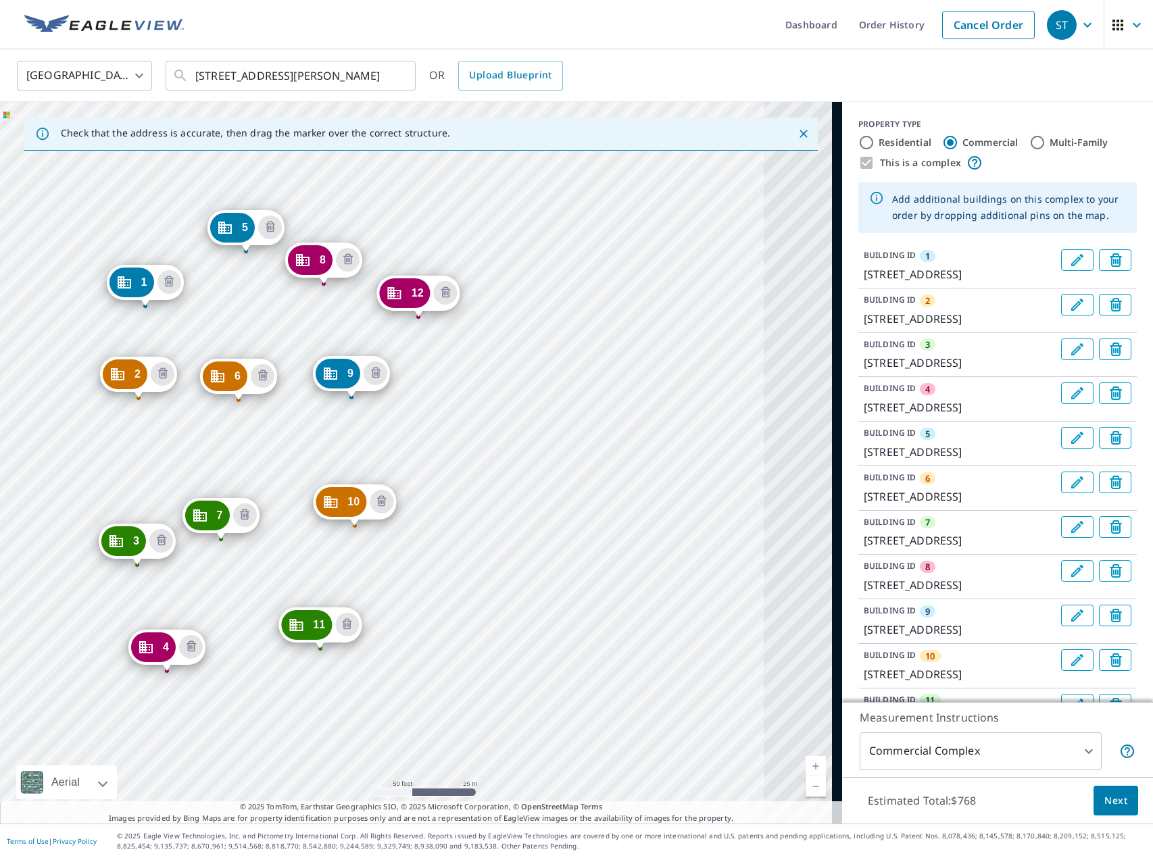
drag, startPoint x: 701, startPoint y: 532, endPoint x: 430, endPoint y: 378, distance: 311.6
click at [430, 378] on div "2 [STREET_ADDRESS] 3 [STREET_ADDRESS] 4 [STREET_ADDRESS] 5 [STREET_ADDRESS] 6 […" at bounding box center [421, 462] width 842 height 721
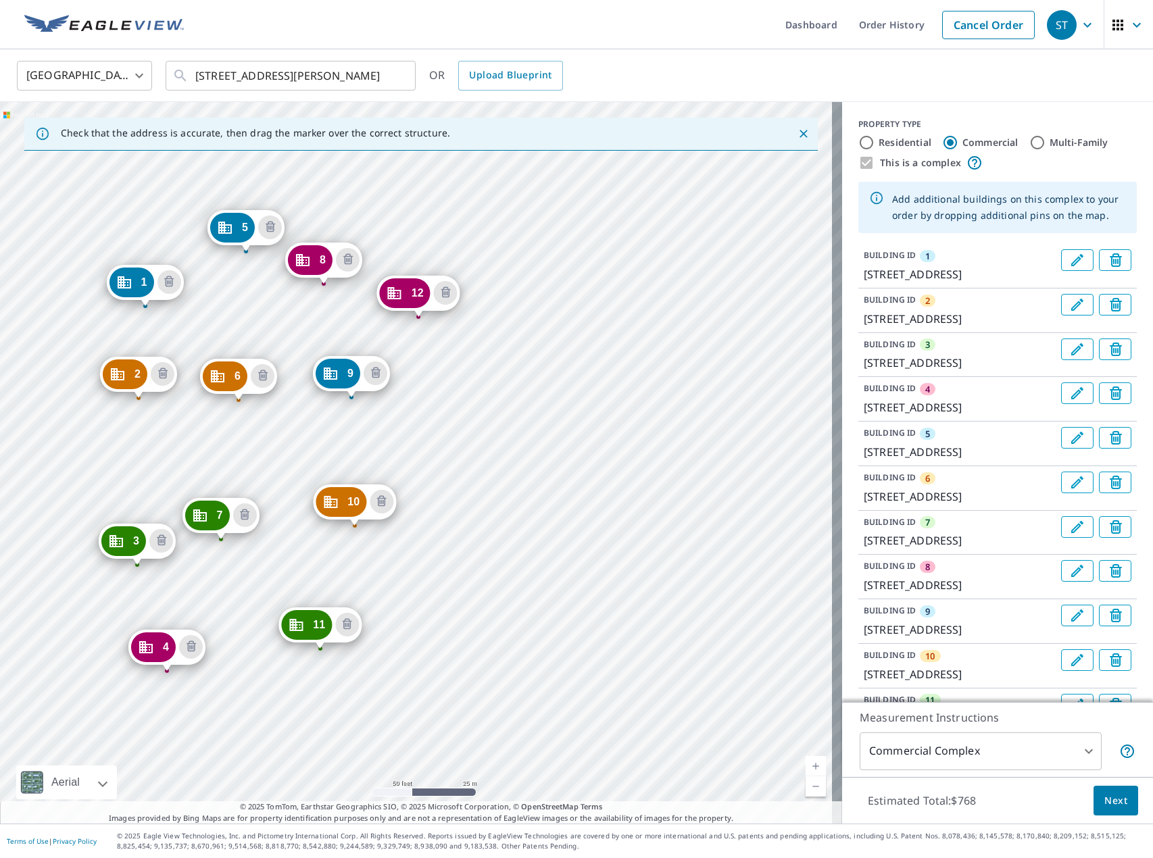
click at [473, 443] on div "2 [STREET_ADDRESS] 3 [STREET_ADDRESS] 4 [STREET_ADDRESS] 5 [STREET_ADDRESS] 6 […" at bounding box center [421, 462] width 842 height 721
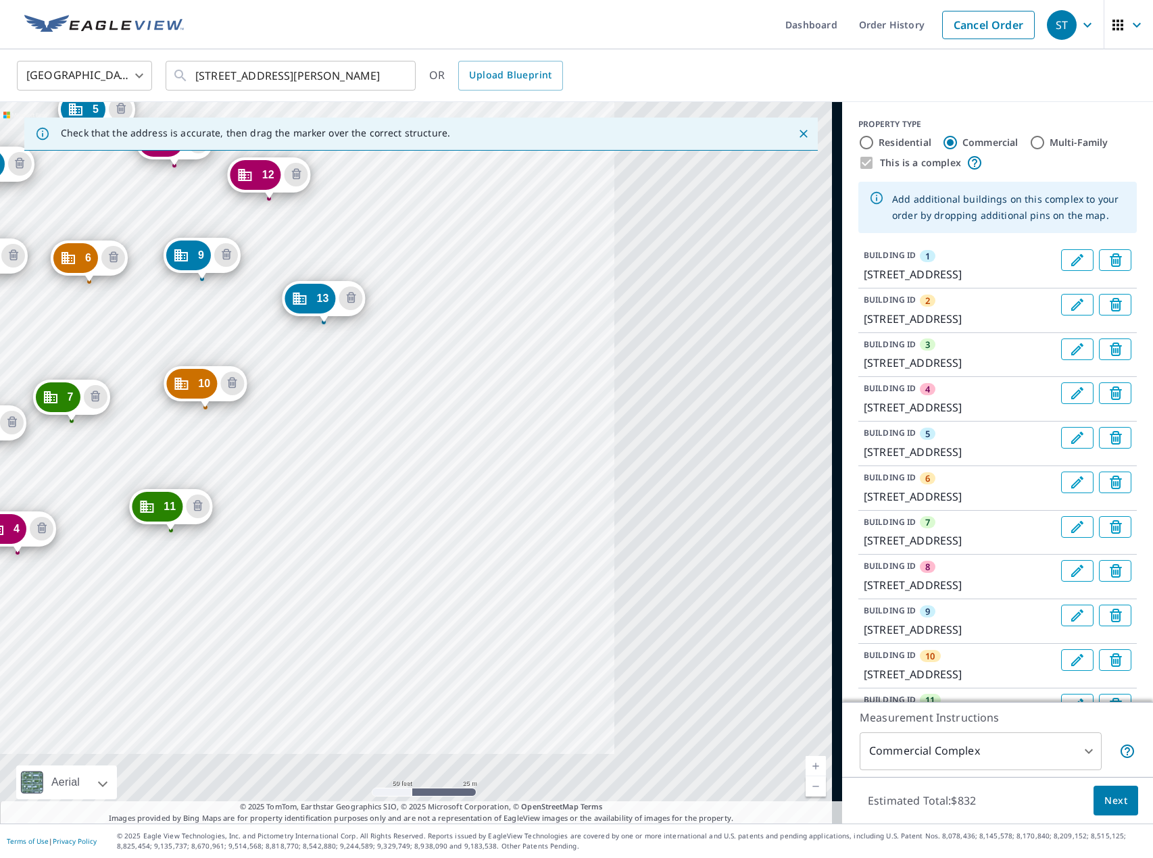
drag, startPoint x: 224, startPoint y: 359, endPoint x: 191, endPoint y: 330, distance: 44.1
click at [191, 330] on div "2 [STREET_ADDRESS] 3 [STREET_ADDRESS] 4 [STREET_ADDRESS] 5 [STREET_ADDRESS] 6 […" at bounding box center [421, 462] width 842 height 721
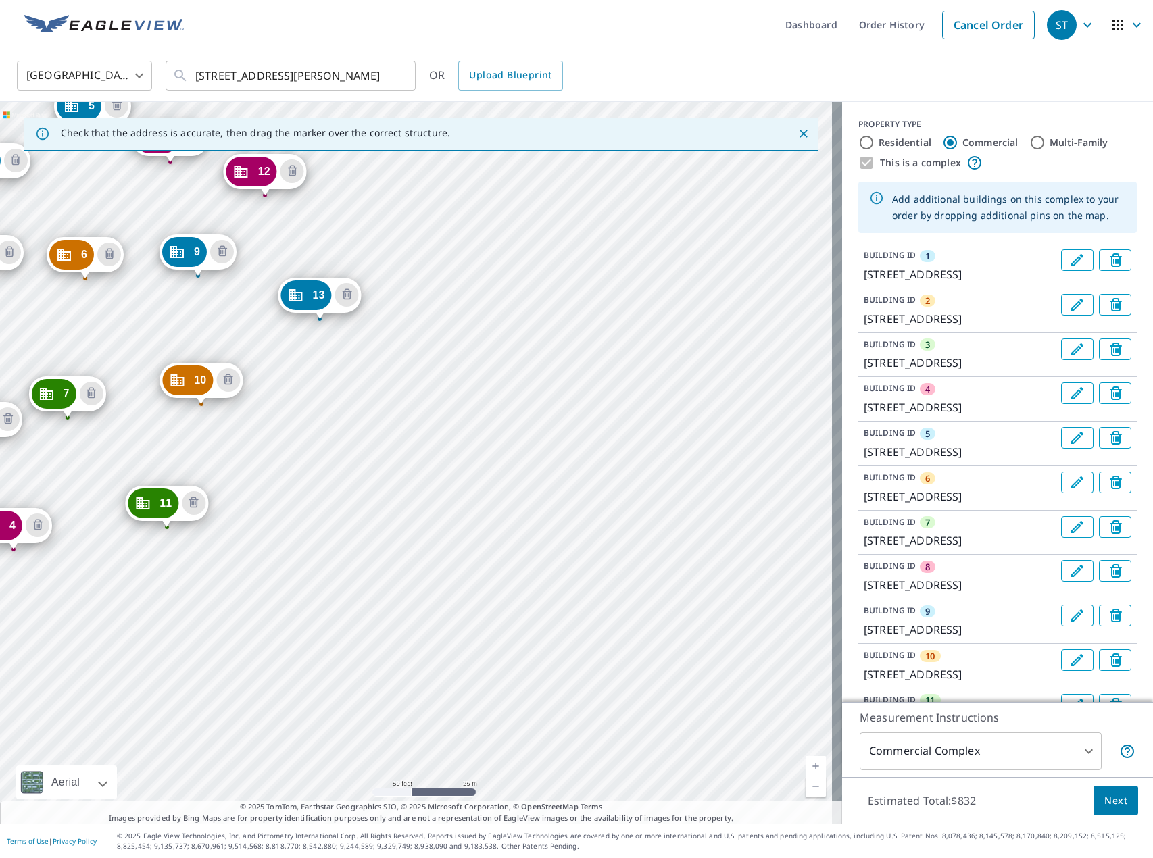
click at [327, 400] on div "2 [STREET_ADDRESS] 3 [STREET_ADDRESS] 4 [STREET_ADDRESS] 5 [STREET_ADDRESS] 6 […" at bounding box center [421, 462] width 842 height 721
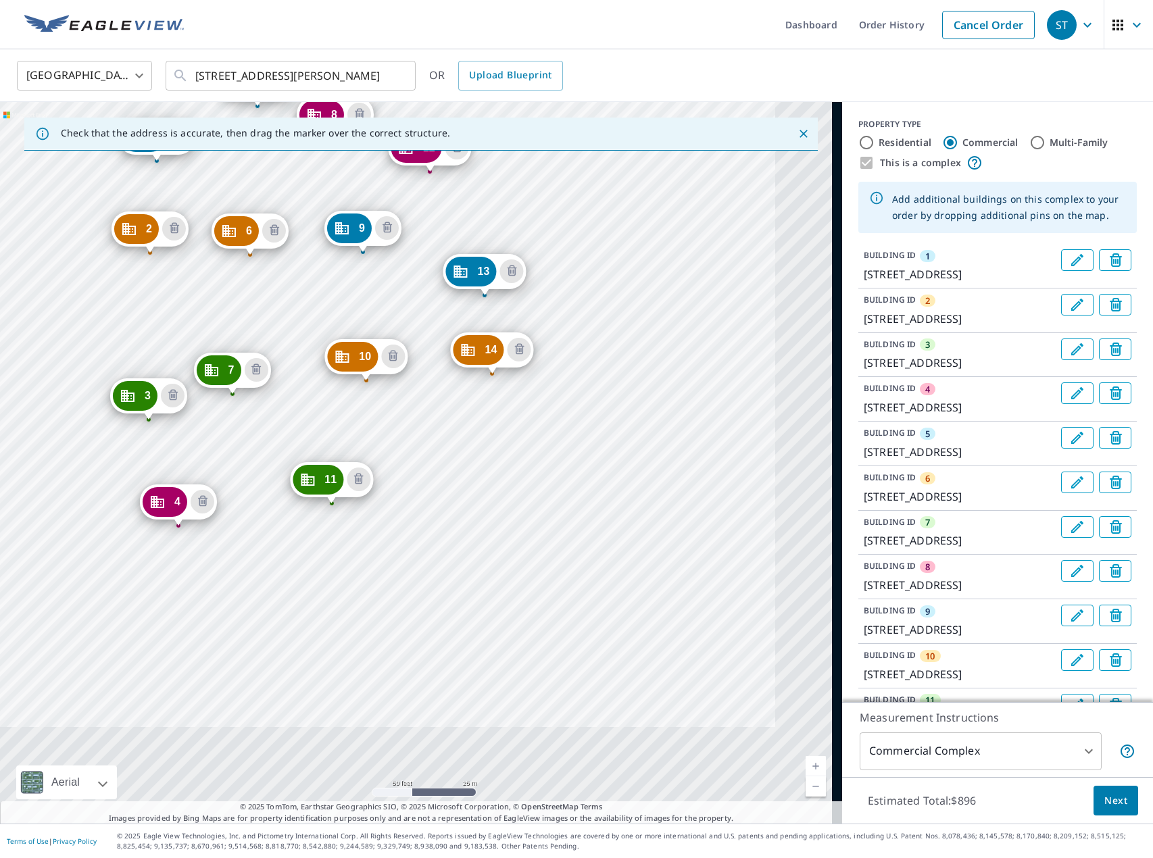
drag, startPoint x: 601, startPoint y: 630, endPoint x: 277, endPoint y: 234, distance: 512.3
click at [277, 234] on div "2 [STREET_ADDRESS] 3 [STREET_ADDRESS] 4 [STREET_ADDRESS] 5 [STREET_ADDRESS] 6 […" at bounding box center [421, 462] width 842 height 721
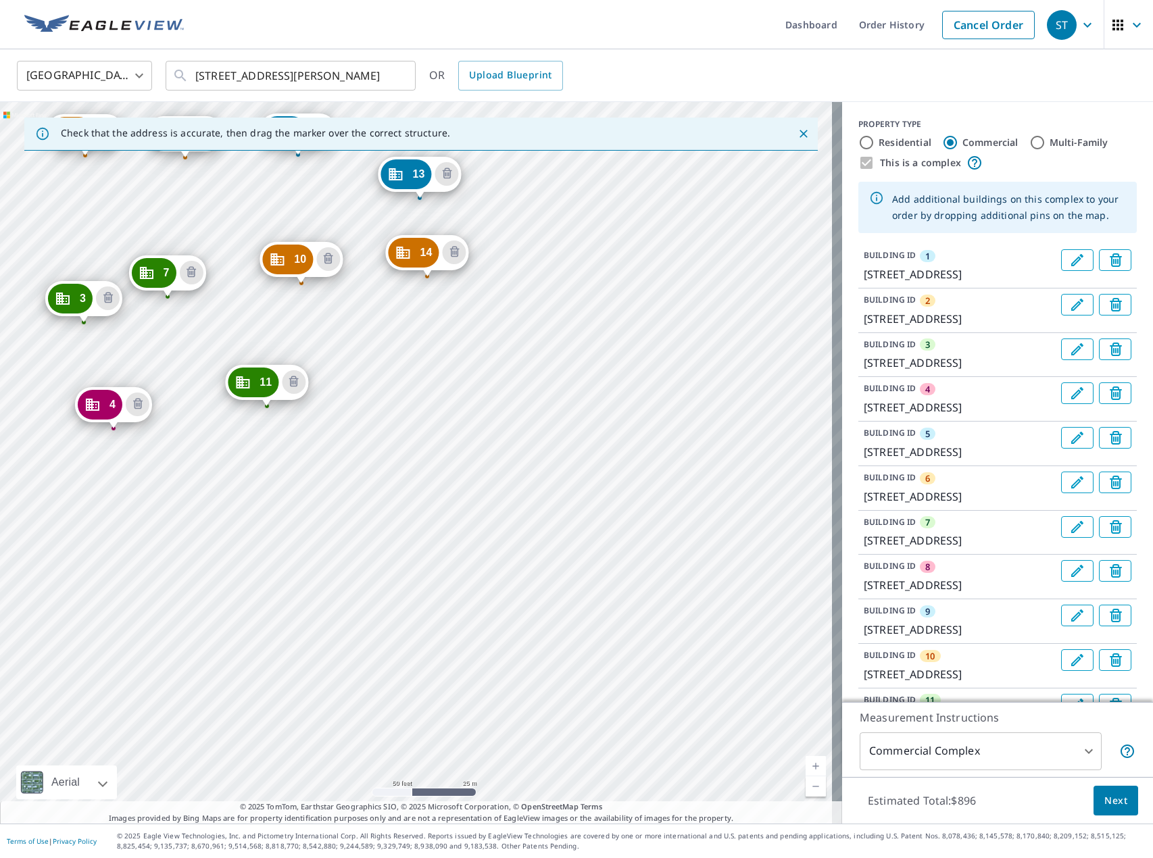
click at [368, 377] on div "2 [STREET_ADDRESS] 3 [STREET_ADDRESS] 4 [STREET_ADDRESS] 5 [STREET_ADDRESS] 6 […" at bounding box center [421, 462] width 842 height 721
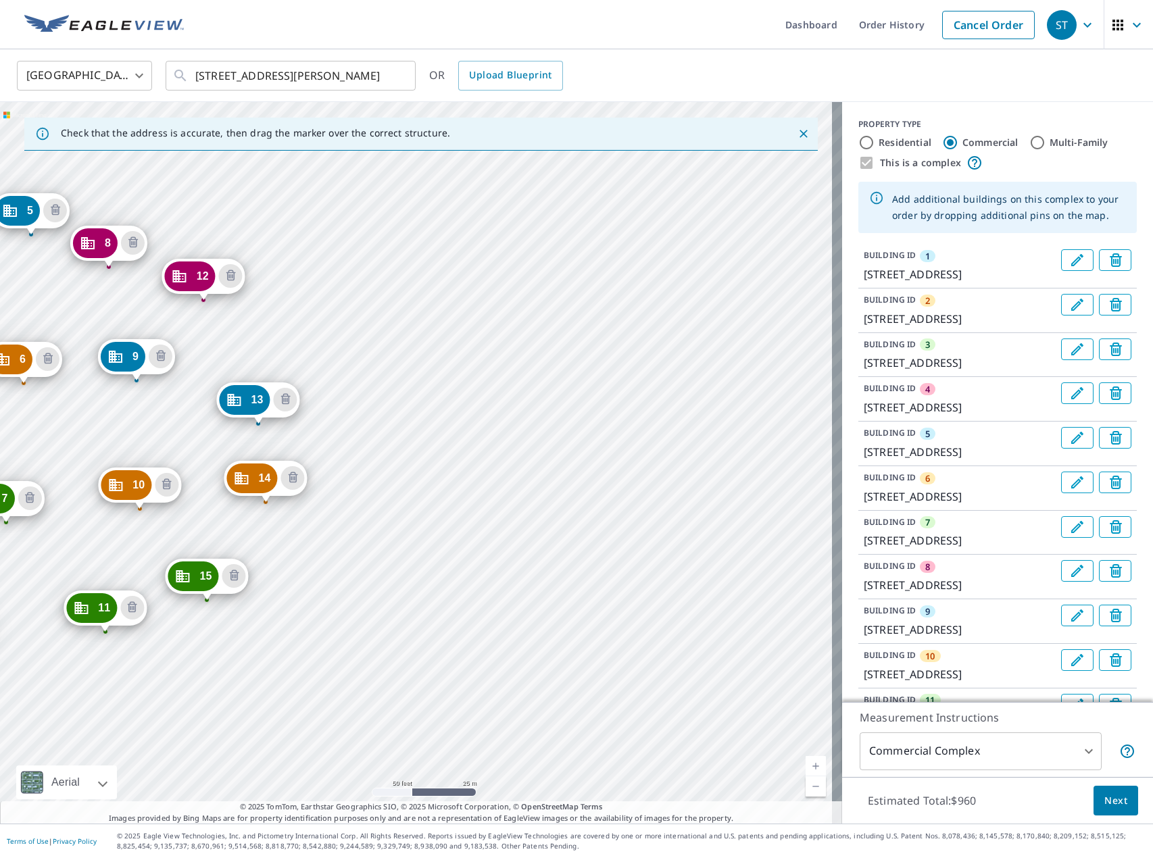
drag, startPoint x: 330, startPoint y: 457, endPoint x: 251, endPoint y: 361, distance: 125.2
click at [251, 361] on div "2 [STREET_ADDRESS] 3 [STREET_ADDRESS] 4 [STREET_ADDRESS] 5 [STREET_ADDRESS] 6 […" at bounding box center [421, 462] width 842 height 721
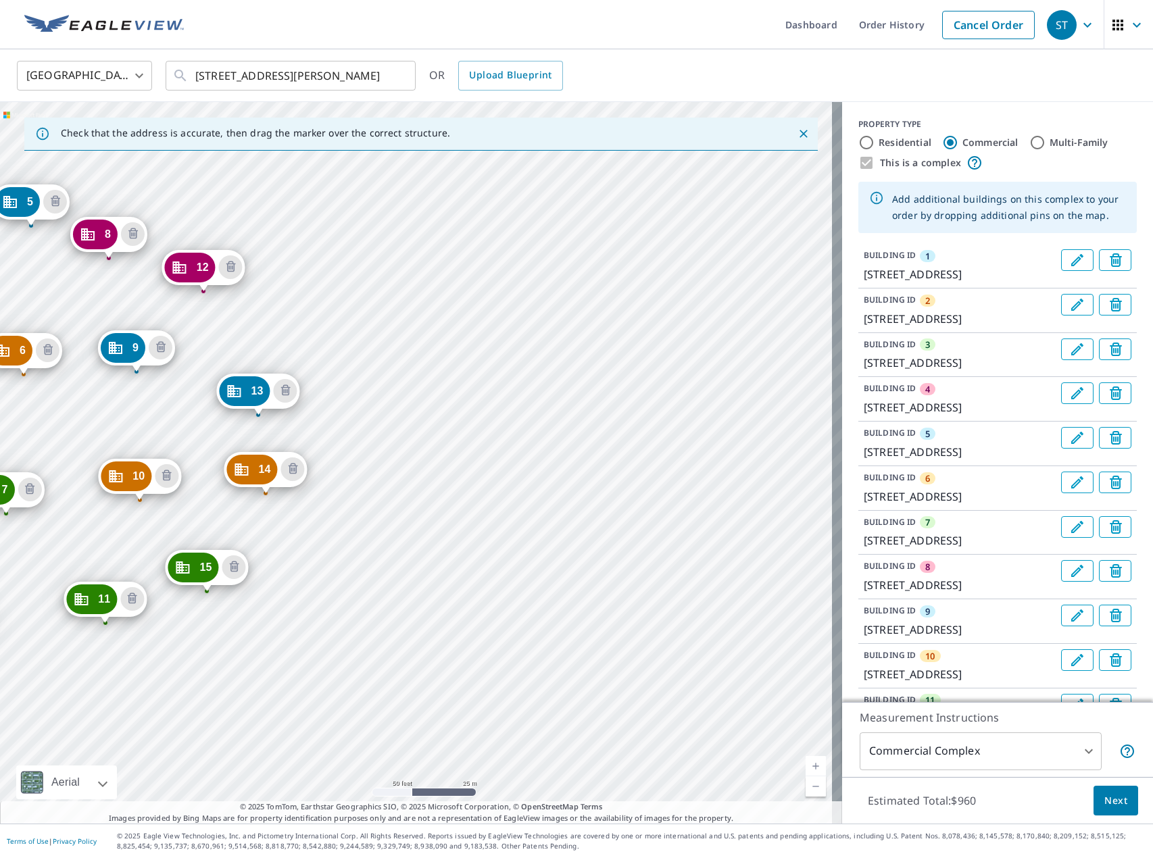
click at [369, 328] on div "2 [STREET_ADDRESS] 3 [STREET_ADDRESS] 4 [STREET_ADDRESS] 5 [STREET_ADDRESS] 6 […" at bounding box center [421, 462] width 842 height 721
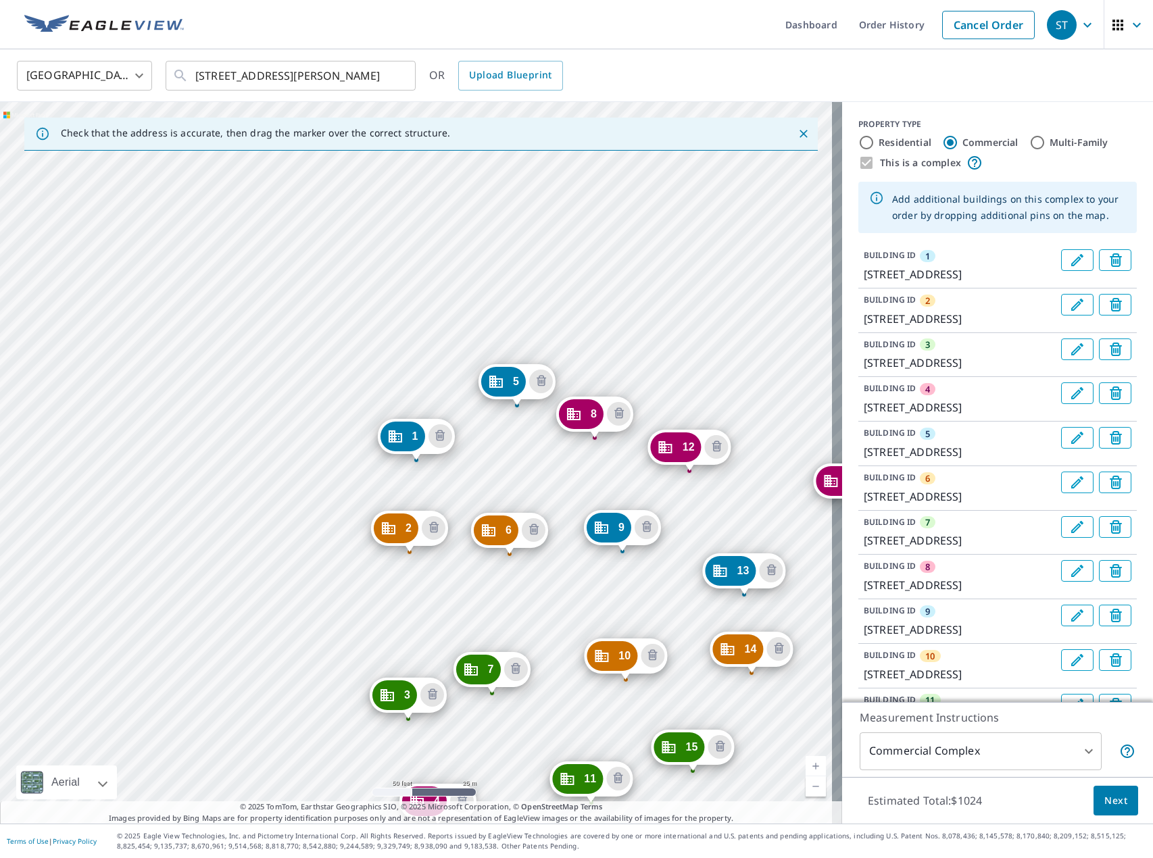
drag, startPoint x: 655, startPoint y: 520, endPoint x: 113, endPoint y: 193, distance: 633.2
click at [113, 193] on div "2 [STREET_ADDRESS] 3 [STREET_ADDRESS] 4 [STREET_ADDRESS] 5 [STREET_ADDRESS] 6 […" at bounding box center [421, 462] width 842 height 721
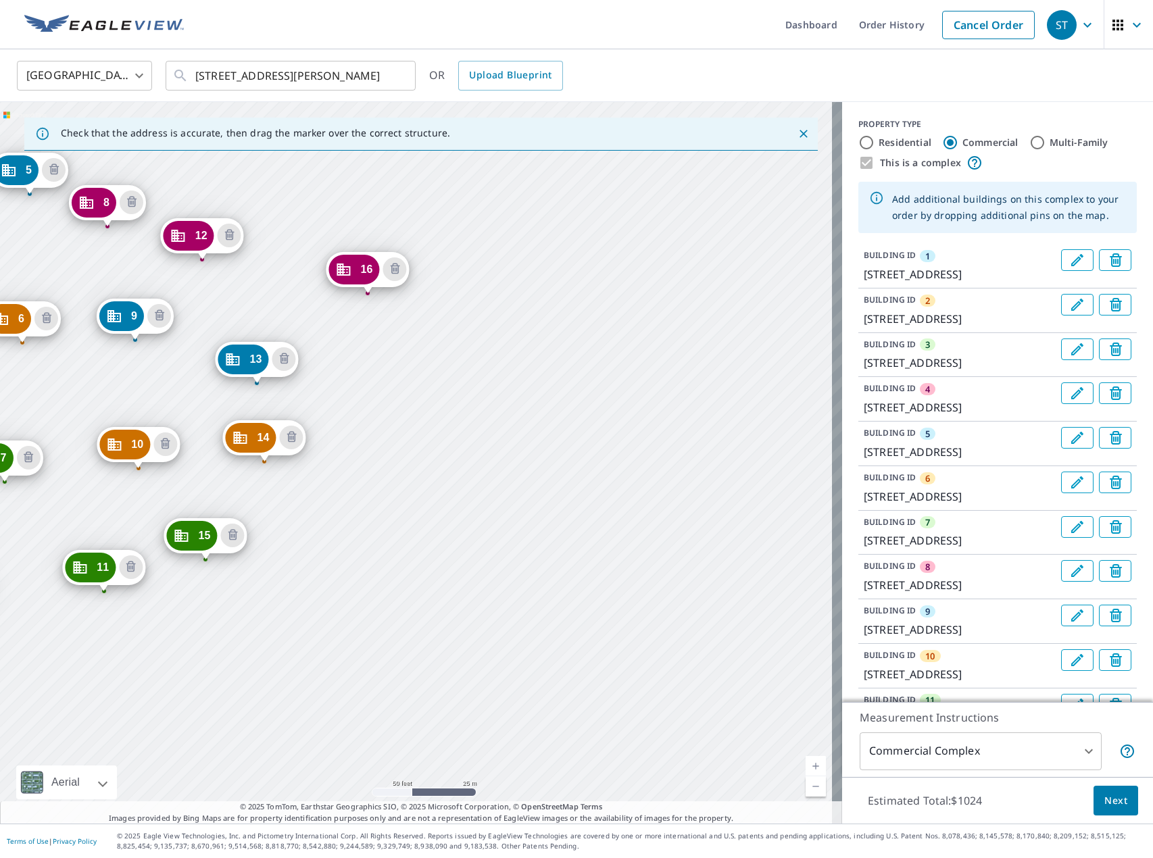
drag, startPoint x: 453, startPoint y: 392, endPoint x: 265, endPoint y: 298, distance: 210.3
click at [265, 298] on div "2 [STREET_ADDRESS] 3 [STREET_ADDRESS] 4 [STREET_ADDRESS] 5 [STREET_ADDRESS] 6 […" at bounding box center [421, 462] width 842 height 721
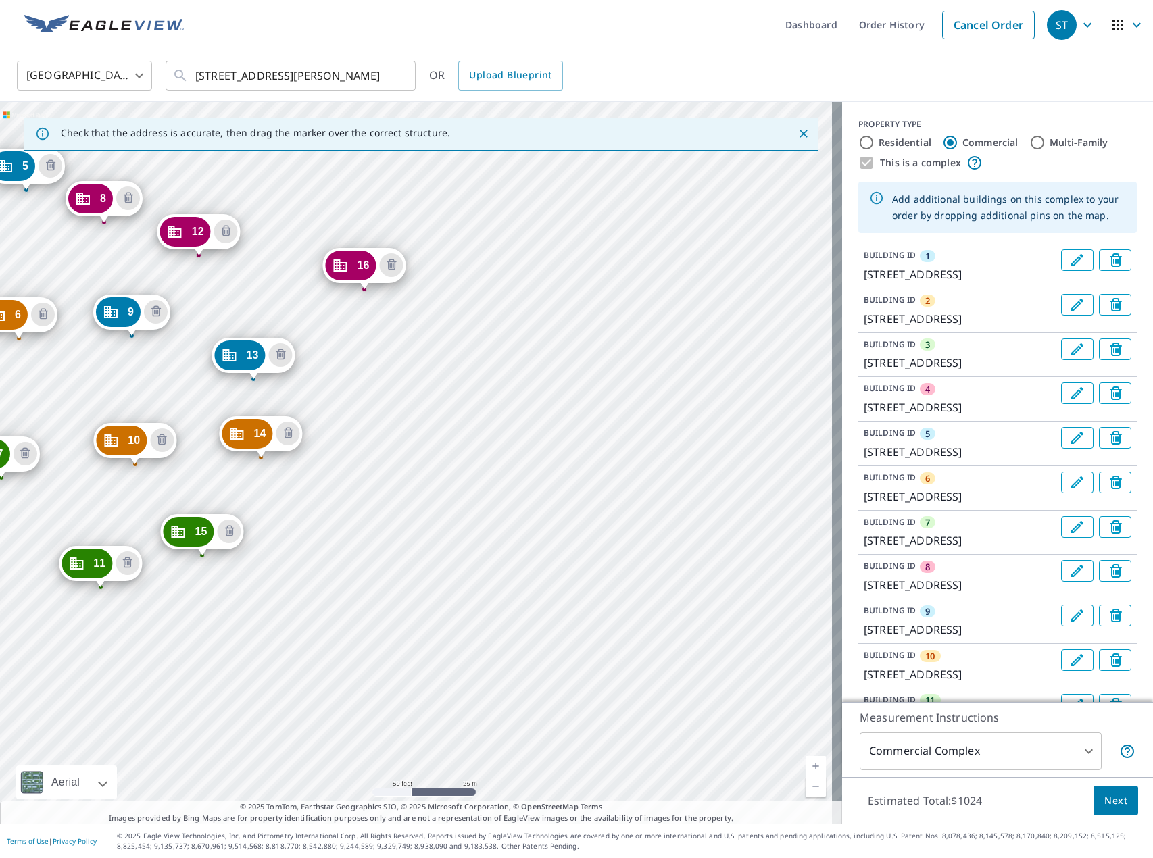
click at [358, 522] on div "2 [STREET_ADDRESS] 3 [STREET_ADDRESS] 4 [STREET_ADDRESS] 5 [STREET_ADDRESS] 6 […" at bounding box center [421, 462] width 842 height 721
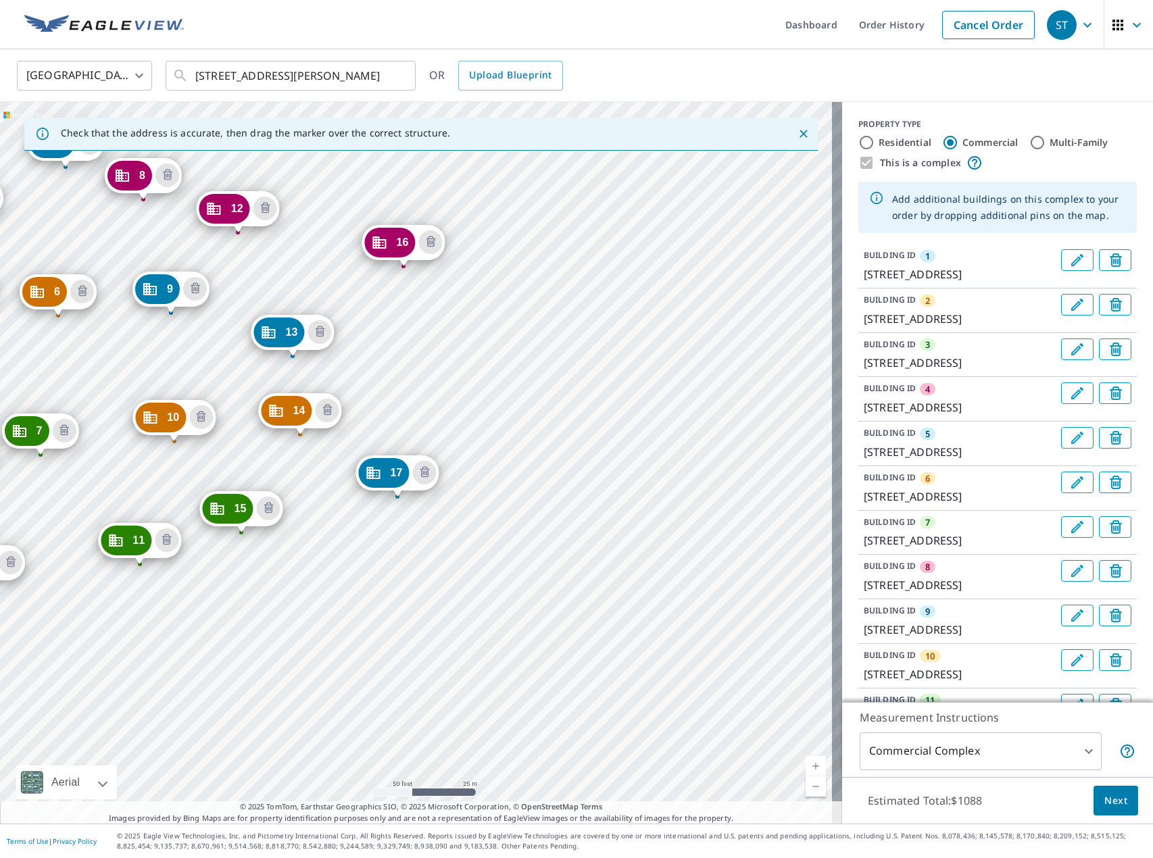
drag, startPoint x: 733, startPoint y: 515, endPoint x: 282, endPoint y: 277, distance: 510.4
click at [282, 277] on div "2 [STREET_ADDRESS] 3 [STREET_ADDRESS] 4 [STREET_ADDRESS] 5 [STREET_ADDRESS] 6 […" at bounding box center [421, 462] width 842 height 721
click at [405, 587] on div "2 [STREET_ADDRESS] 3 [STREET_ADDRESS] 4 [STREET_ADDRESS] 5 [STREET_ADDRESS] 6 […" at bounding box center [421, 462] width 842 height 721
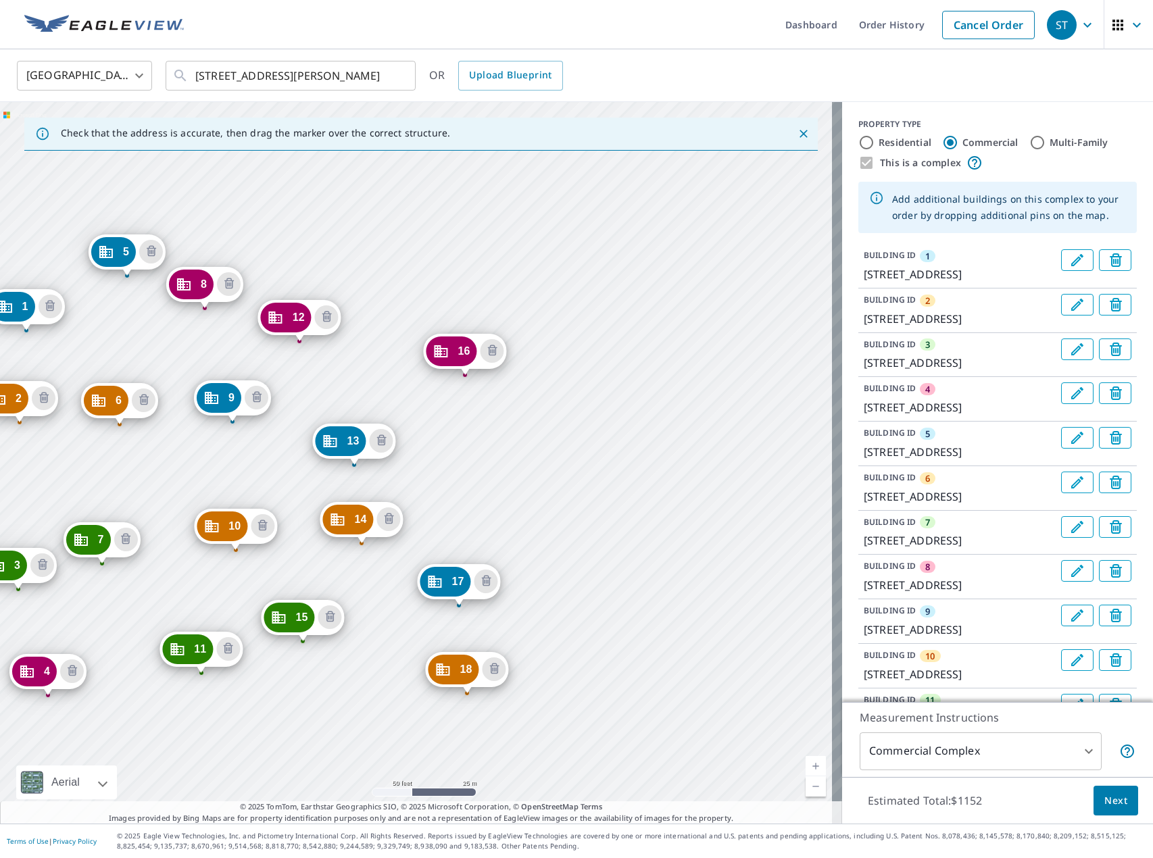
drag, startPoint x: 647, startPoint y: 592, endPoint x: 257, endPoint y: 462, distance: 410.8
click at [257, 462] on div "2 [STREET_ADDRESS] 3 [STREET_ADDRESS] 4 [STREET_ADDRESS] 5 [STREET_ADDRESS] 6 […" at bounding box center [421, 462] width 842 height 721
click at [558, 387] on div "2 [STREET_ADDRESS] 3 [STREET_ADDRESS] 4 [STREET_ADDRESS] 5 [STREET_ADDRESS] 6 […" at bounding box center [421, 462] width 842 height 721
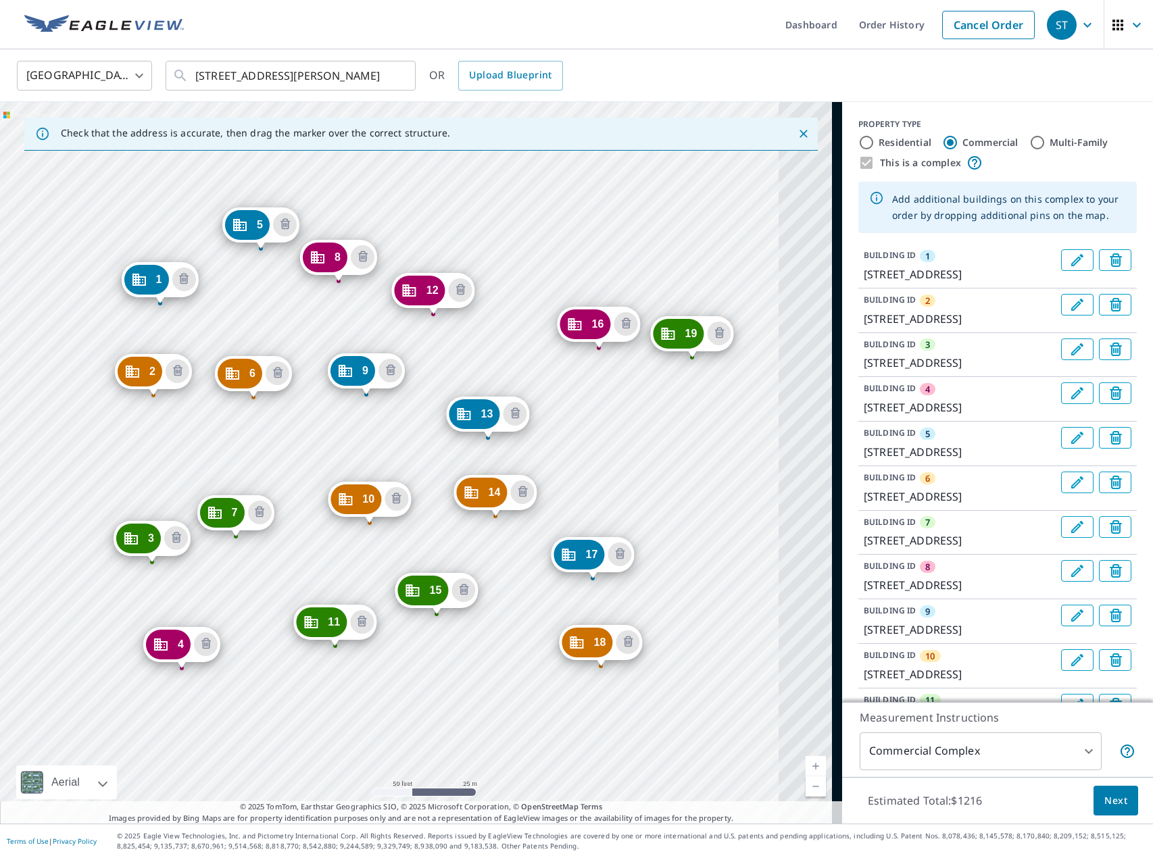
drag, startPoint x: 636, startPoint y: 492, endPoint x: 286, endPoint y: 251, distance: 424.8
click at [286, 251] on div "2 [STREET_ADDRESS] 3 [STREET_ADDRESS] 4 [STREET_ADDRESS] 5 [STREET_ADDRESS] 6 […" at bounding box center [421, 462] width 842 height 721
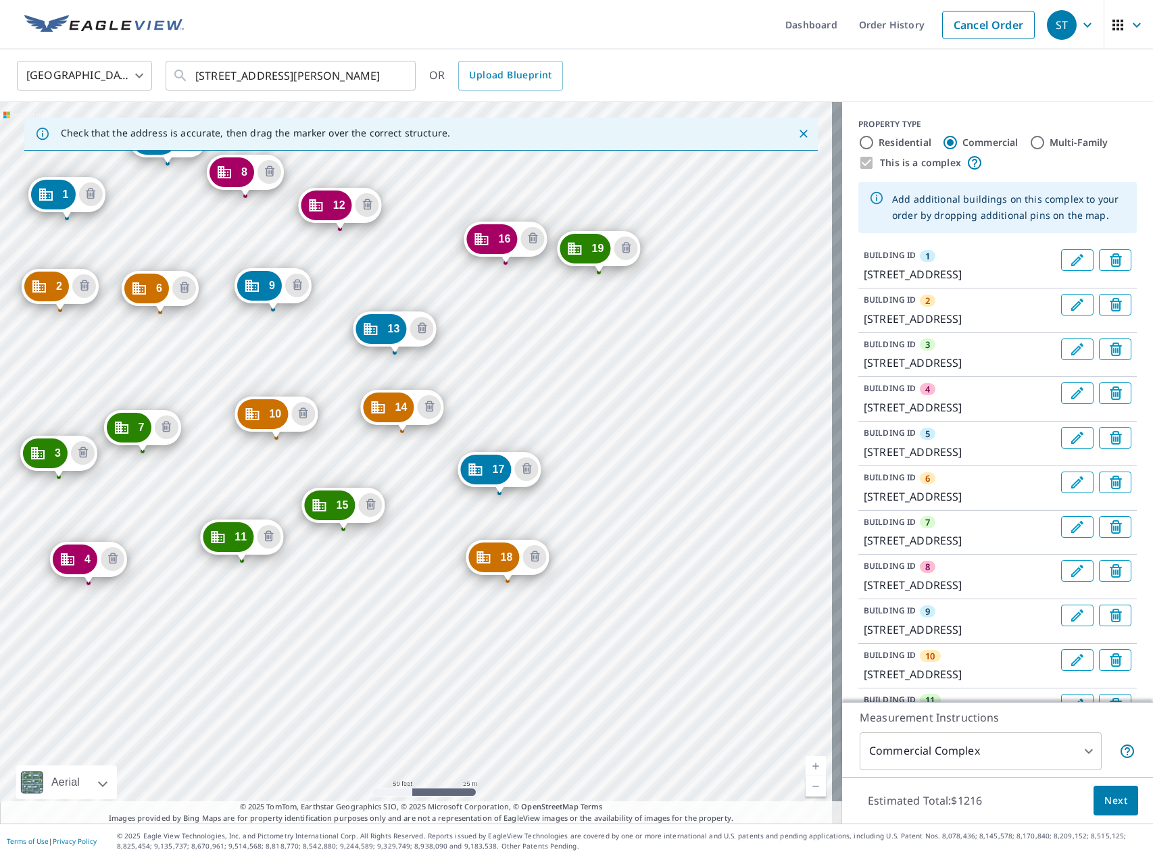
click at [586, 391] on div "2 [STREET_ADDRESS] 3 [STREET_ADDRESS] 4 [STREET_ADDRESS] 5 [STREET_ADDRESS] 6 […" at bounding box center [421, 462] width 842 height 721
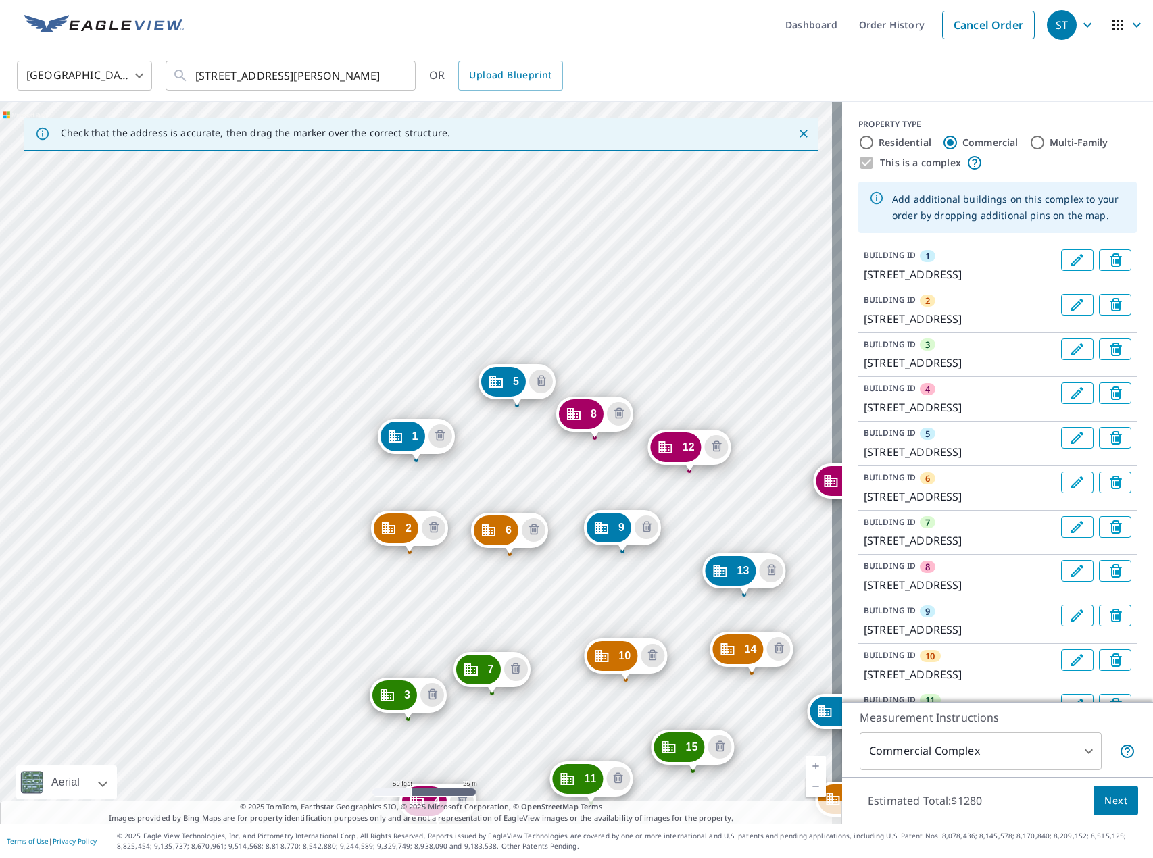
drag, startPoint x: 627, startPoint y: 481, endPoint x: 197, endPoint y: 250, distance: 488.4
click at [197, 250] on div "2 [STREET_ADDRESS] 3 [STREET_ADDRESS] 4 [STREET_ADDRESS] 5 [STREET_ADDRESS] 6 […" at bounding box center [421, 462] width 842 height 721
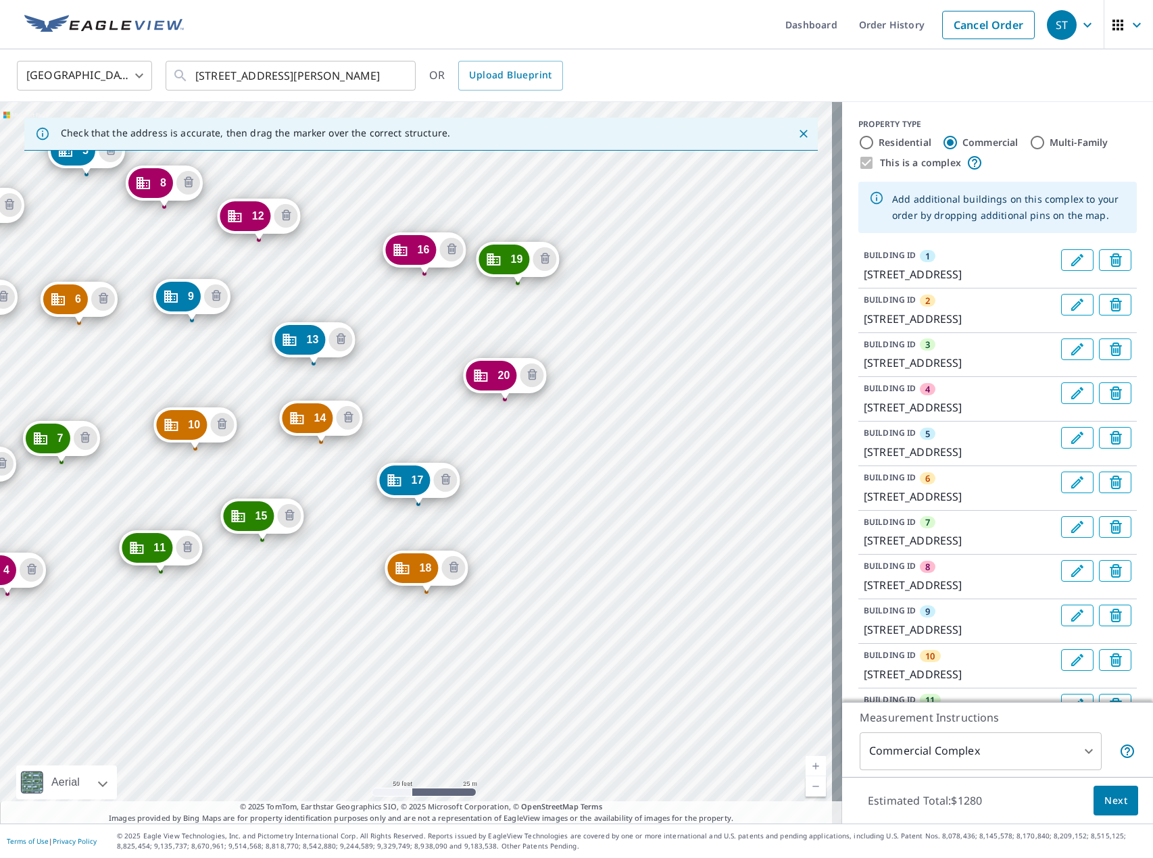
click at [526, 551] on div "2 [STREET_ADDRESS] 3 [STREET_ADDRESS] 4 [STREET_ADDRESS] 5 [STREET_ADDRESS] 6 […" at bounding box center [421, 462] width 842 height 721
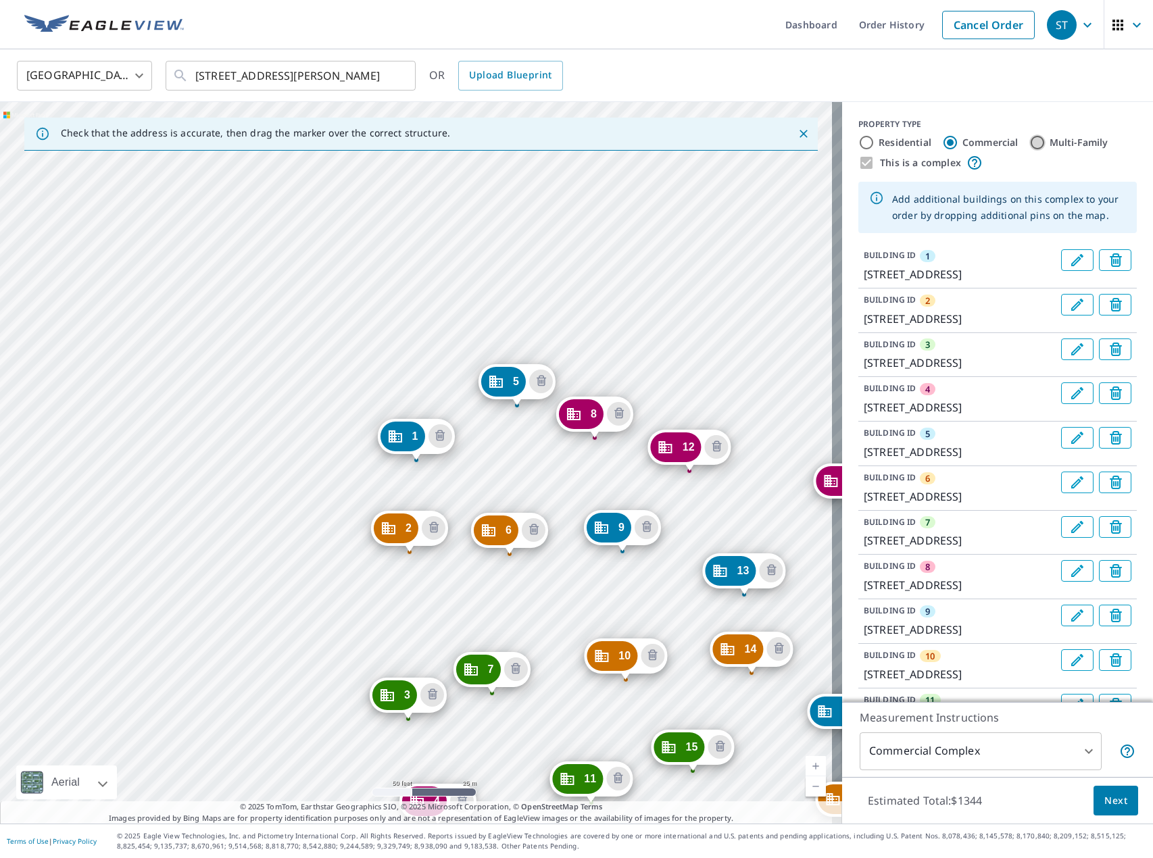
click at [1030, 138] on input "Multi-Family" at bounding box center [1037, 142] width 16 height 16
radio input "true"
type input "2"
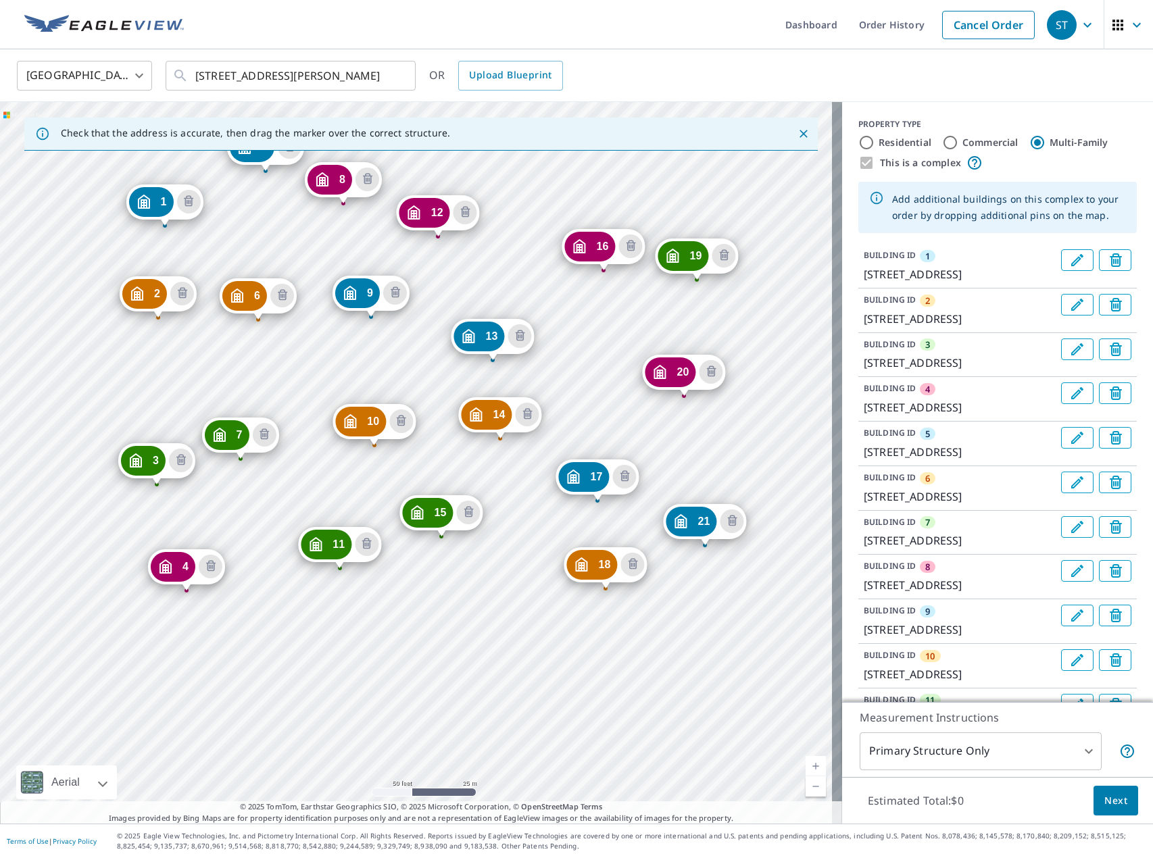
drag, startPoint x: 741, startPoint y: 513, endPoint x: 490, endPoint y: 279, distance: 343.7
click at [490, 279] on div "2 [STREET_ADDRESS] 3 [STREET_ADDRESS] 4 [STREET_ADDRESS] 5 [STREET_ADDRESS] 6 […" at bounding box center [421, 462] width 842 height 721
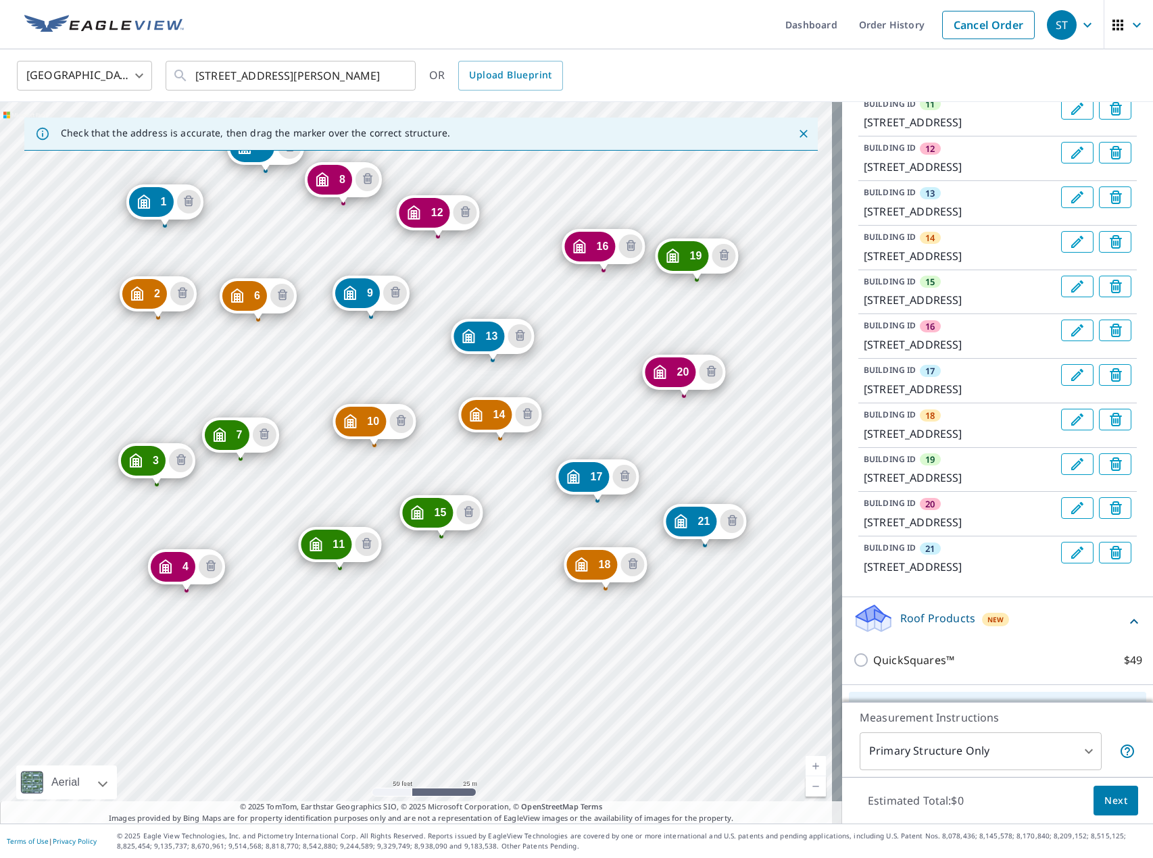
scroll to position [1030, 0]
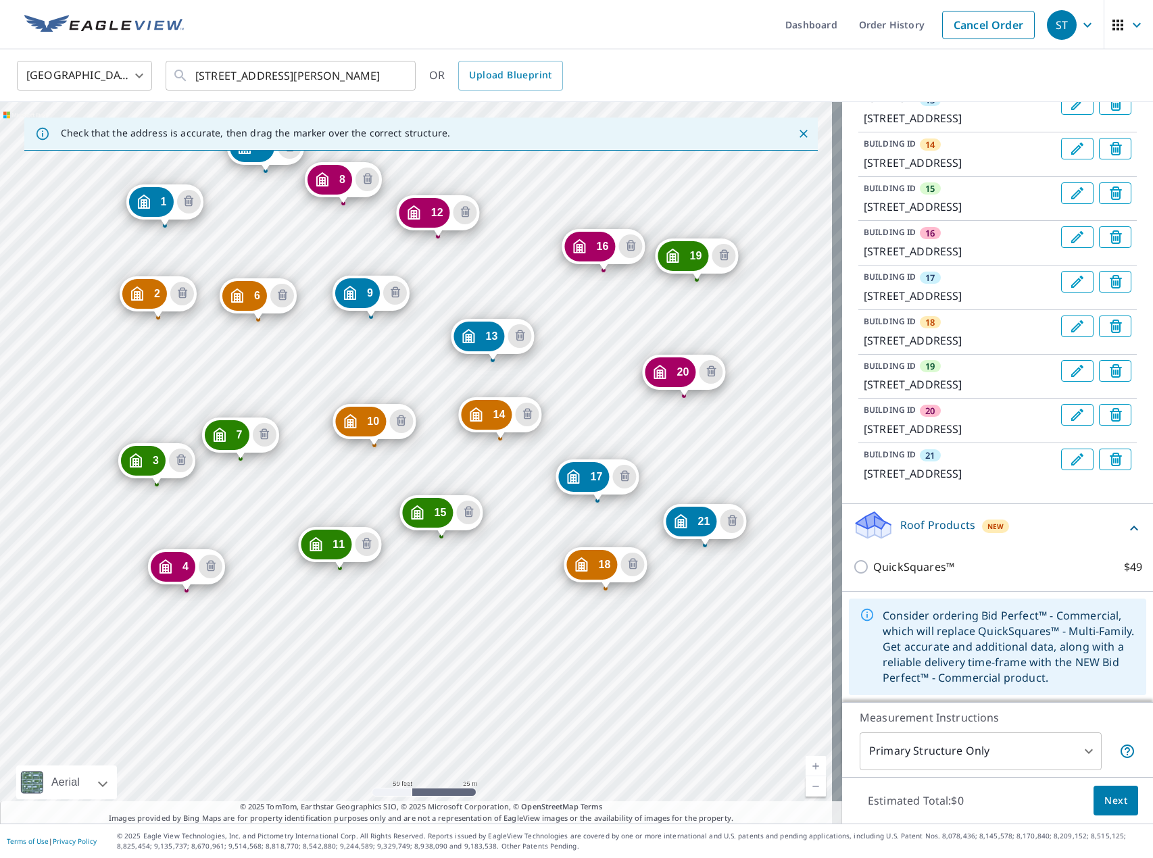
click at [1076, 534] on div "Roof Products New" at bounding box center [989, 528] width 273 height 39
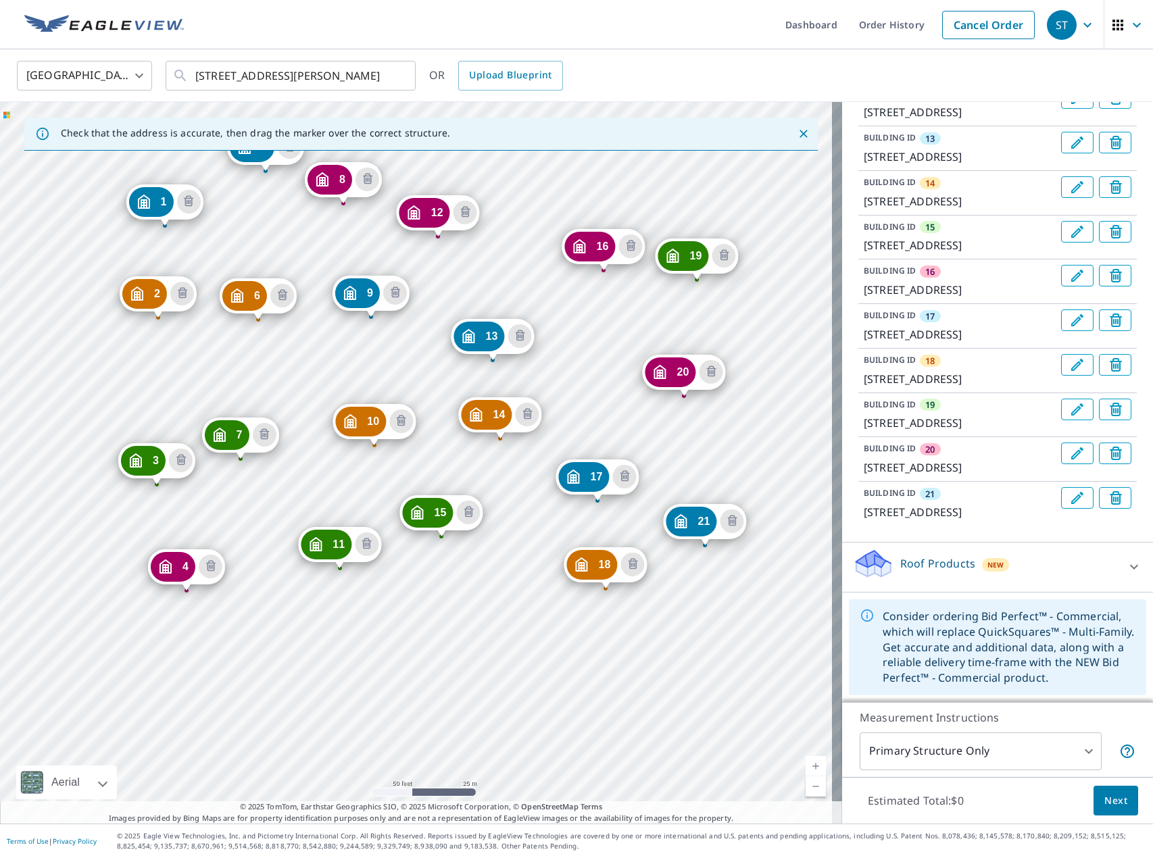
click at [1075, 563] on div "Roof Products New" at bounding box center [985, 567] width 265 height 39
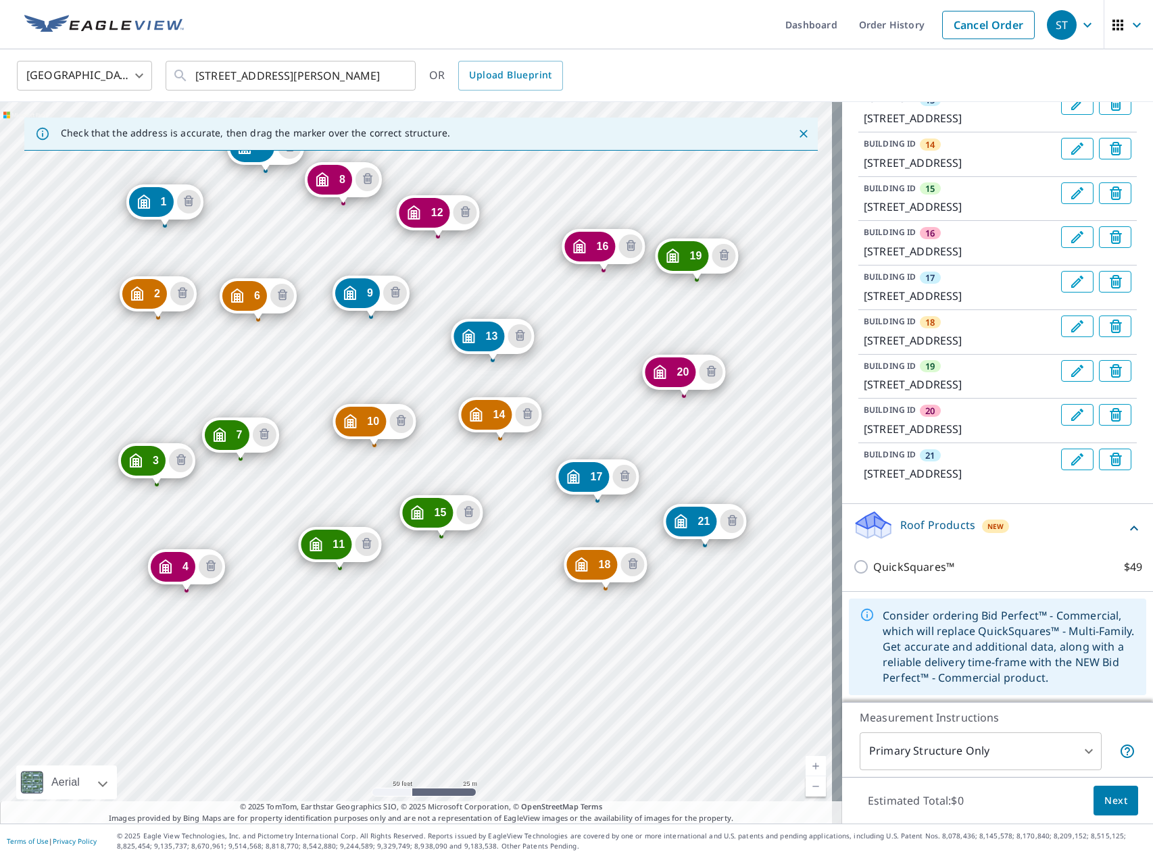
click at [1069, 531] on div "Roof Products New" at bounding box center [989, 528] width 273 height 39
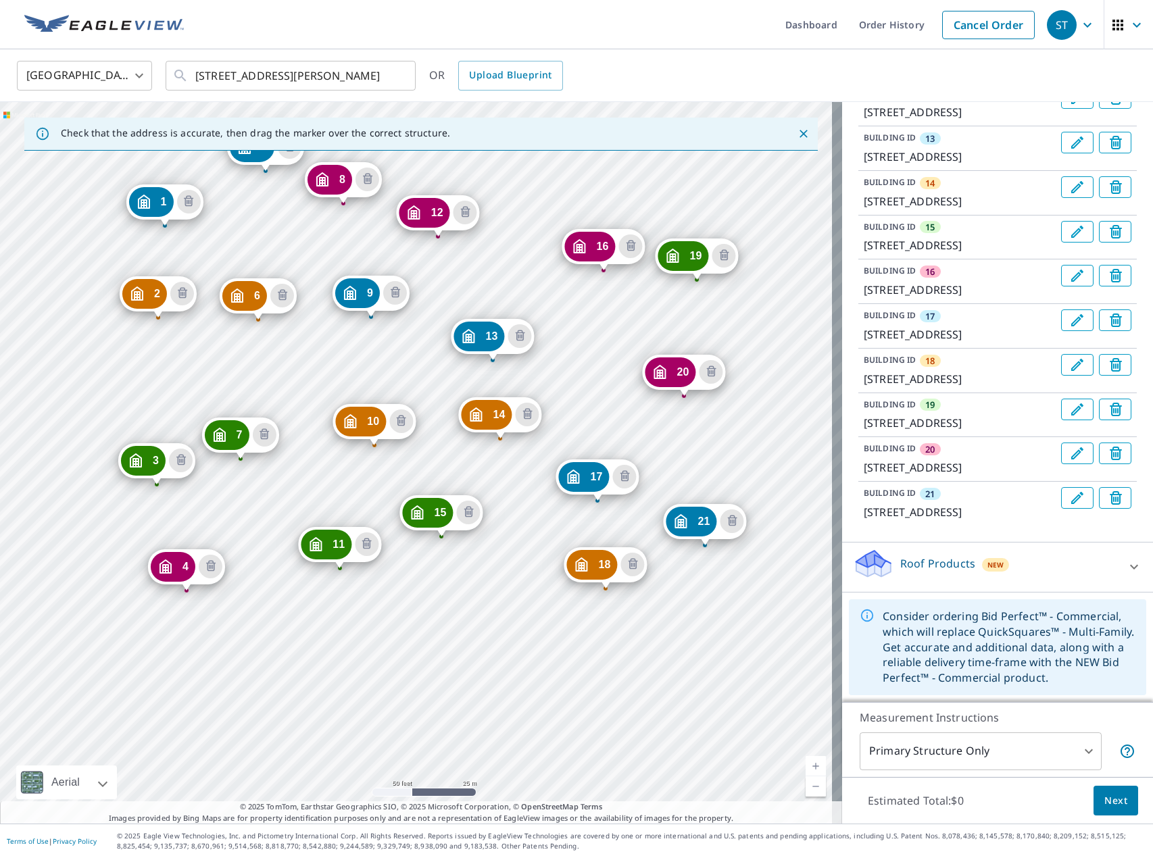
scroll to position [991, 0]
click at [1080, 572] on div "Roof Products New" at bounding box center [985, 567] width 265 height 39
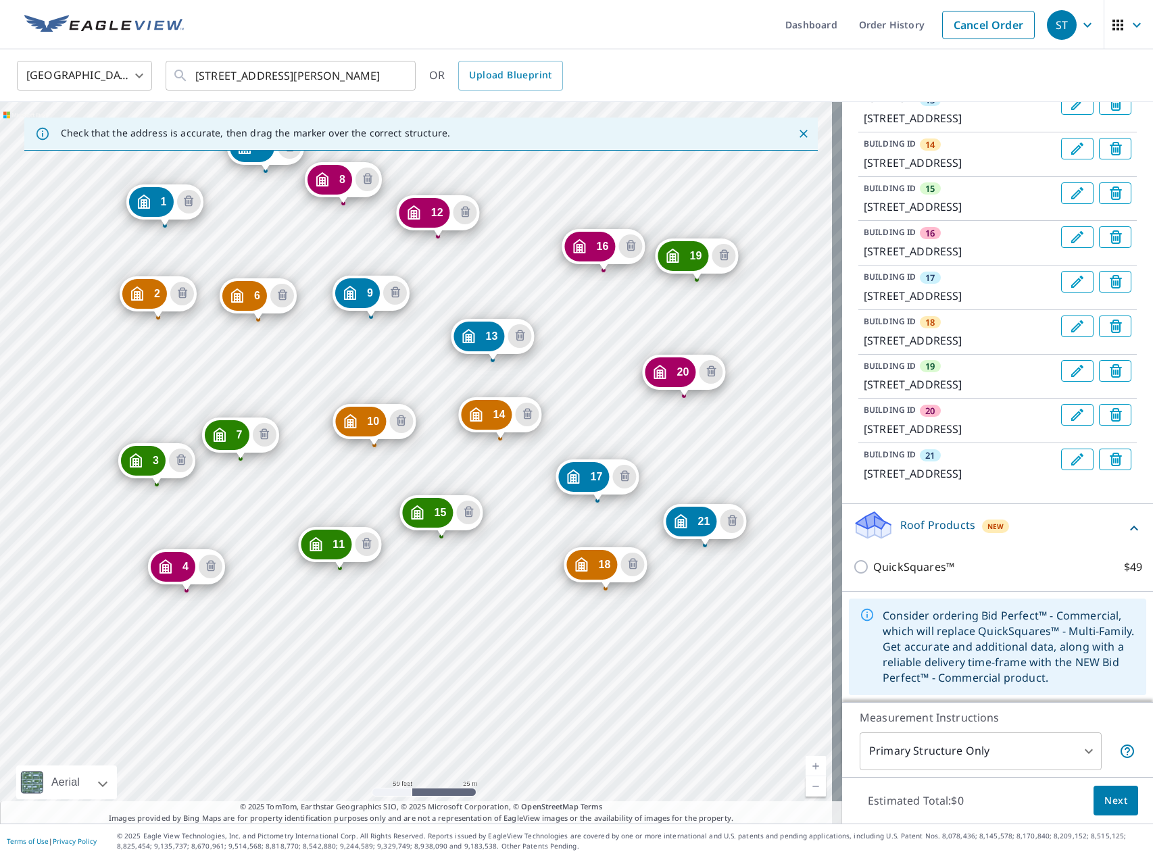
click at [1065, 530] on div "Roof Products New" at bounding box center [989, 528] width 273 height 39
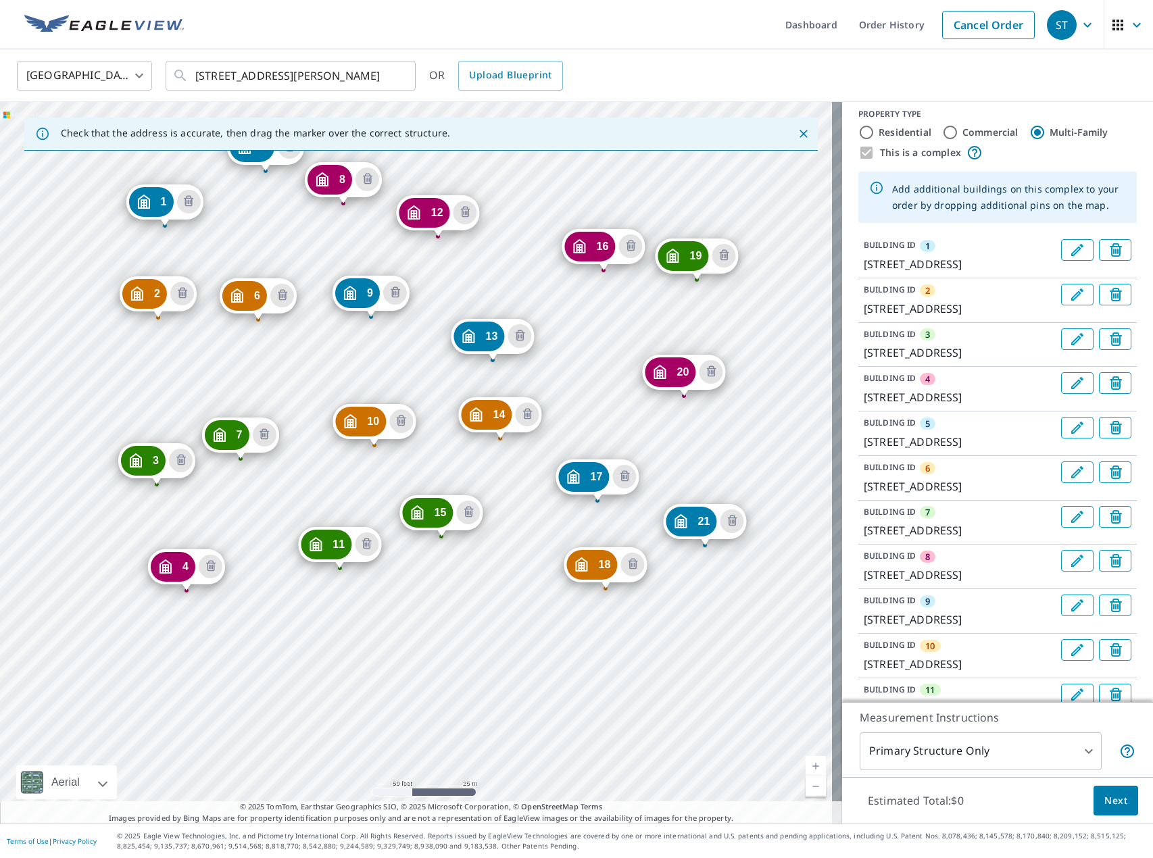
scroll to position [0, 0]
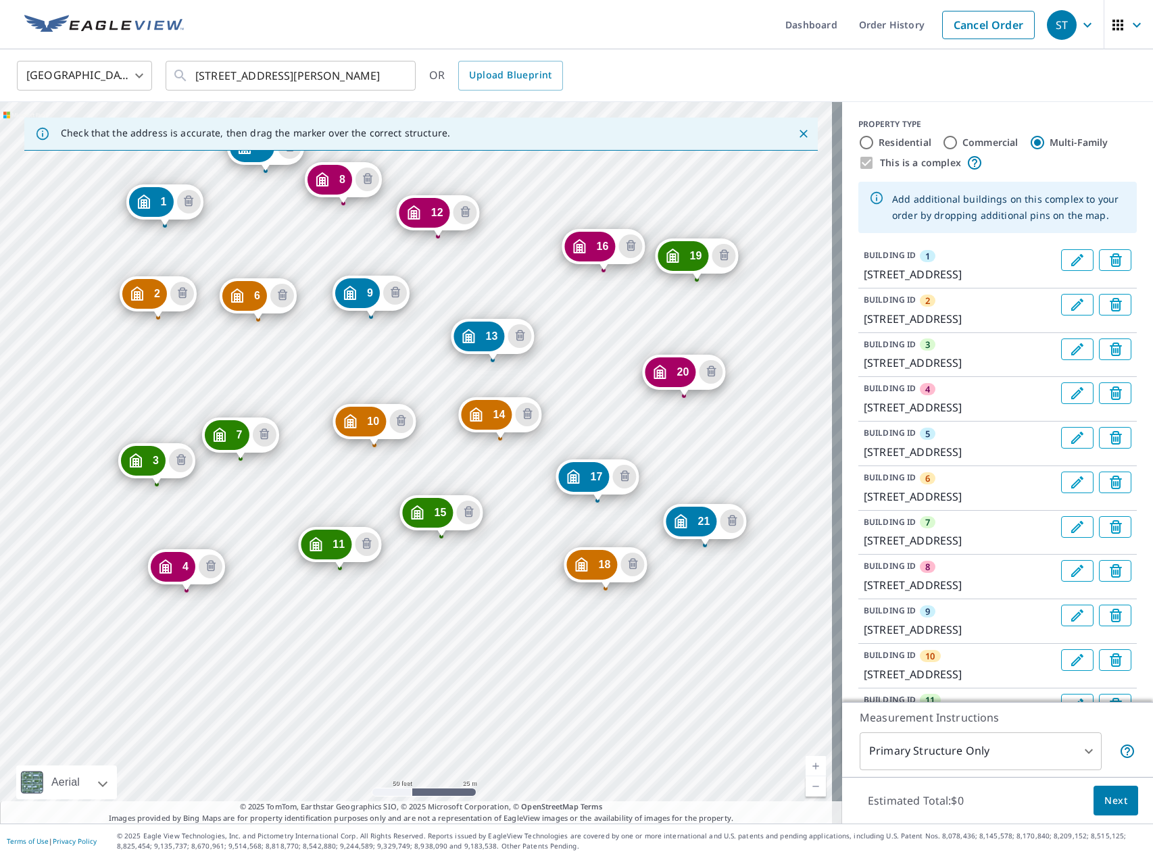
click at [946, 146] on input "Commercial" at bounding box center [950, 142] width 16 height 16
radio input "true"
type input "4"
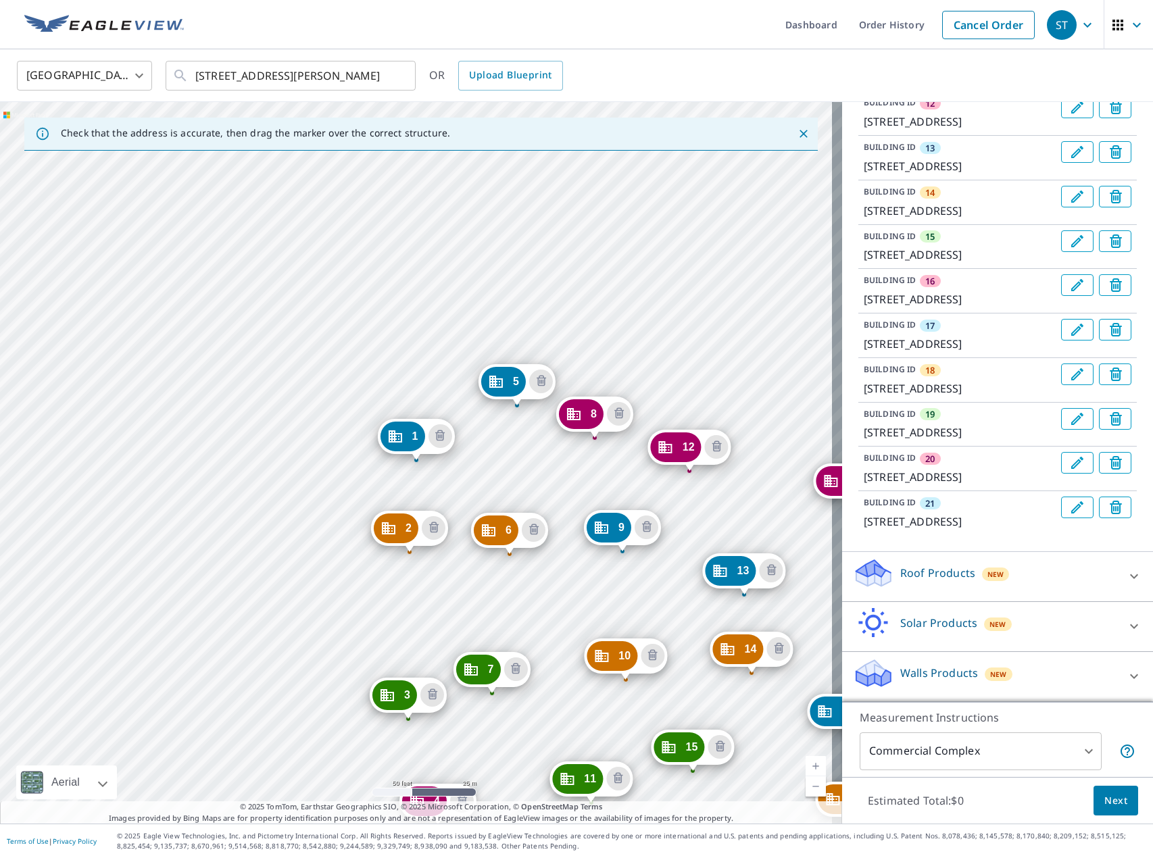
scroll to position [982, 0]
click at [1028, 581] on div "Roof Products New" at bounding box center [985, 576] width 265 height 39
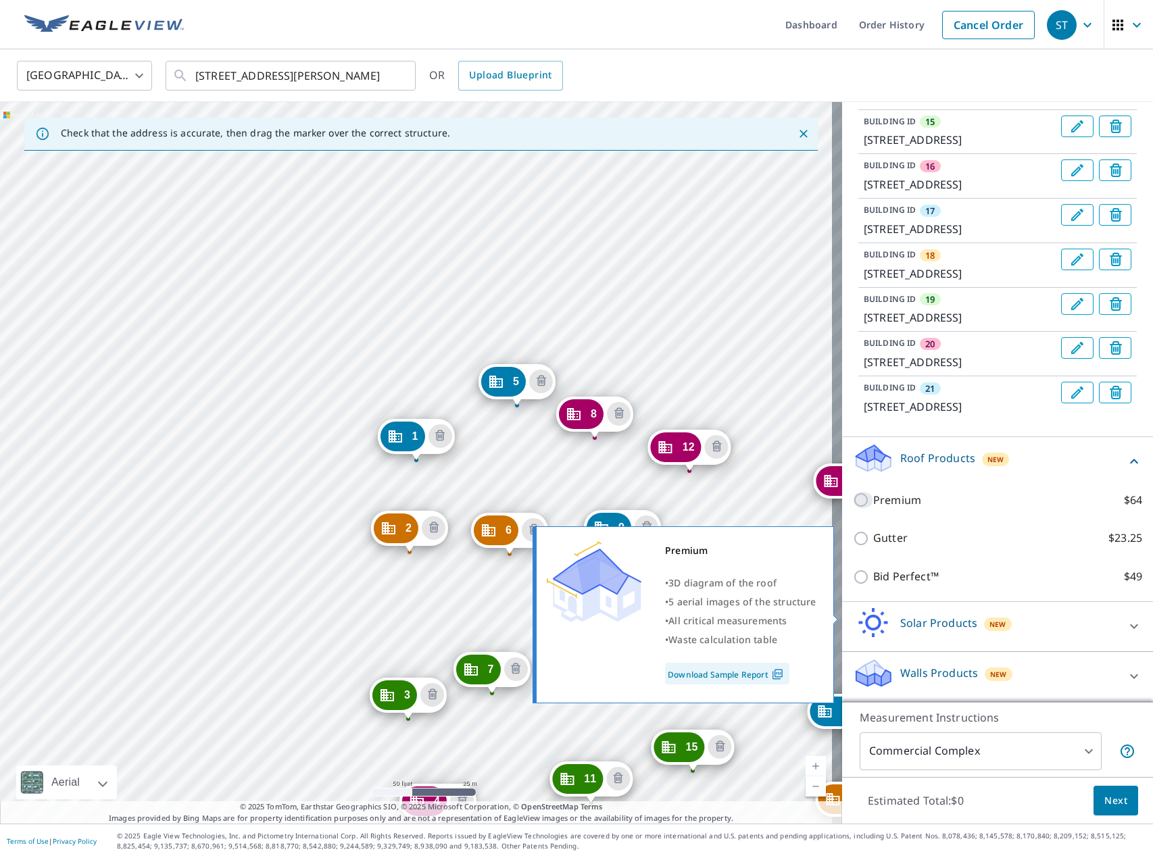
click at [853, 508] on input "Premium $64" at bounding box center [863, 500] width 20 height 16
checkbox input "true"
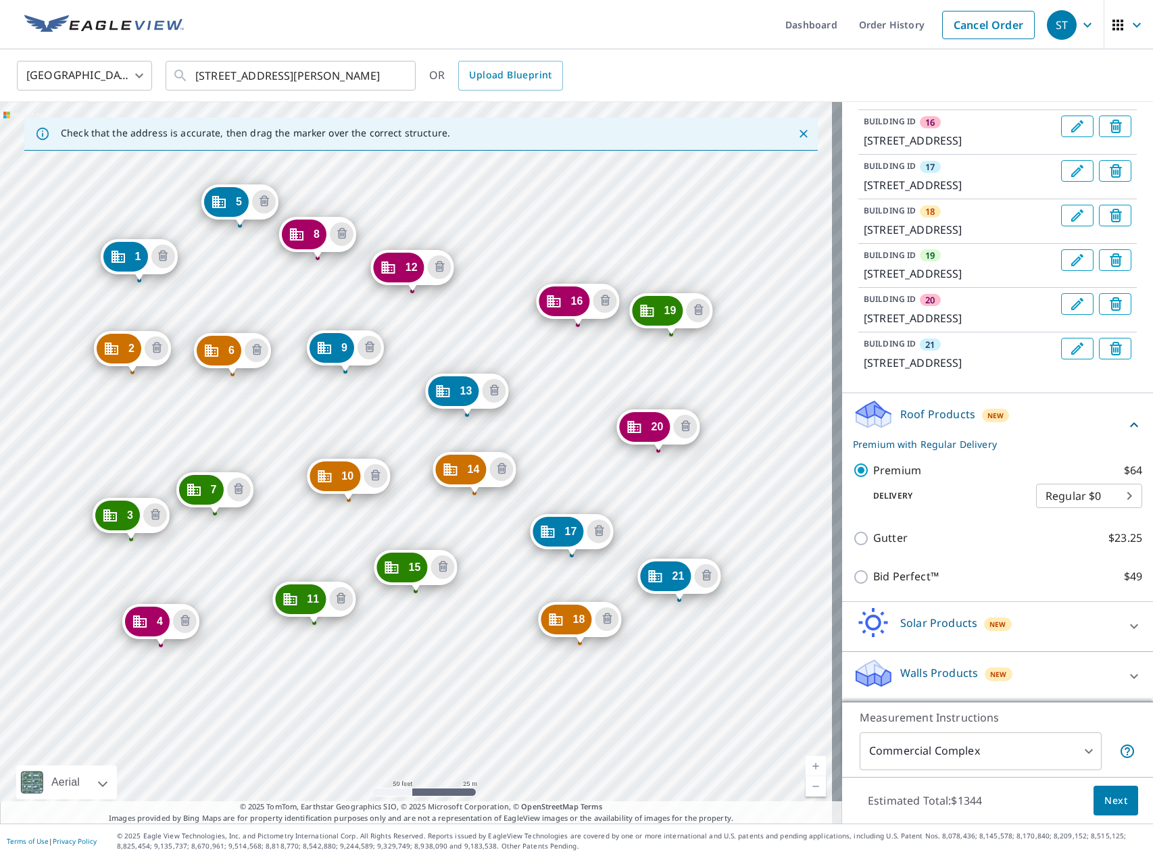
drag, startPoint x: 766, startPoint y: 516, endPoint x: 489, endPoint y: 336, distance: 330.2
click at [489, 336] on div "2 [STREET_ADDRESS] 3 [STREET_ADDRESS] 4 [STREET_ADDRESS] 5 [STREET_ADDRESS] 6 […" at bounding box center [421, 462] width 842 height 721
click at [1115, 799] on span "Next" at bounding box center [1115, 800] width 23 height 17
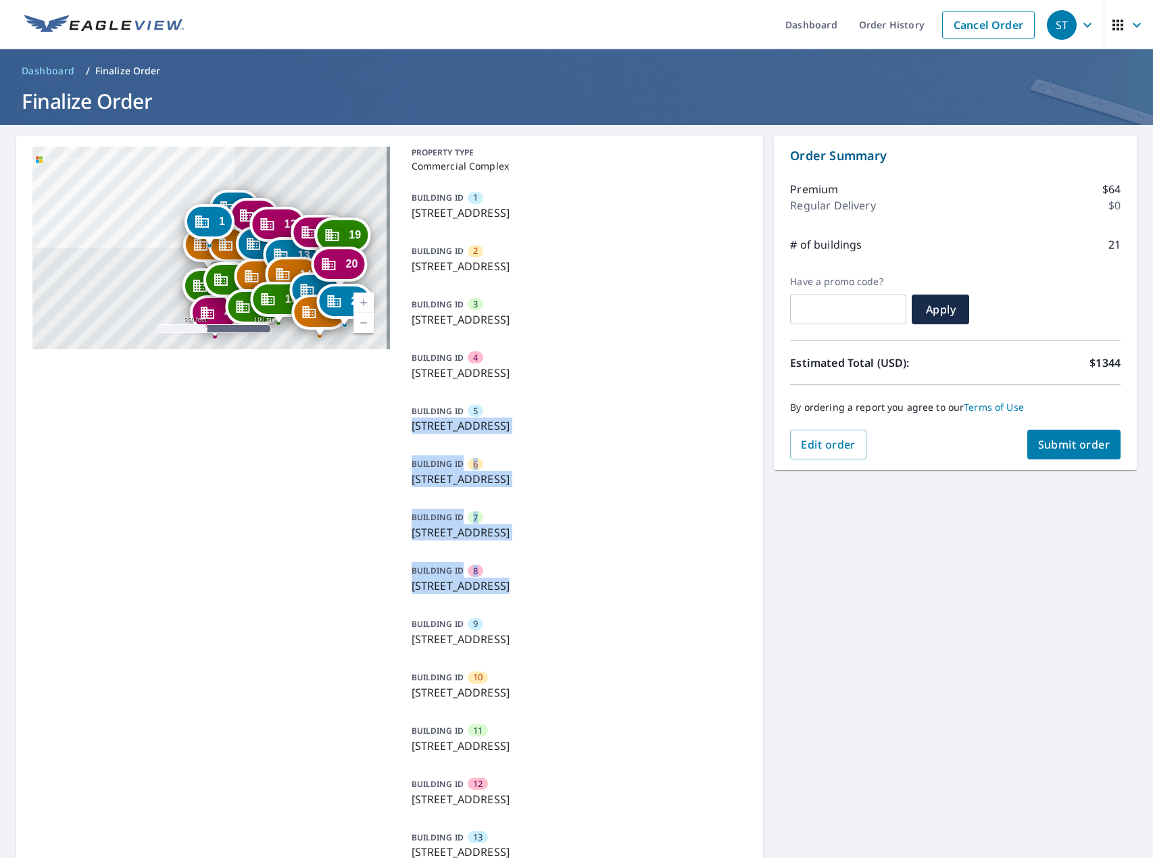
drag, startPoint x: 390, startPoint y: 627, endPoint x: 350, endPoint y: 476, distance: 155.8
click at [333, 445] on div "2 [STREET_ADDRESS] 3 [STREET_ADDRESS] 4 [STREET_ADDRESS] 5 [STREET_ADDRESS] 6 […" at bounding box center [389, 743] width 746 height 1215
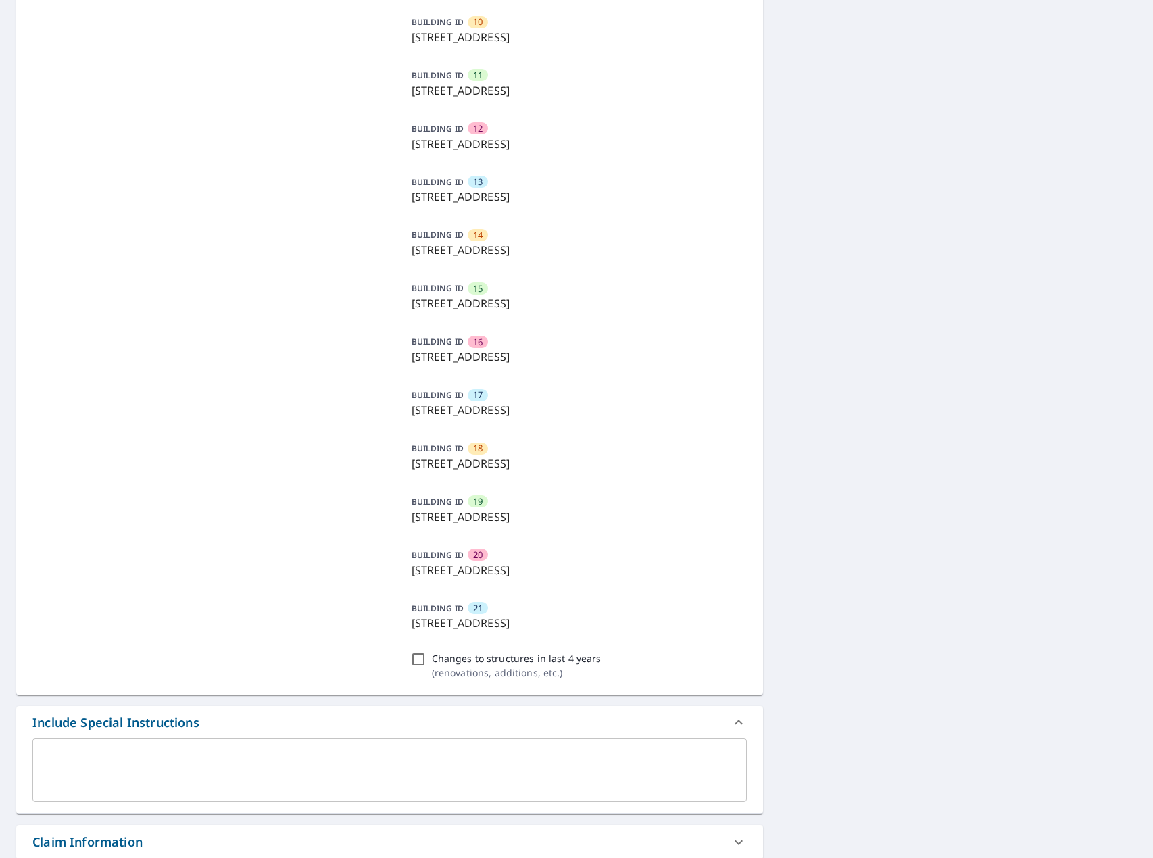
scroll to position [982, 0]
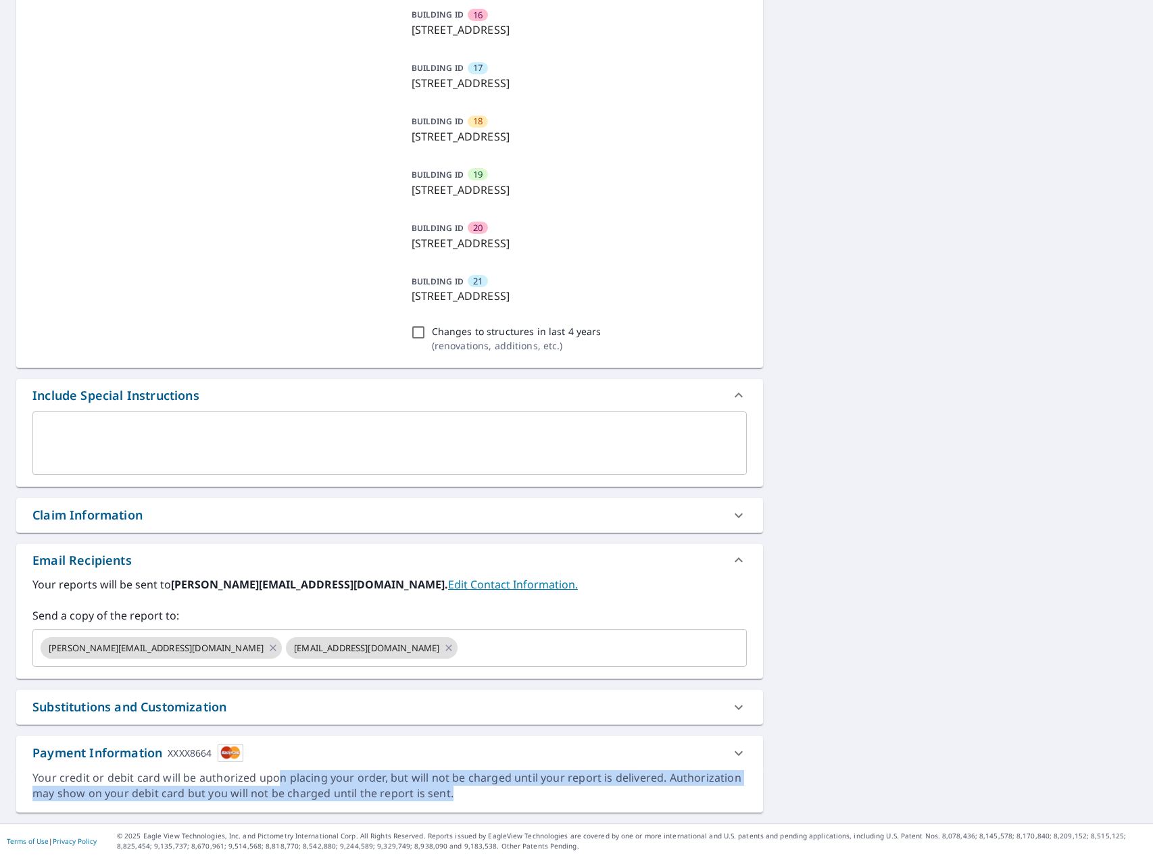
drag, startPoint x: 278, startPoint y: 777, endPoint x: 467, endPoint y: 799, distance: 190.5
click at [467, 799] on div "Your credit or debit card will be authorized upon placing your order, but will …" at bounding box center [389, 785] width 714 height 31
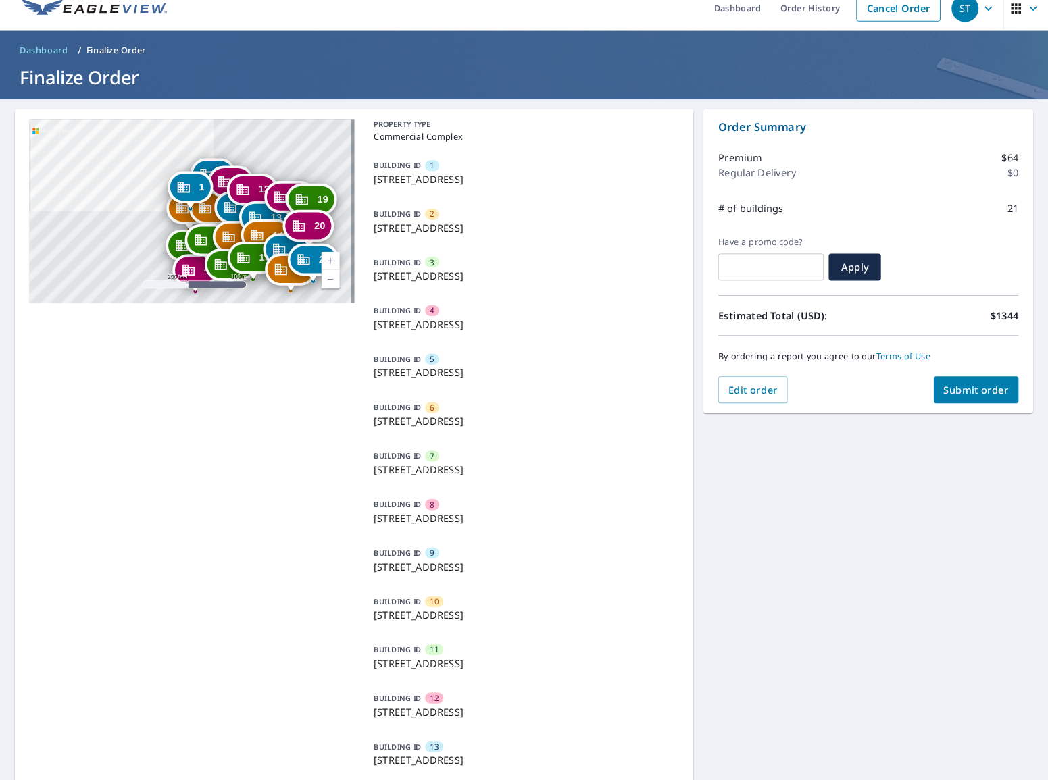
scroll to position [0, 0]
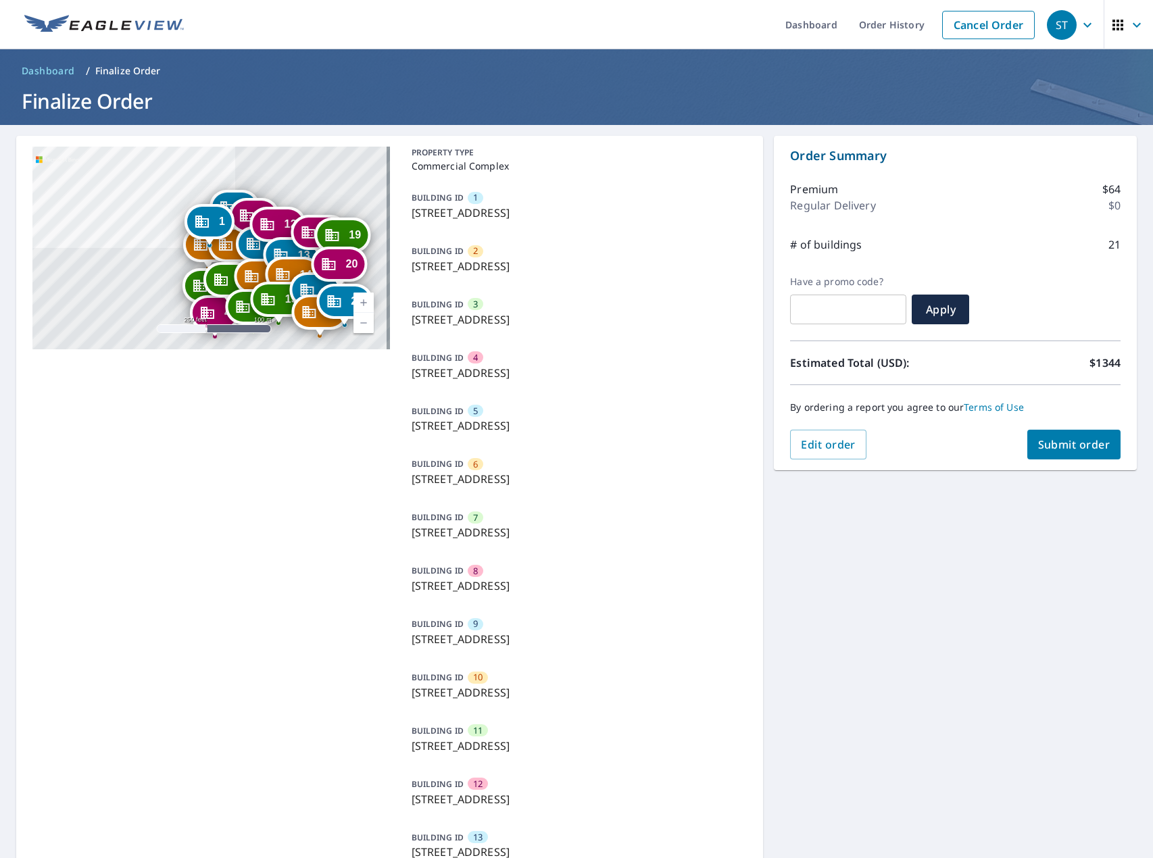
click at [1065, 440] on span "Submit order" at bounding box center [1074, 444] width 72 height 15
checkbox input "true"
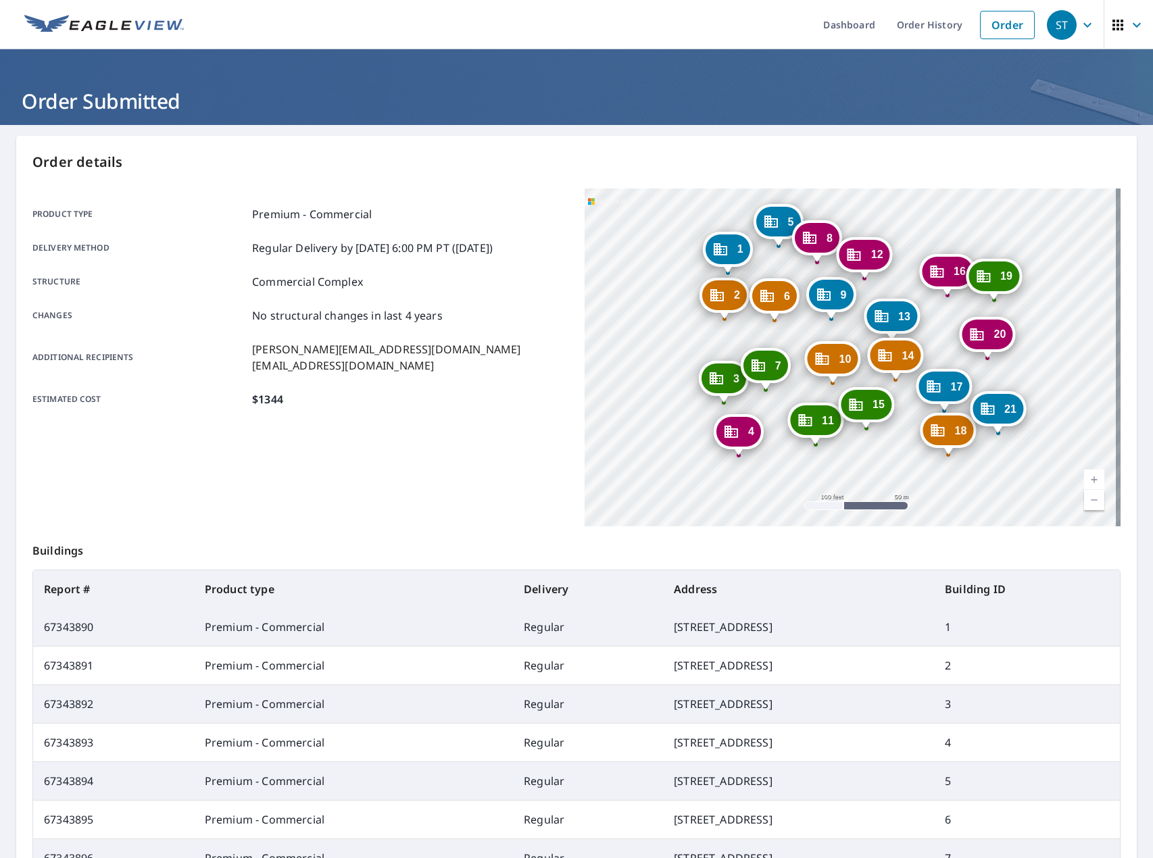
drag, startPoint x: 770, startPoint y: 464, endPoint x: 1017, endPoint y: 505, distance: 250.6
click at [1017, 505] on div "2 [STREET_ADDRESS] 3 [STREET_ADDRESS] 4 [STREET_ADDRESS] 5 [STREET_ADDRESS] 6 […" at bounding box center [852, 357] width 536 height 338
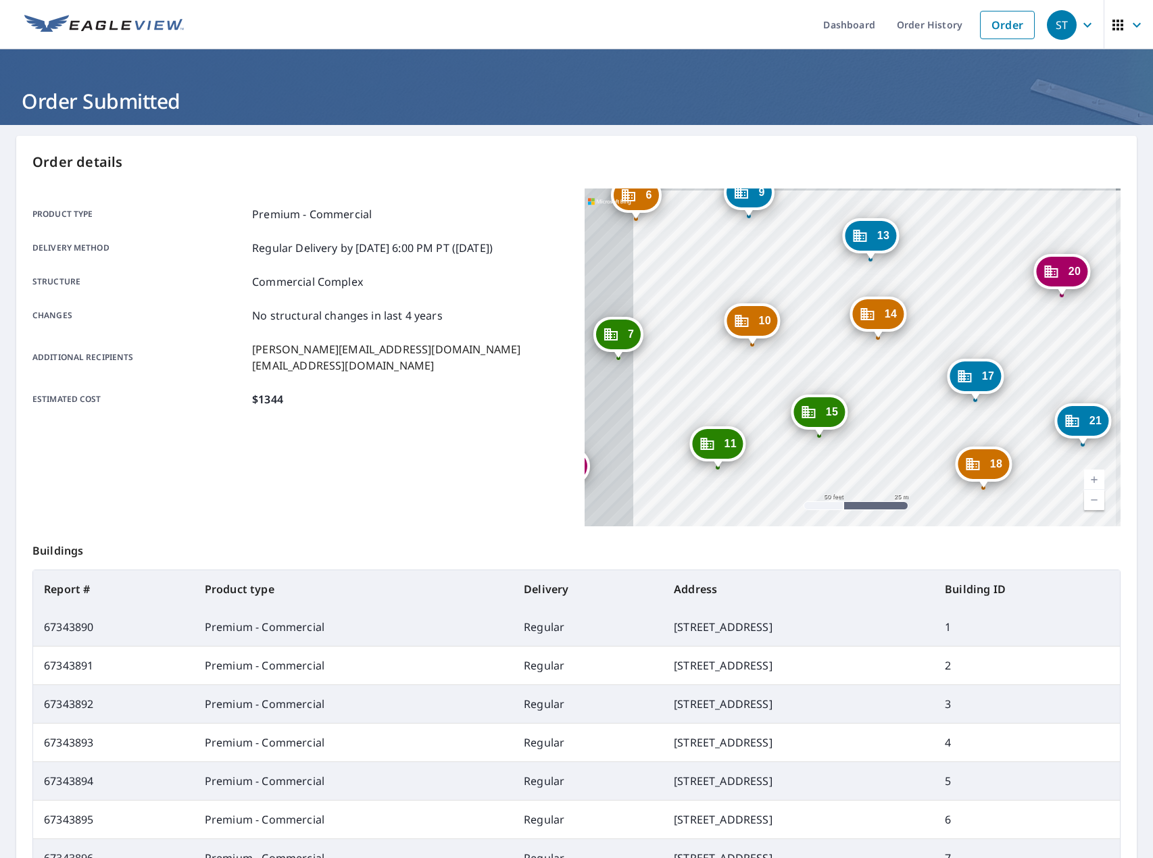
drag, startPoint x: 800, startPoint y: 413, endPoint x: 920, endPoint y: 424, distance: 120.7
click at [920, 424] on div "2 [STREET_ADDRESS] 3 [STREET_ADDRESS] 4 [STREET_ADDRESS] 5 [STREET_ADDRESS] 6 […" at bounding box center [852, 357] width 536 height 338
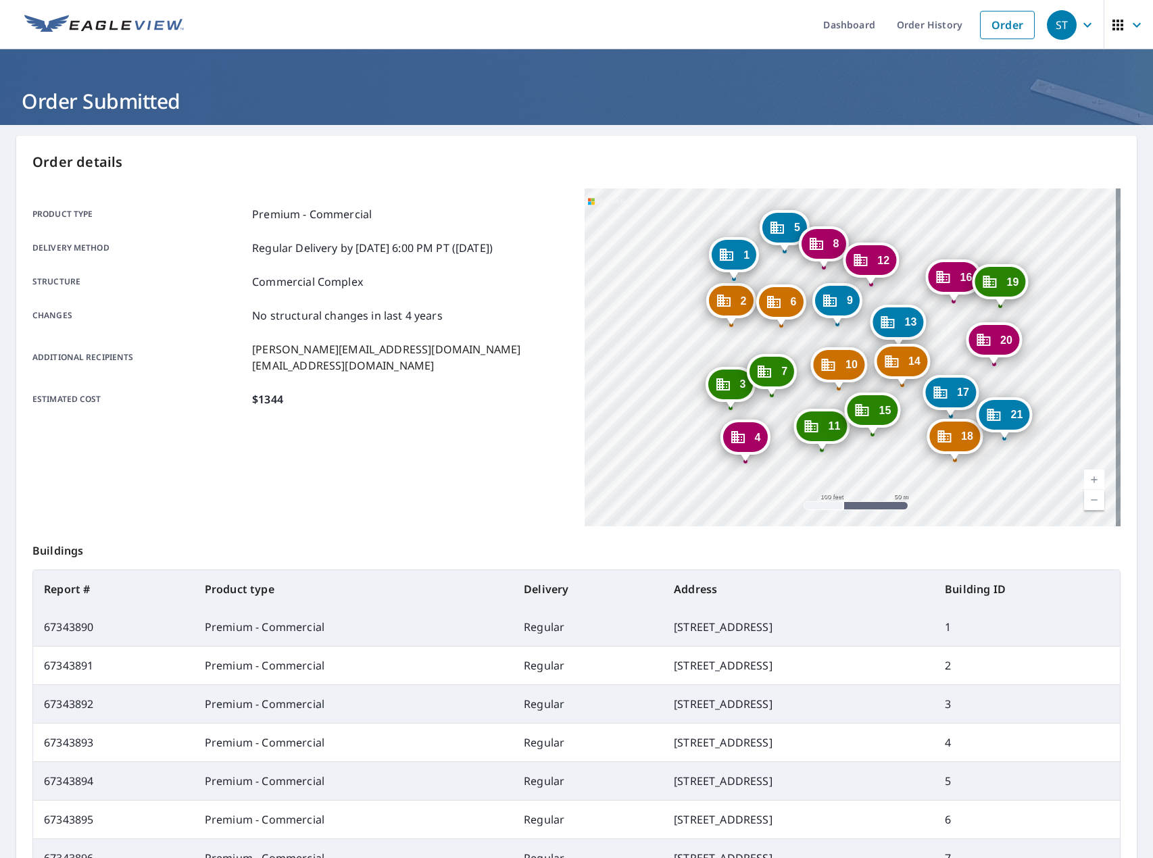
drag, startPoint x: 1016, startPoint y: 375, endPoint x: 992, endPoint y: 376, distance: 23.7
click at [992, 376] on div "2 [STREET_ADDRESS] 3 [STREET_ADDRESS] 4 [STREET_ADDRESS] 5 [STREET_ADDRESS] 6 […" at bounding box center [852, 357] width 536 height 338
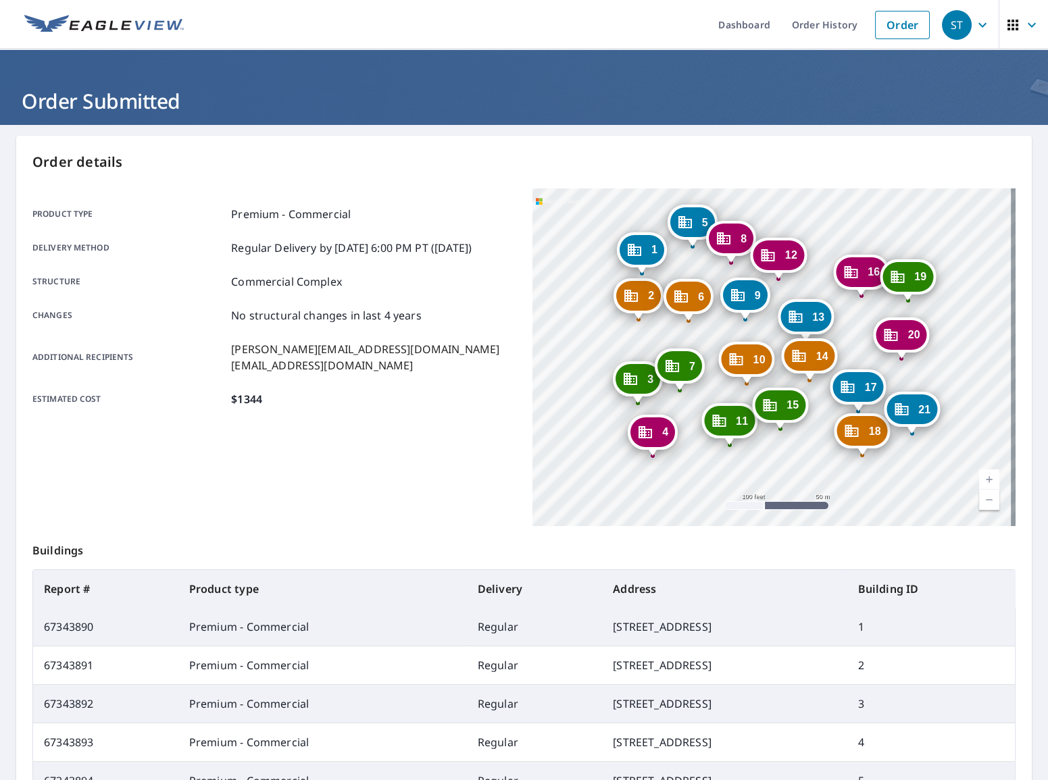
drag, startPoint x: 832, startPoint y: 407, endPoint x: 702, endPoint y: 326, distance: 153.0
click at [702, 326] on div "2 [STREET_ADDRESS] 3 [STREET_ADDRESS] 4 [STREET_ADDRESS] 5 [STREET_ADDRESS] 6 […" at bounding box center [774, 357] width 484 height 338
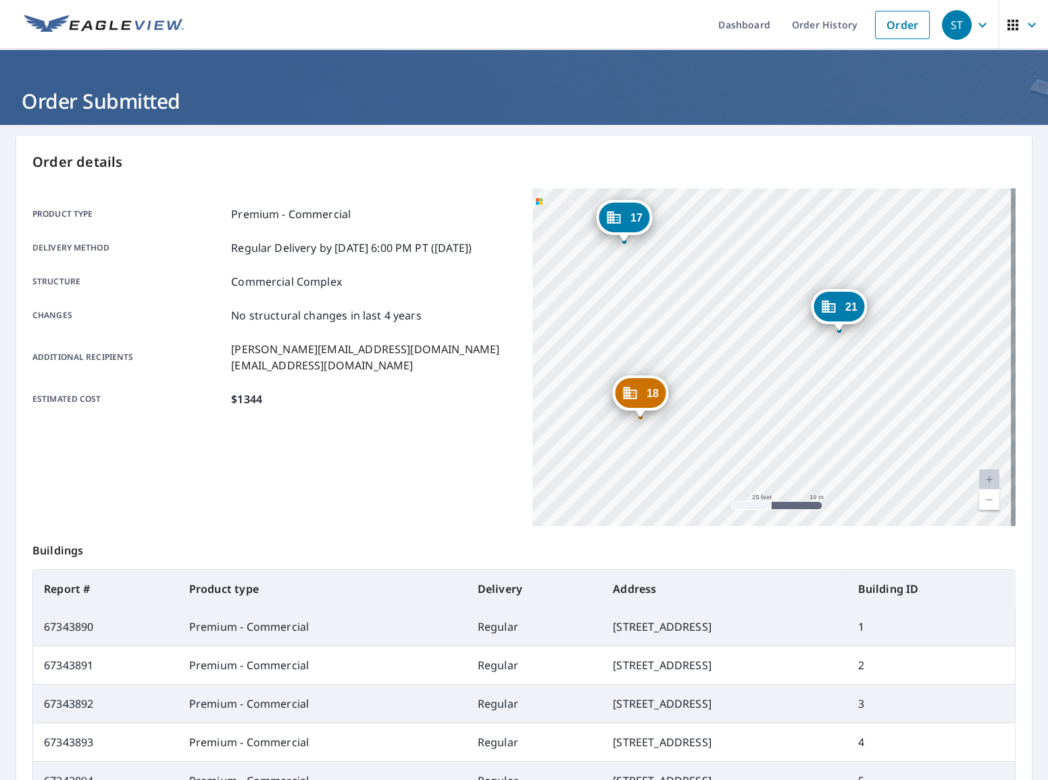
drag, startPoint x: 861, startPoint y: 417, endPoint x: 809, endPoint y: 360, distance: 77.4
click at [809, 360] on div "2 [STREET_ADDRESS] 3 [STREET_ADDRESS] 4 [STREET_ADDRESS] 5 [STREET_ADDRESS] 6 […" at bounding box center [774, 357] width 484 height 338
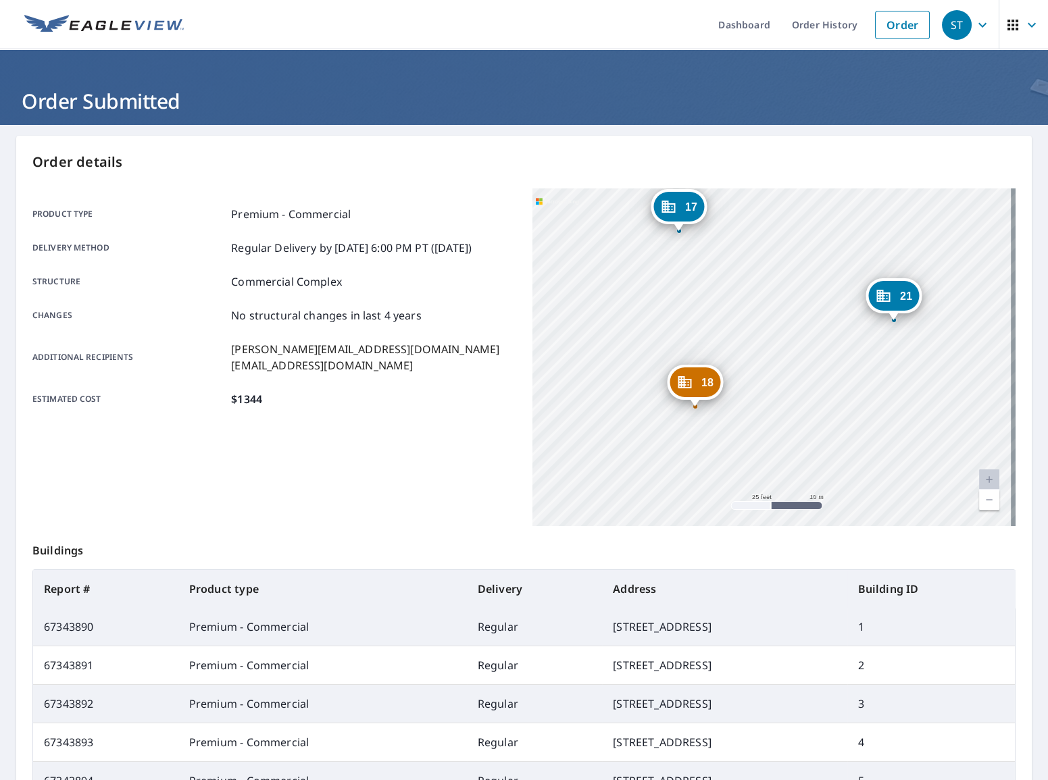
drag, startPoint x: 754, startPoint y: 396, endPoint x: 896, endPoint y: 367, distance: 144.8
click at [896, 367] on div "2 [STREET_ADDRESS] 3 [STREET_ADDRESS] 4 [STREET_ADDRESS] 5 [STREET_ADDRESS] 6 […" at bounding box center [774, 357] width 484 height 338
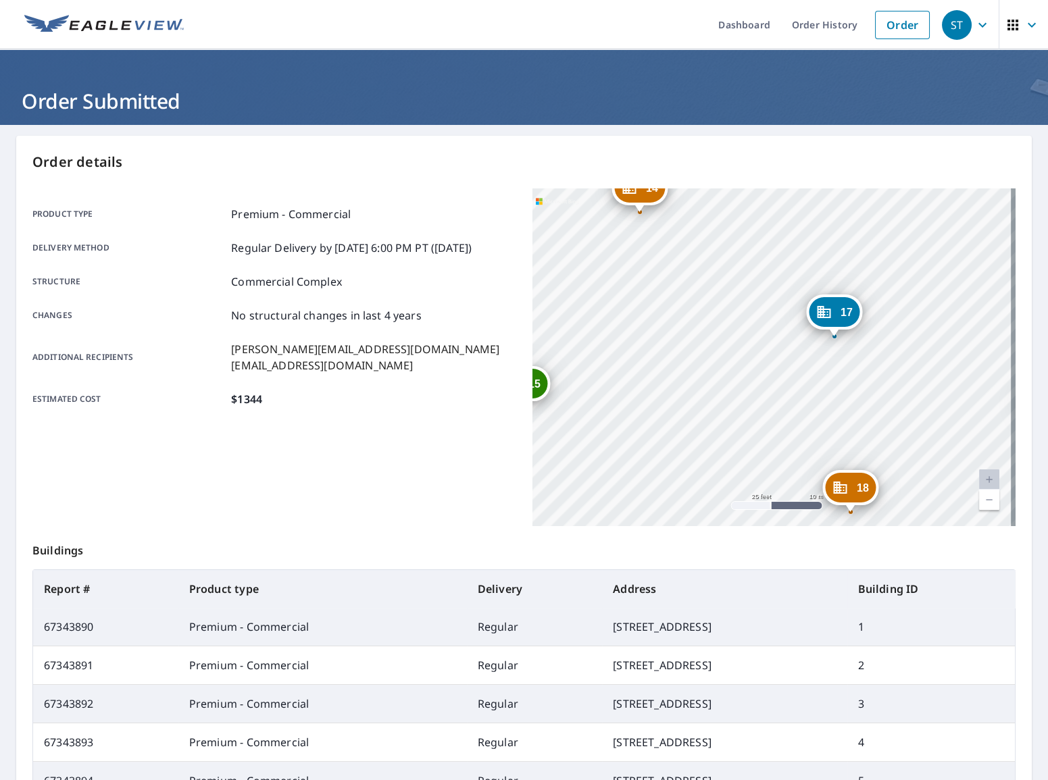
drag, startPoint x: 689, startPoint y: 367, endPoint x: 694, endPoint y: 360, distance: 8.7
click at [733, 468] on div "2 [STREET_ADDRESS] 3 [STREET_ADDRESS] 4 [STREET_ADDRESS] 5 [STREET_ADDRESS] 6 […" at bounding box center [774, 357] width 484 height 338
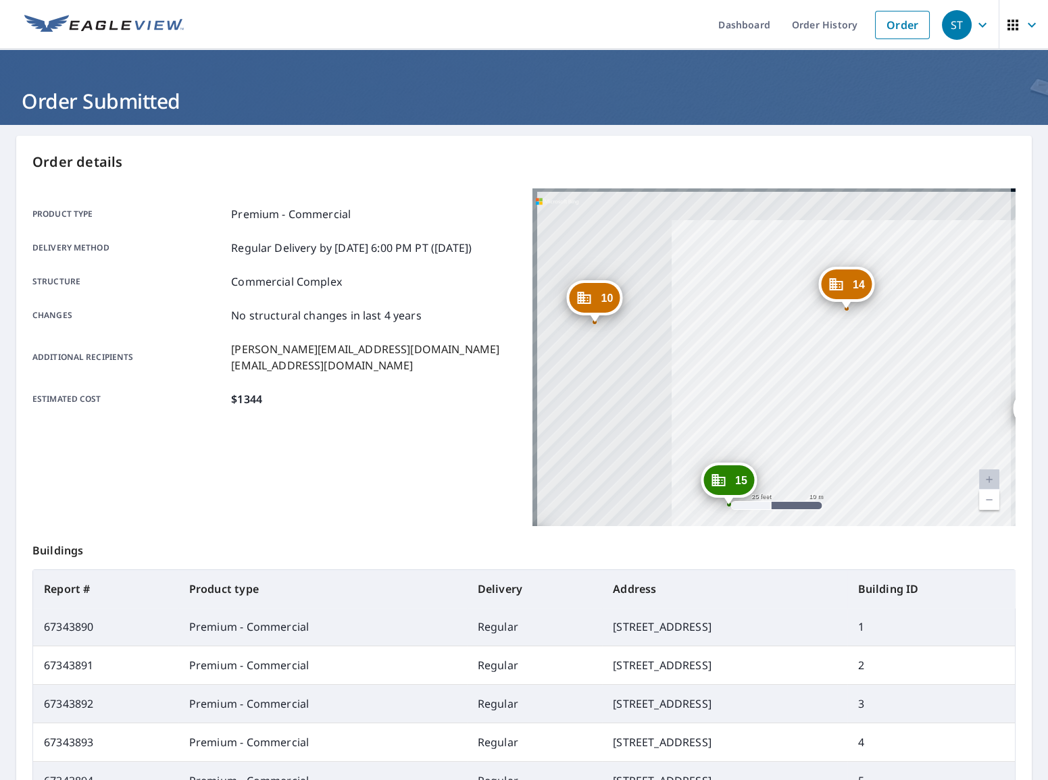
drag, startPoint x: 636, startPoint y: 331, endPoint x: 844, endPoint y: 432, distance: 232.0
click at [844, 432] on div "2 [STREET_ADDRESS] 3 [STREET_ADDRESS] 4 [STREET_ADDRESS] 5 [STREET_ADDRESS] 6 […" at bounding box center [774, 357] width 484 height 338
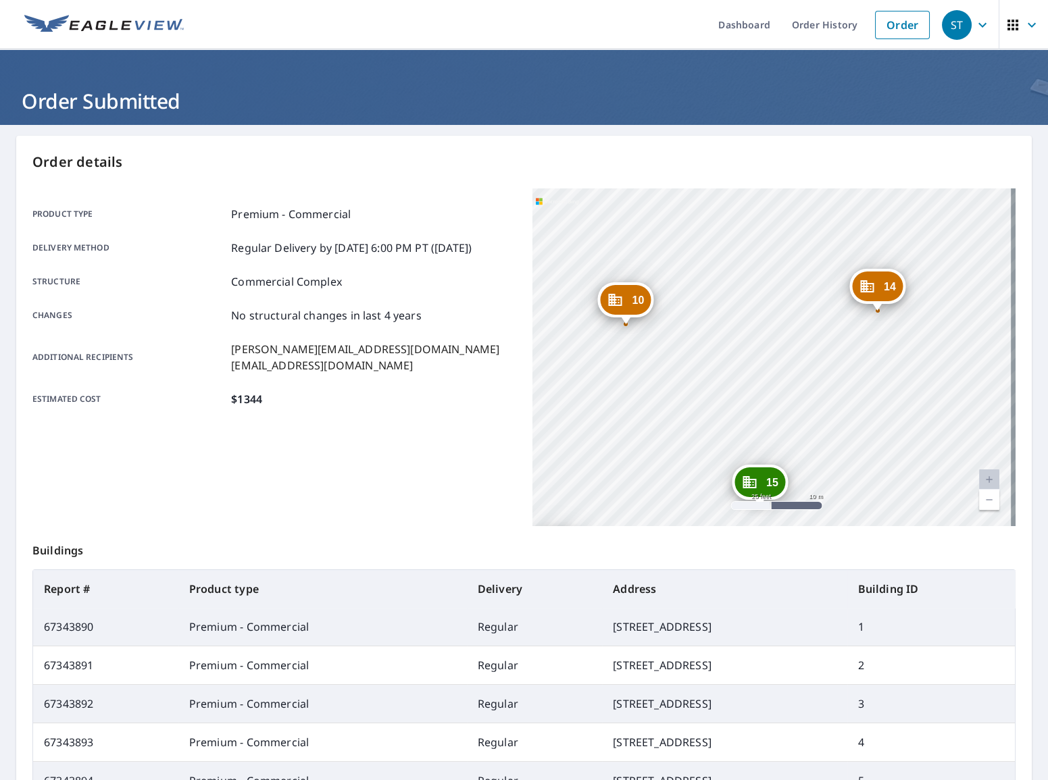
drag, startPoint x: 648, startPoint y: 382, endPoint x: 780, endPoint y: 366, distance: 132.7
click at [780, 366] on div "2 [STREET_ADDRESS] 3 [STREET_ADDRESS] 4 [STREET_ADDRESS] 5 [STREET_ADDRESS] 6 […" at bounding box center [774, 357] width 484 height 338
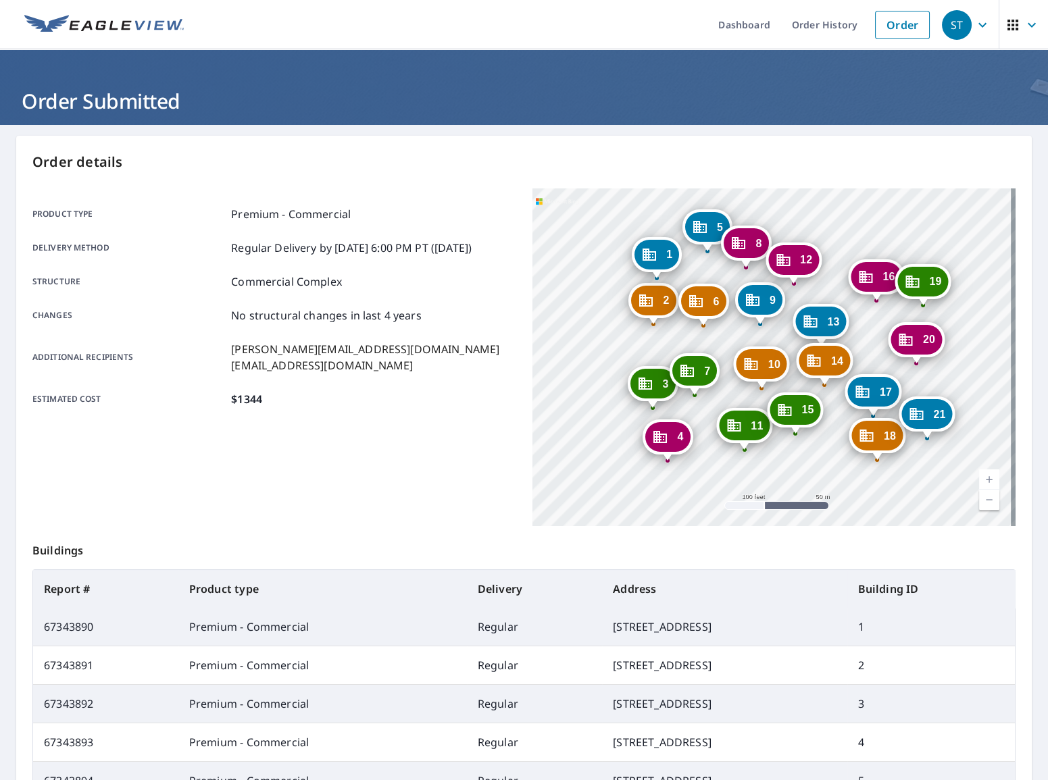
drag, startPoint x: 854, startPoint y: 434, endPoint x: 834, endPoint y: 447, distance: 23.1
click at [834, 447] on div "2 [STREET_ADDRESS] 3 [STREET_ADDRESS] 4 [STREET_ADDRESS] 5 [STREET_ADDRESS] 6 […" at bounding box center [774, 357] width 484 height 338
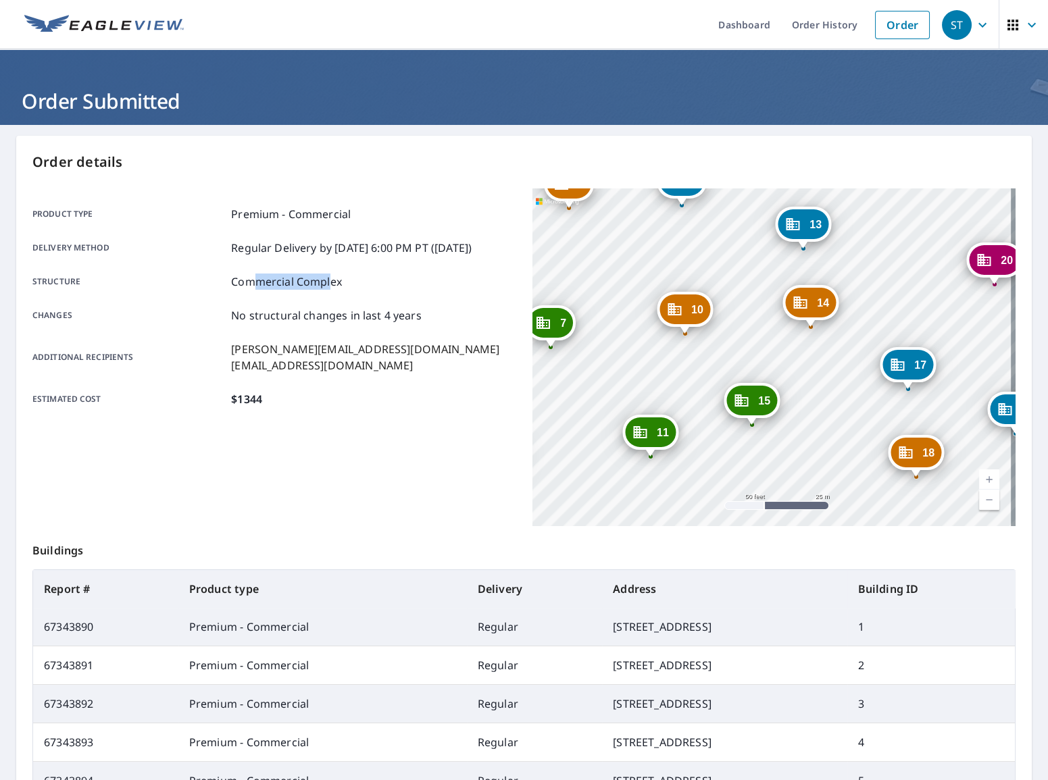
drag, startPoint x: 250, startPoint y: 288, endPoint x: 404, endPoint y: 320, distance: 157.4
click at [326, 285] on p "Commercial Complex" at bounding box center [286, 282] width 111 height 16
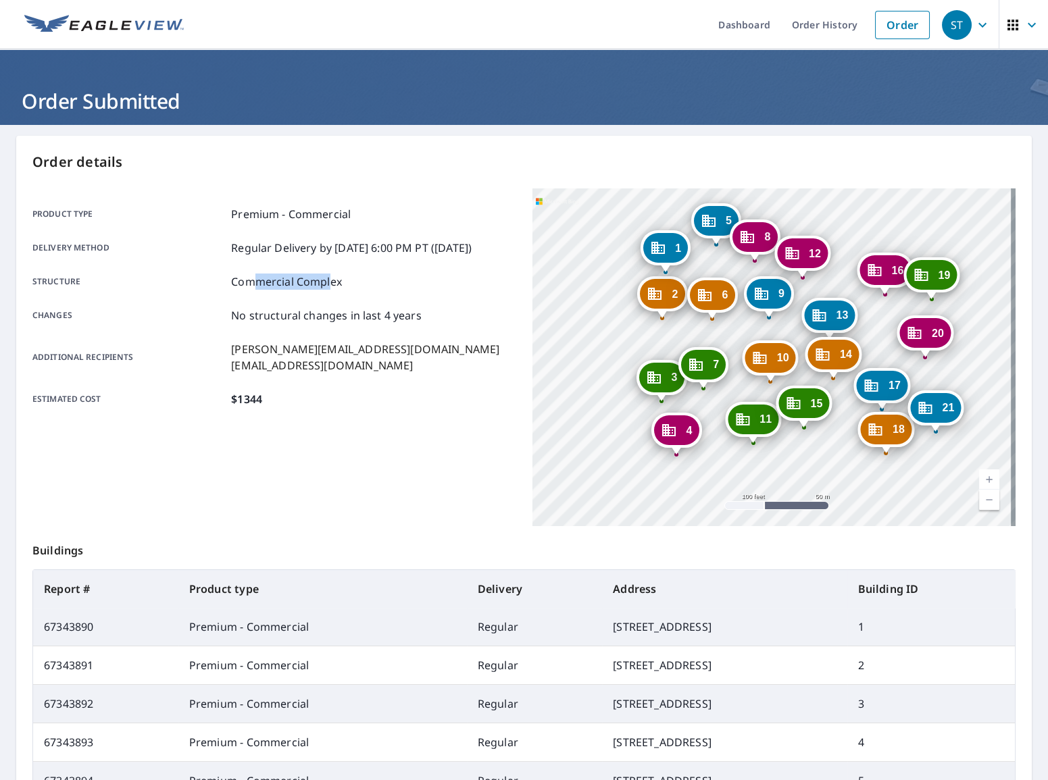
drag, startPoint x: 734, startPoint y: 456, endPoint x: 761, endPoint y: 465, distance: 28.4
click at [761, 465] on div "2 [STREET_ADDRESS] 3 [STREET_ADDRESS] 4 [STREET_ADDRESS] 5 [STREET_ADDRESS] 6 […" at bounding box center [774, 357] width 484 height 338
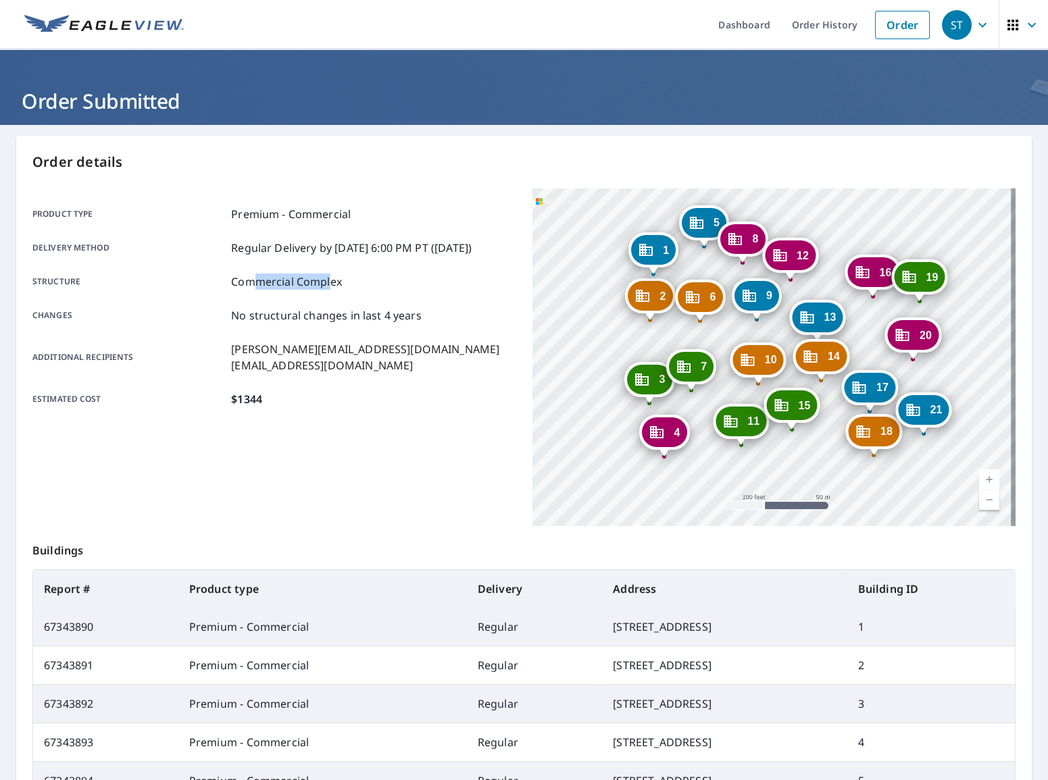
drag, startPoint x: 958, startPoint y: 370, endPoint x: 946, endPoint y: 372, distance: 12.3
click at [946, 372] on div "2 [STREET_ADDRESS] 3 [STREET_ADDRESS] 4 [STREET_ADDRESS] 5 [STREET_ADDRESS] 6 […" at bounding box center [774, 357] width 484 height 338
drag, startPoint x: 275, startPoint y: 402, endPoint x: 174, endPoint y: 395, distance: 100.9
click at [174, 395] on div "Estimated cost $1344" at bounding box center [274, 399] width 484 height 16
click at [320, 432] on div "Product type Premium - Commercial Delivery method Regular Delivery by [DATE] 6:…" at bounding box center [274, 357] width 484 height 338
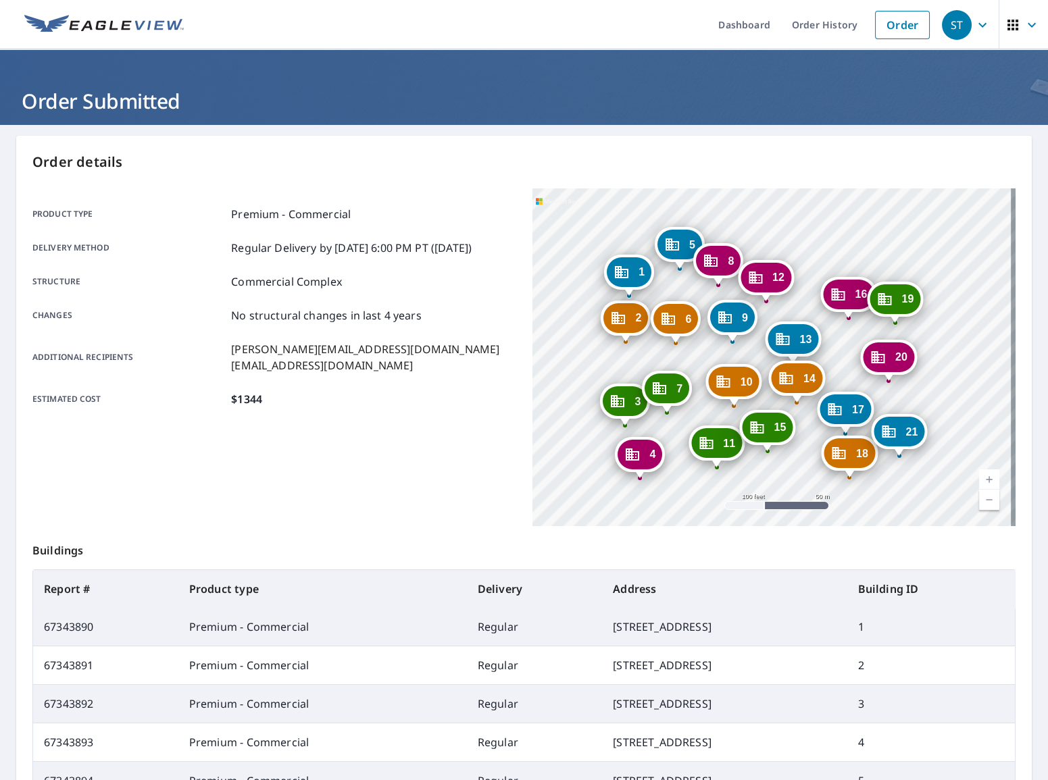
drag, startPoint x: 734, startPoint y: 359, endPoint x: 711, endPoint y: 354, distance: 22.8
click at [711, 354] on div "2 [STREET_ADDRESS] 3 [STREET_ADDRESS] 4 [STREET_ADDRESS] 5 [STREET_ADDRESS] 6 […" at bounding box center [774, 357] width 484 height 338
